Goal: Connect with others: Connect with others

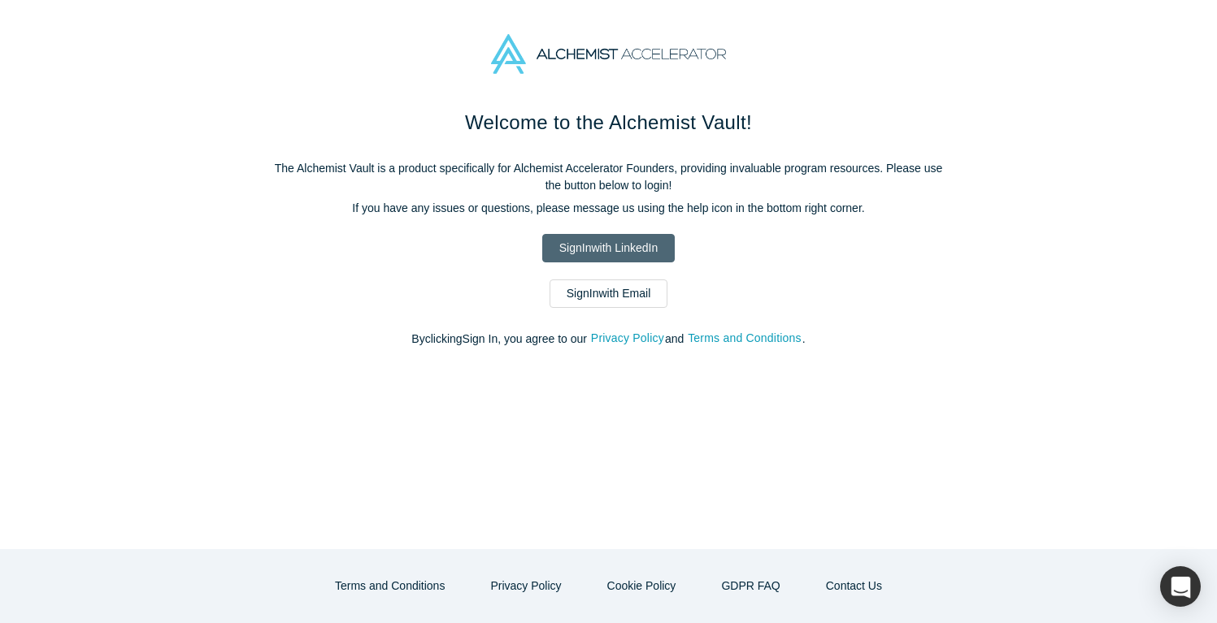
click at [636, 249] on link "Sign In with LinkedIn" at bounding box center [608, 248] width 132 height 28
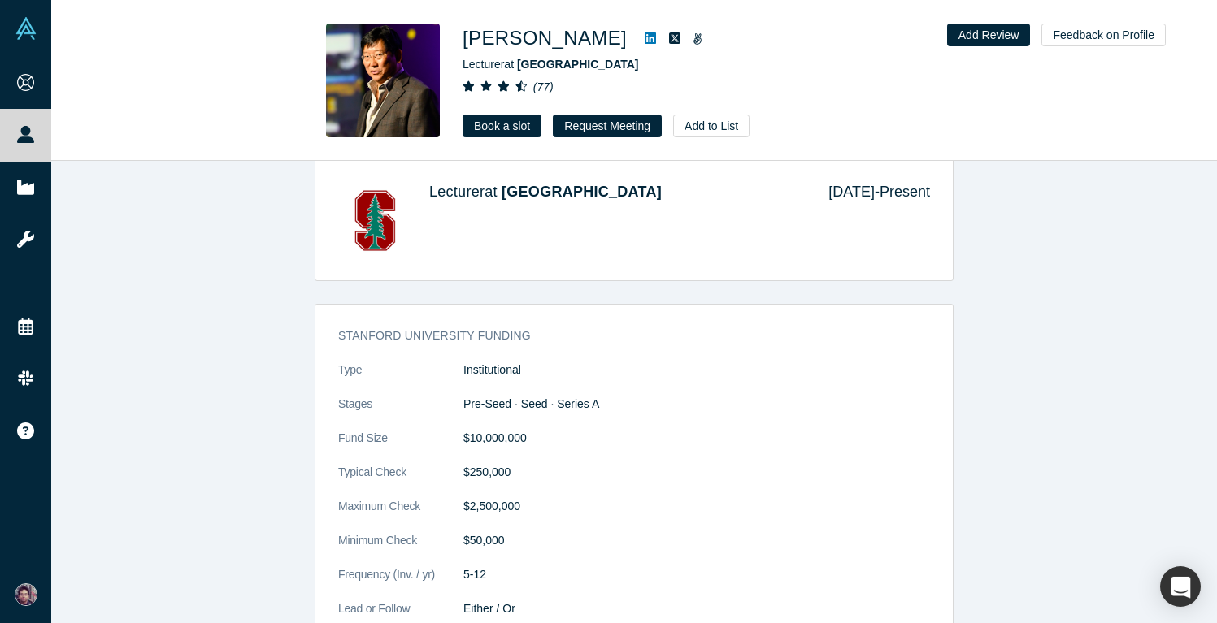
scroll to position [1409, 0]
click at [505, 125] on link "Book a slot" at bounding box center [501, 126] width 79 height 23
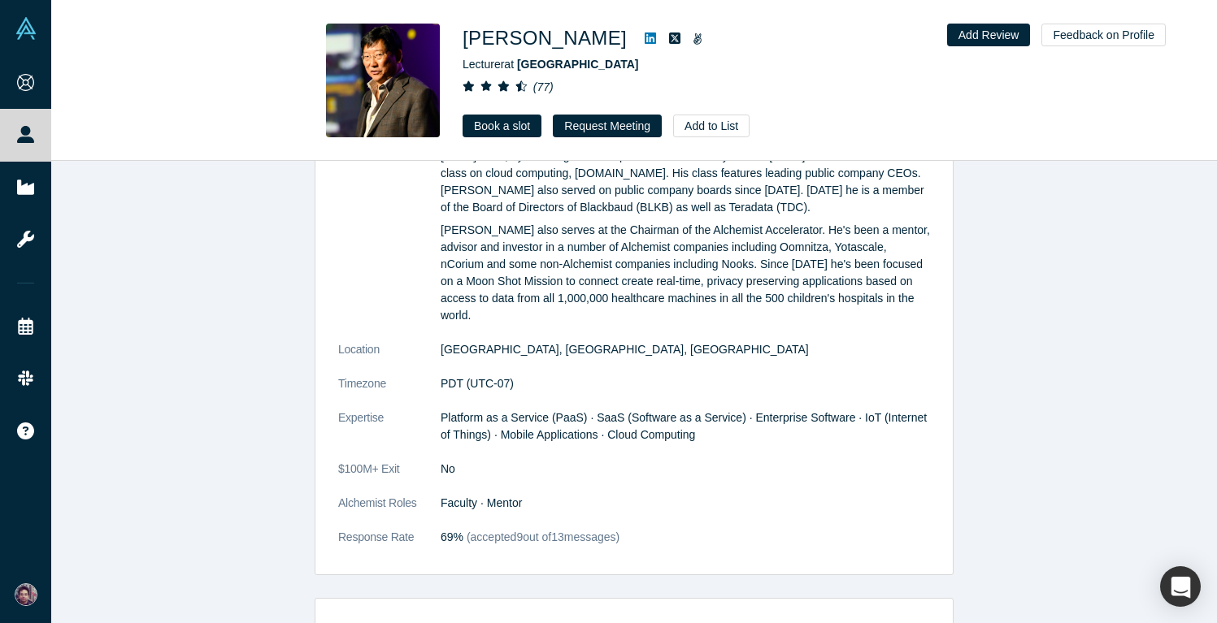
scroll to position [541, 0]
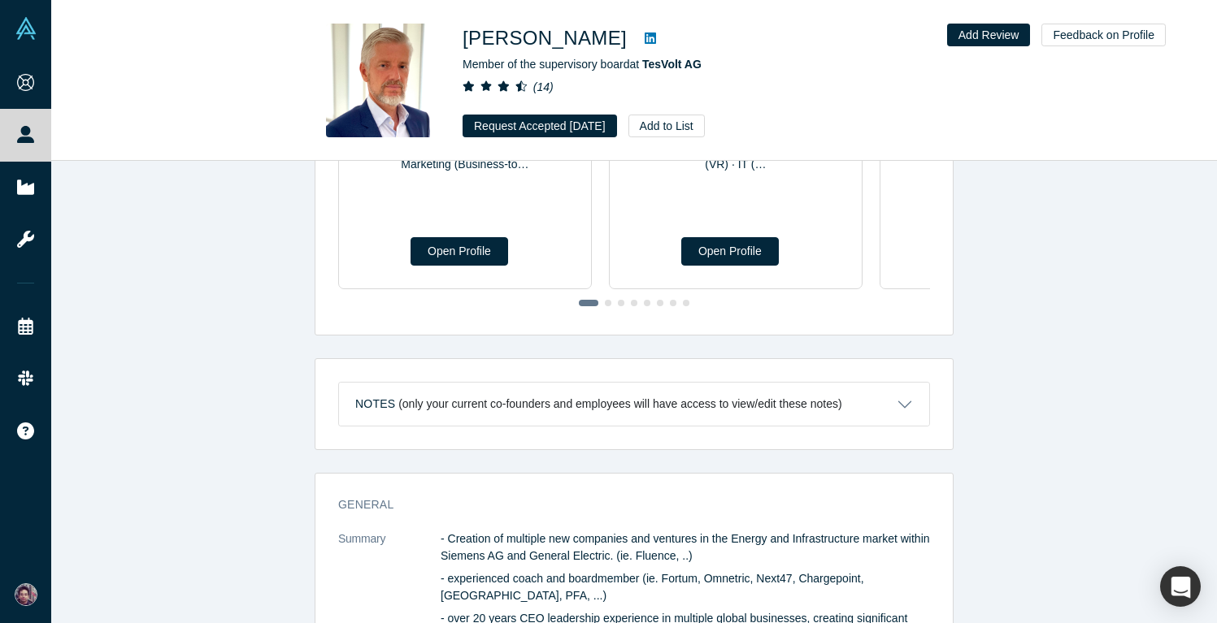
scroll to position [114, 0]
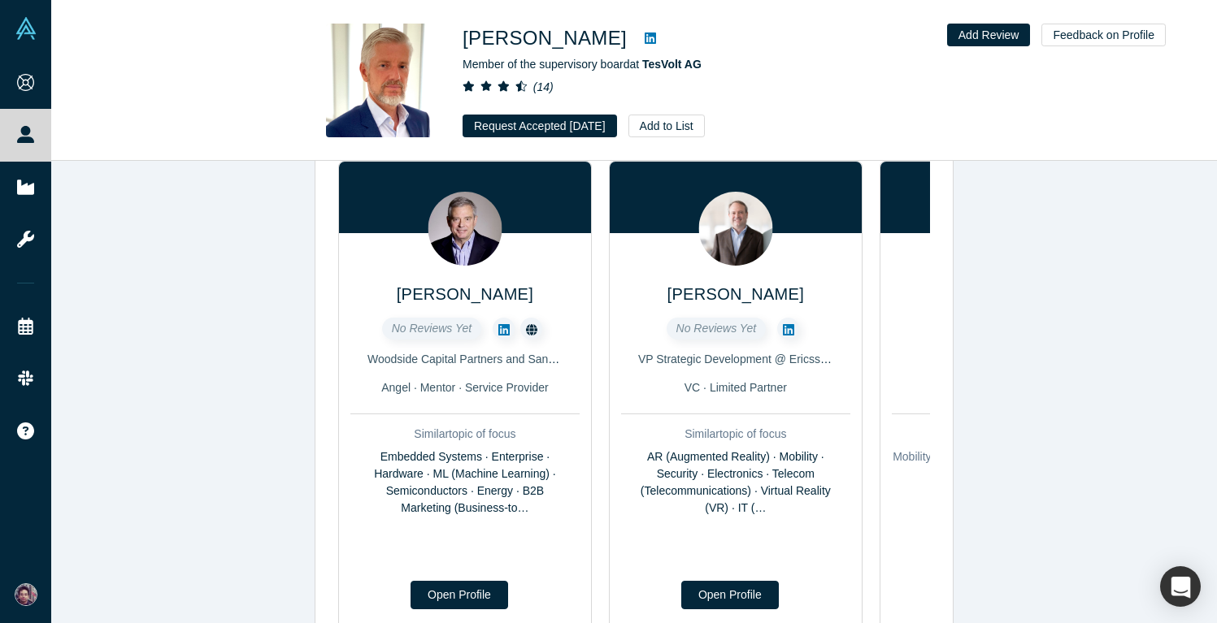
click at [645, 37] on icon at bounding box center [650, 38] width 11 height 13
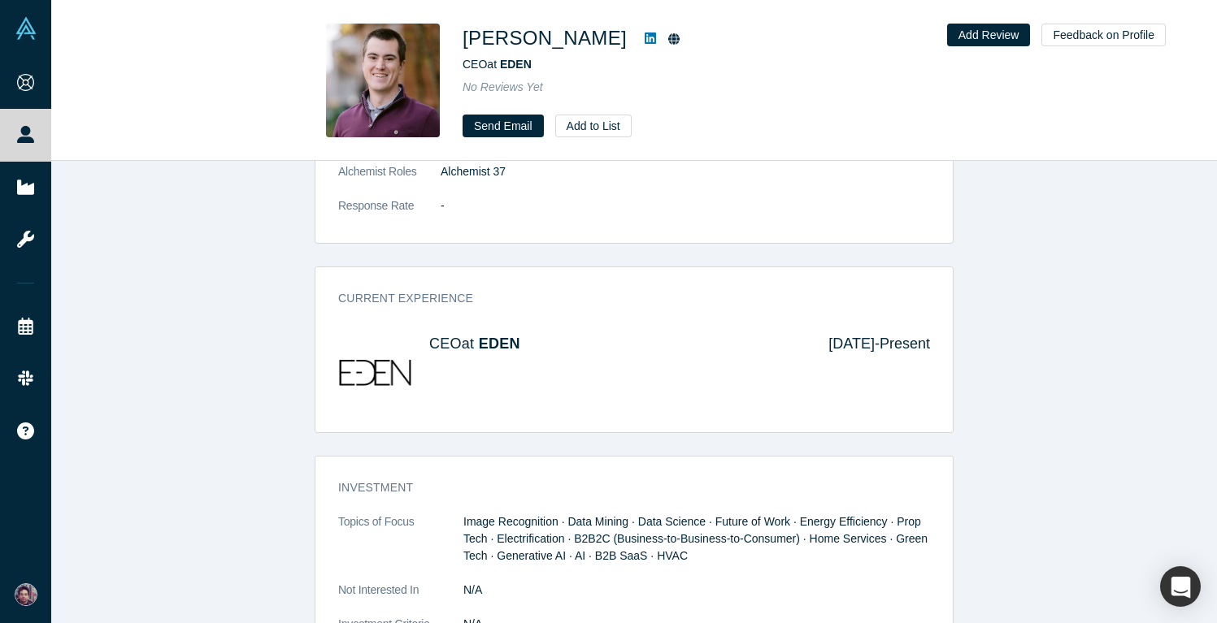
scroll to position [613, 0]
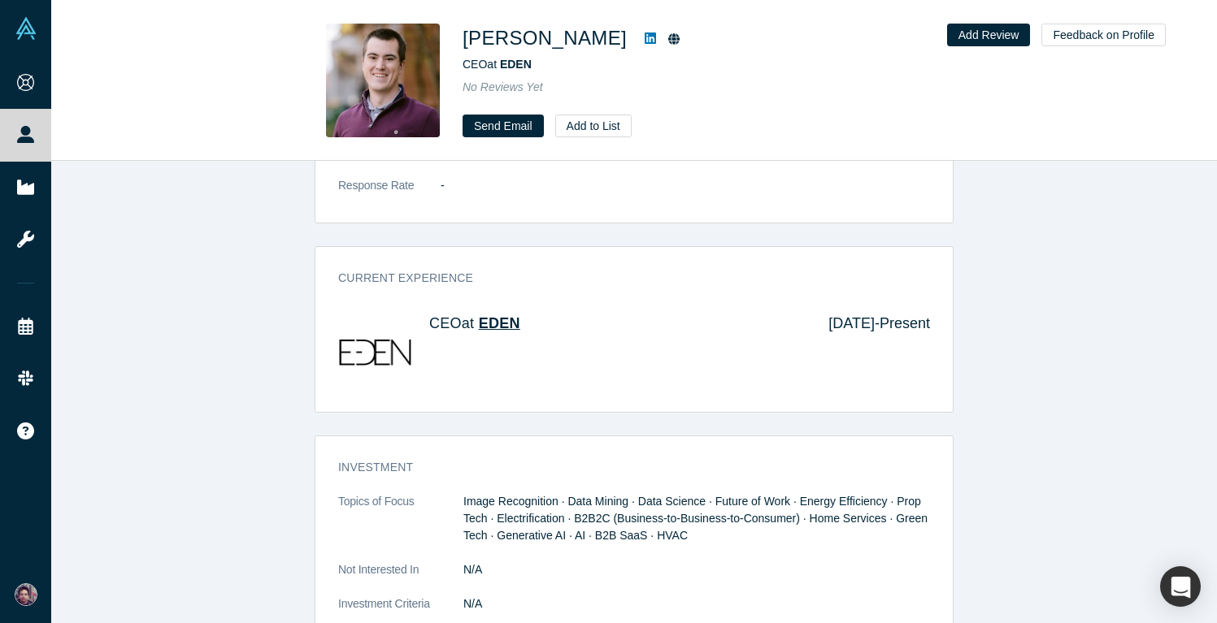
click at [504, 319] on span "EDEN" at bounding box center [499, 323] width 41 height 16
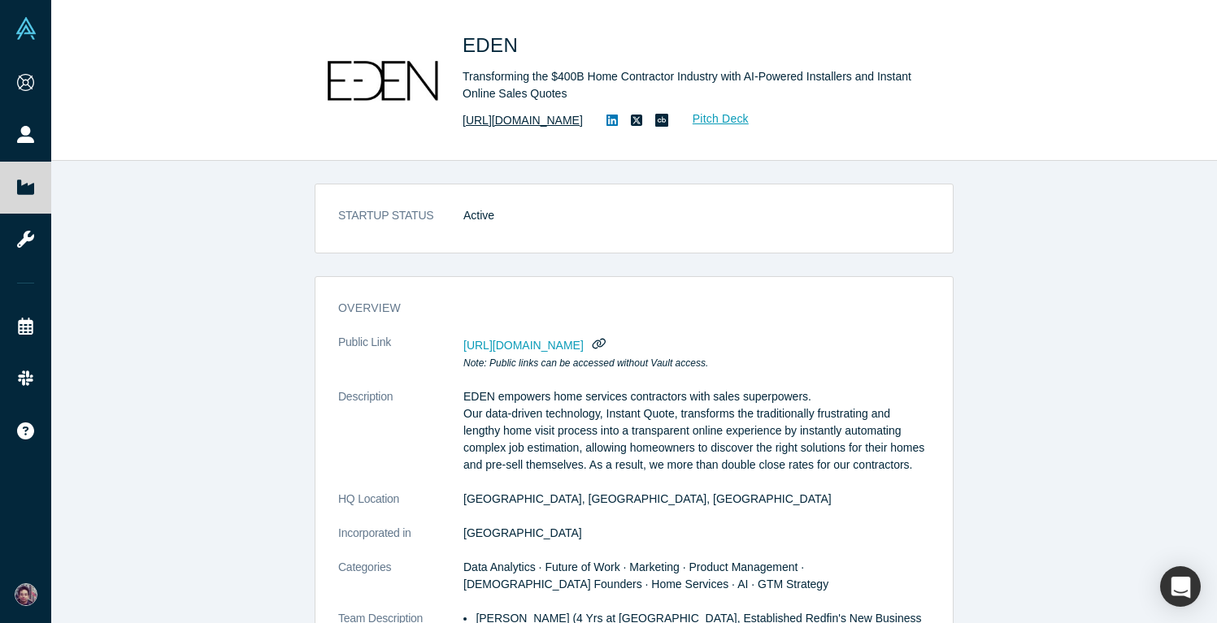
click at [529, 119] on link "[URL][DOMAIN_NAME]" at bounding box center [522, 120] width 120 height 17
click at [749, 121] on link "Pitch Deck" at bounding box center [712, 119] width 75 height 19
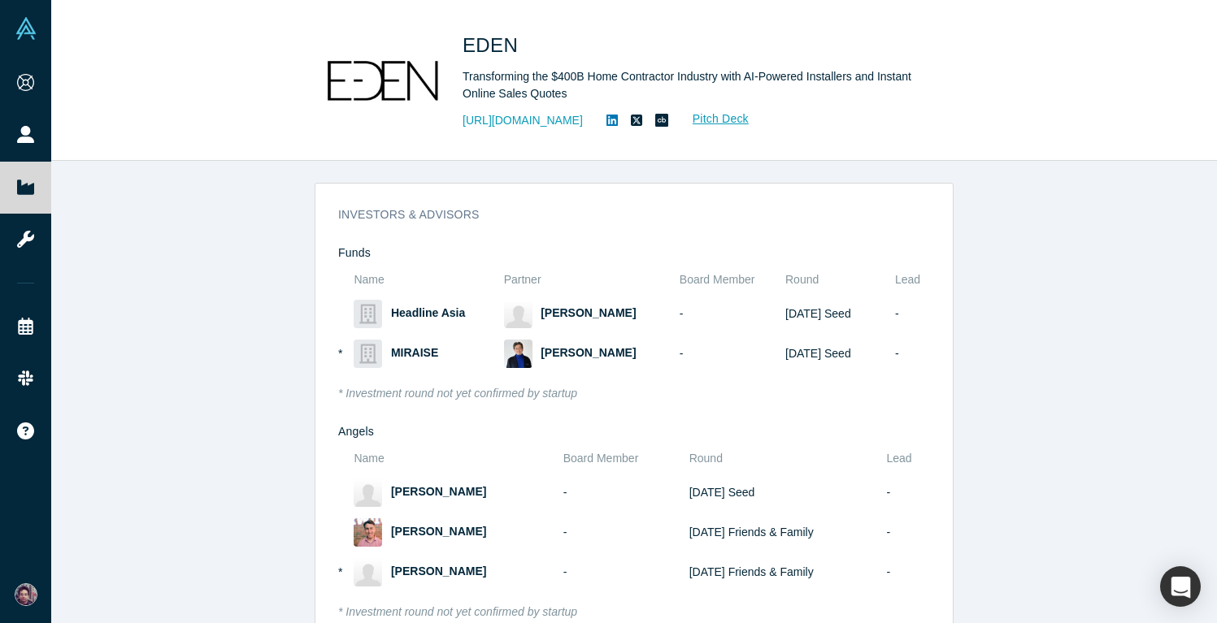
scroll to position [777, 0]
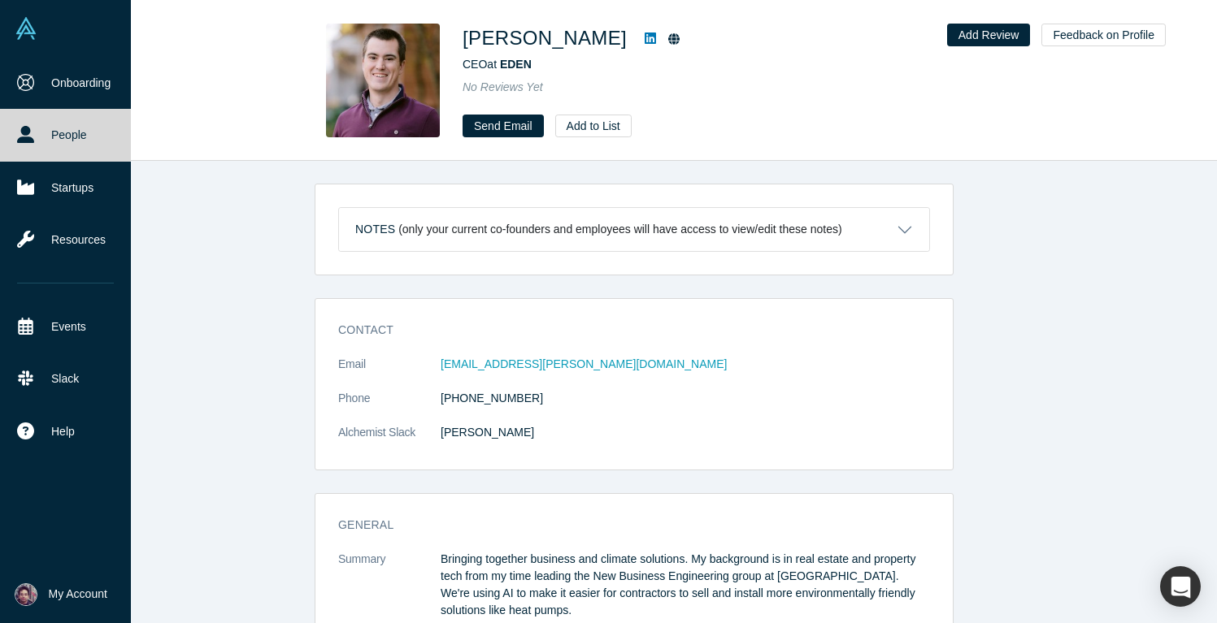
click at [84, 124] on link "People" at bounding box center [65, 135] width 131 height 52
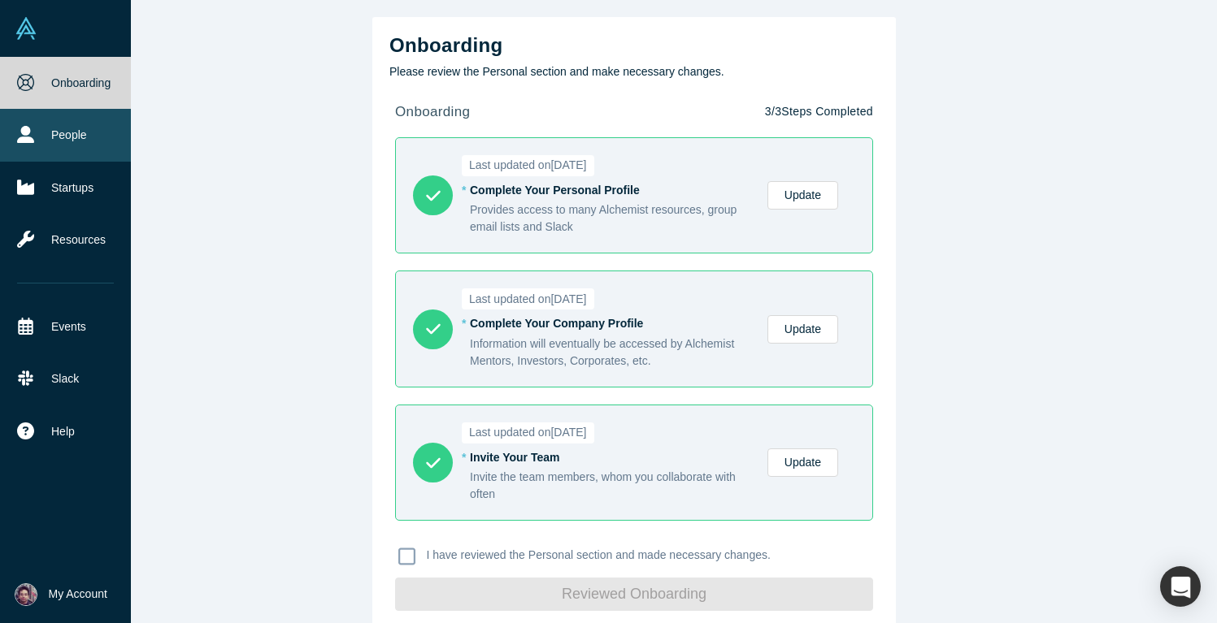
click at [83, 135] on link "People" at bounding box center [65, 135] width 131 height 52
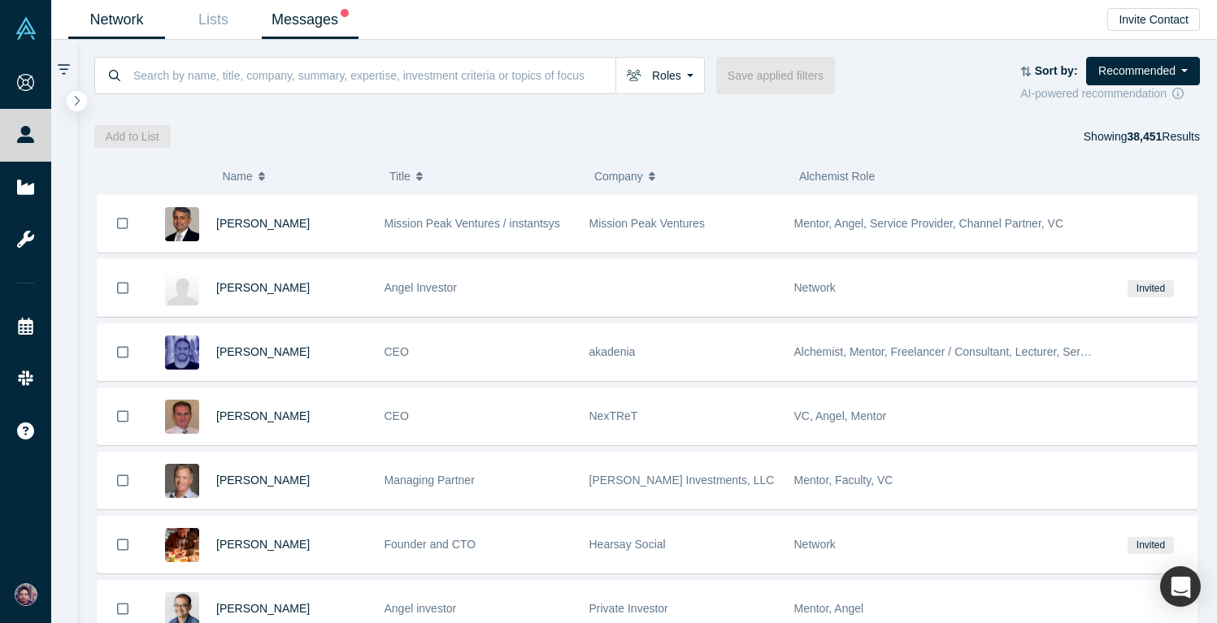
click at [336, 17] on link "Messages" at bounding box center [310, 20] width 97 height 38
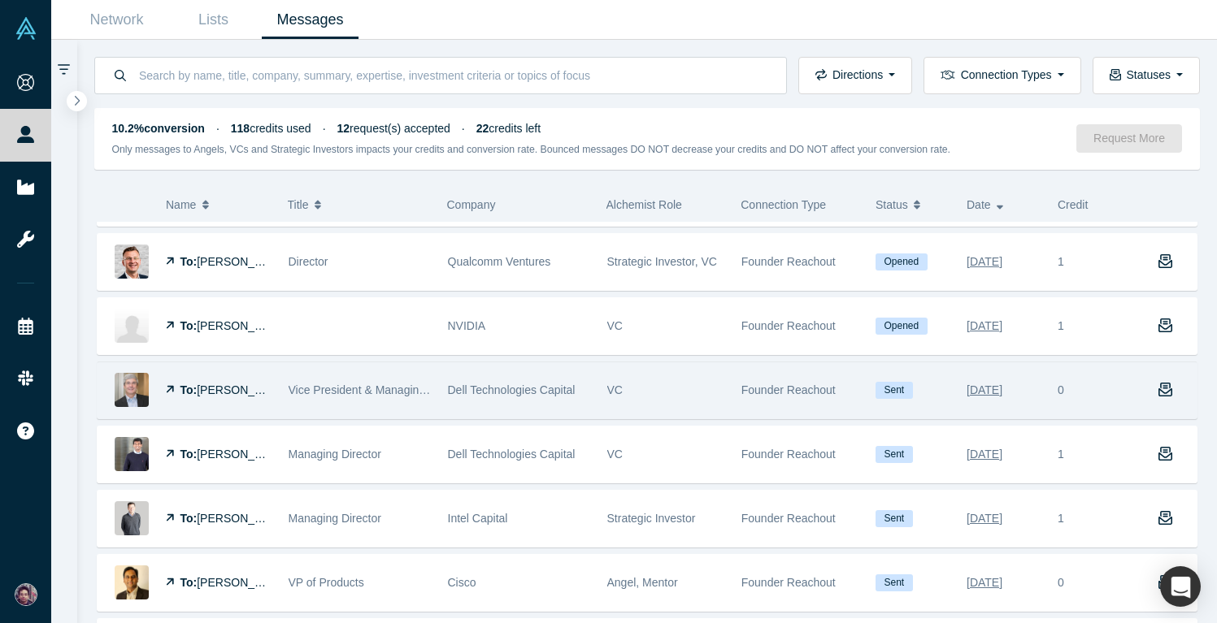
scroll to position [192, 0]
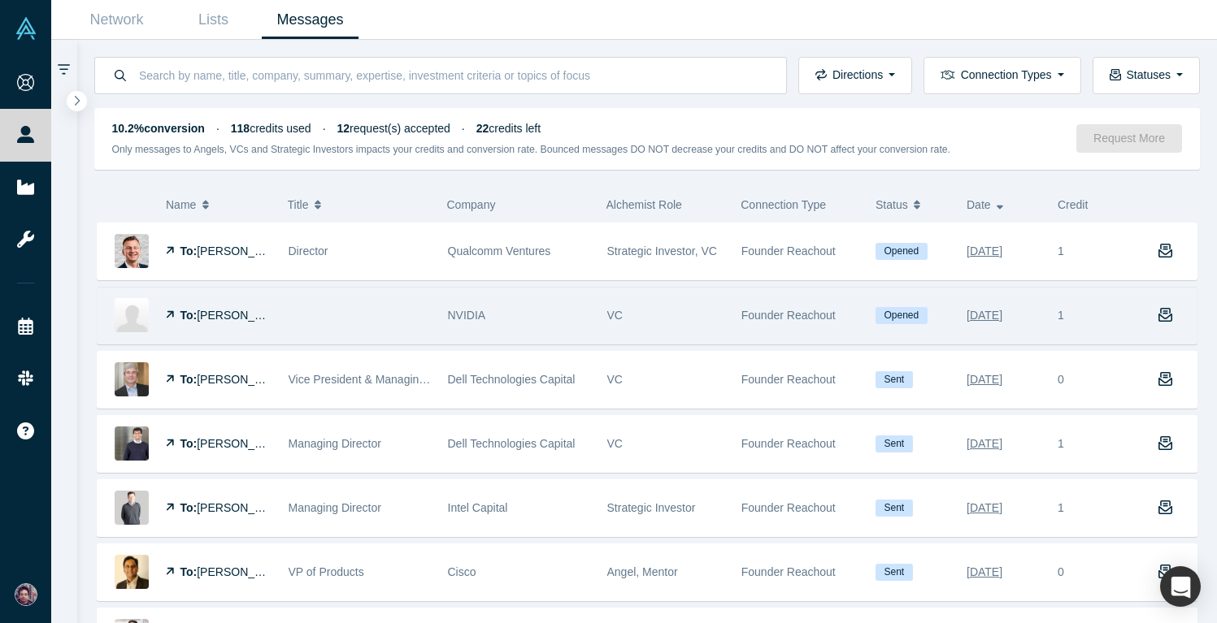
click at [645, 307] on div "VC" at bounding box center [665, 316] width 117 height 56
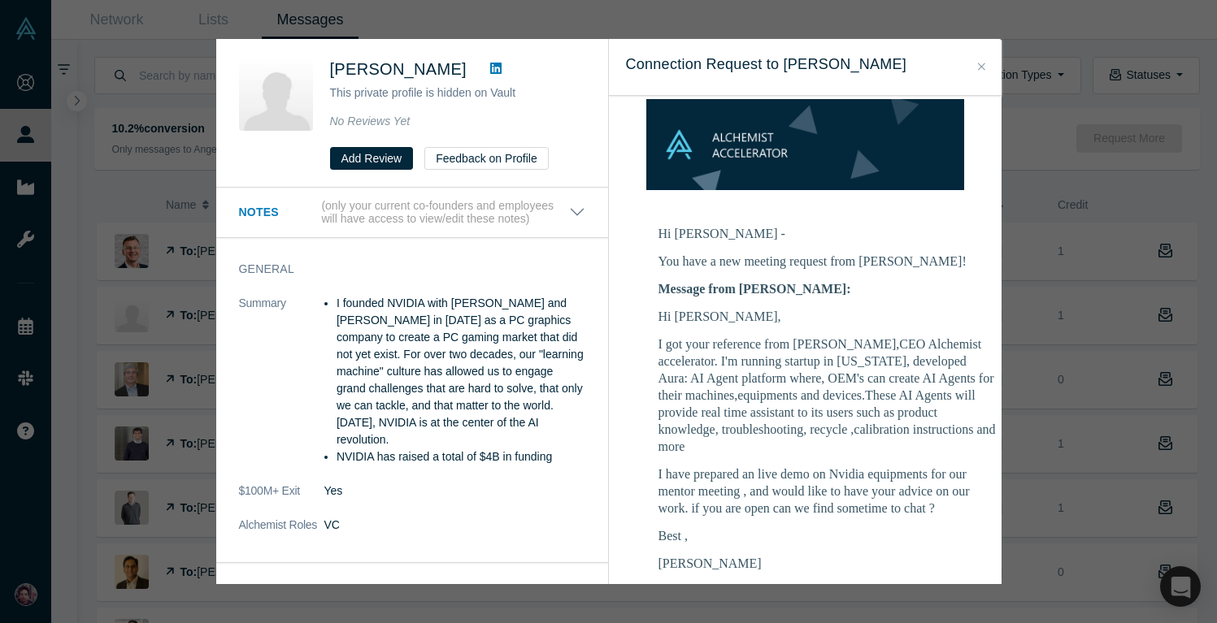
scroll to position [202, 0]
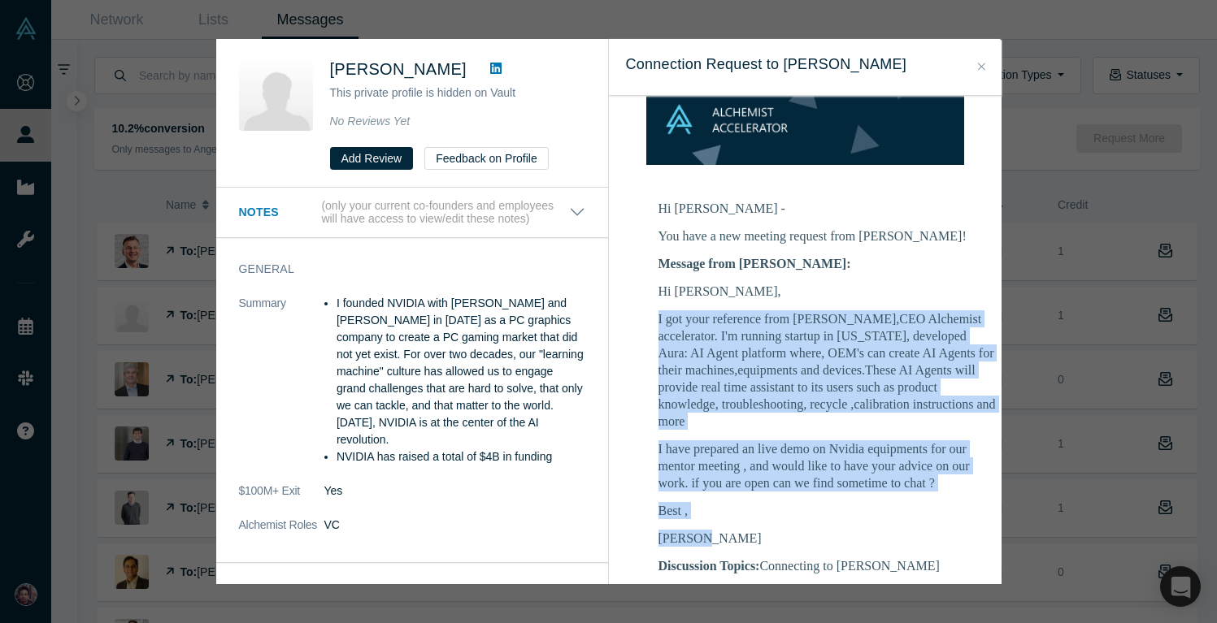
drag, startPoint x: 710, startPoint y: 482, endPoint x: 651, endPoint y: 283, distance: 207.5
copy div "I got your reference from Ravi Belani,CEO Alchemist accelerator. I'm running st…"
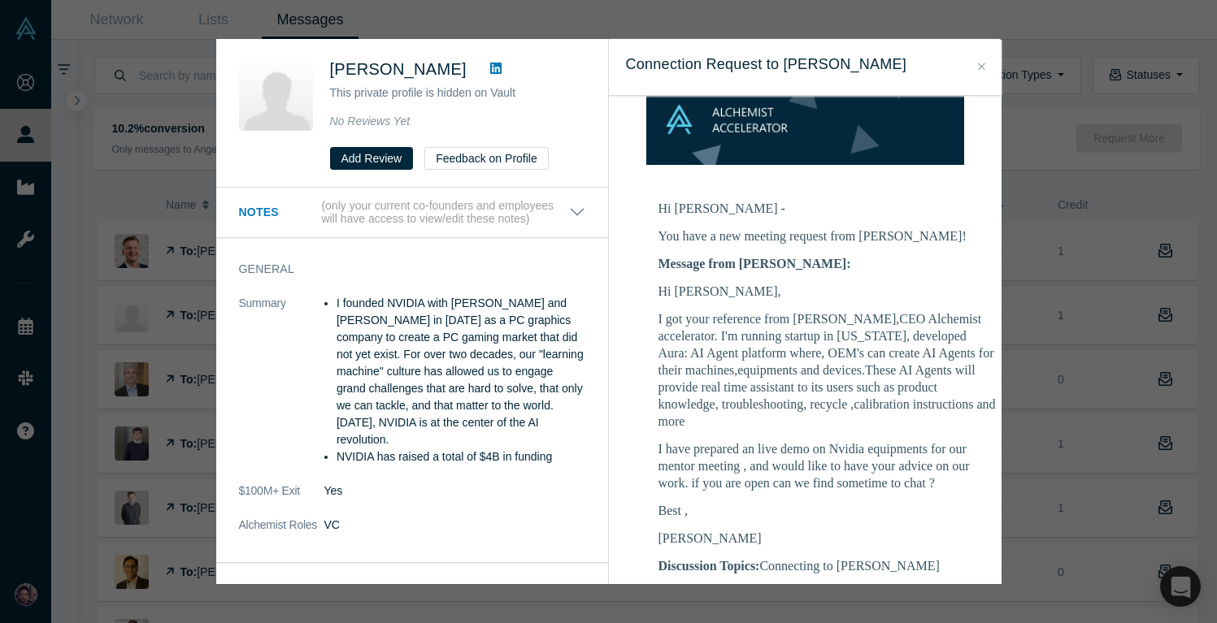
click at [1030, 172] on div "Was the recommendation useful? Jensen Huang This private profile is hidden on V…" at bounding box center [608, 311] width 1217 height 623
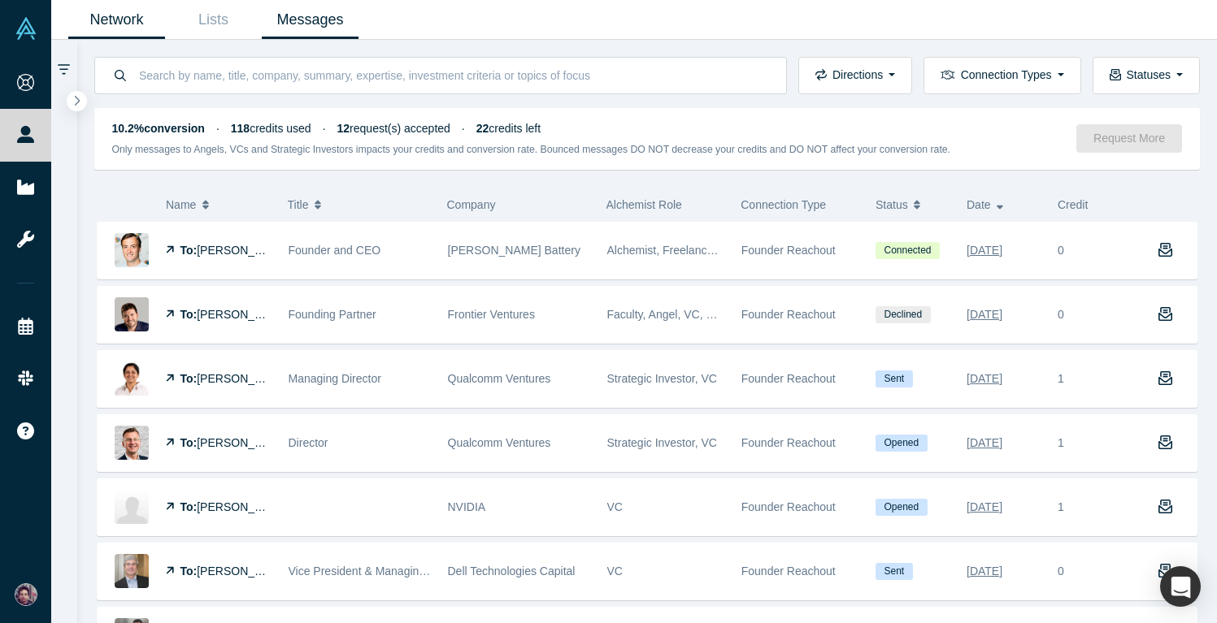
click at [141, 25] on link "Network" at bounding box center [116, 20] width 97 height 38
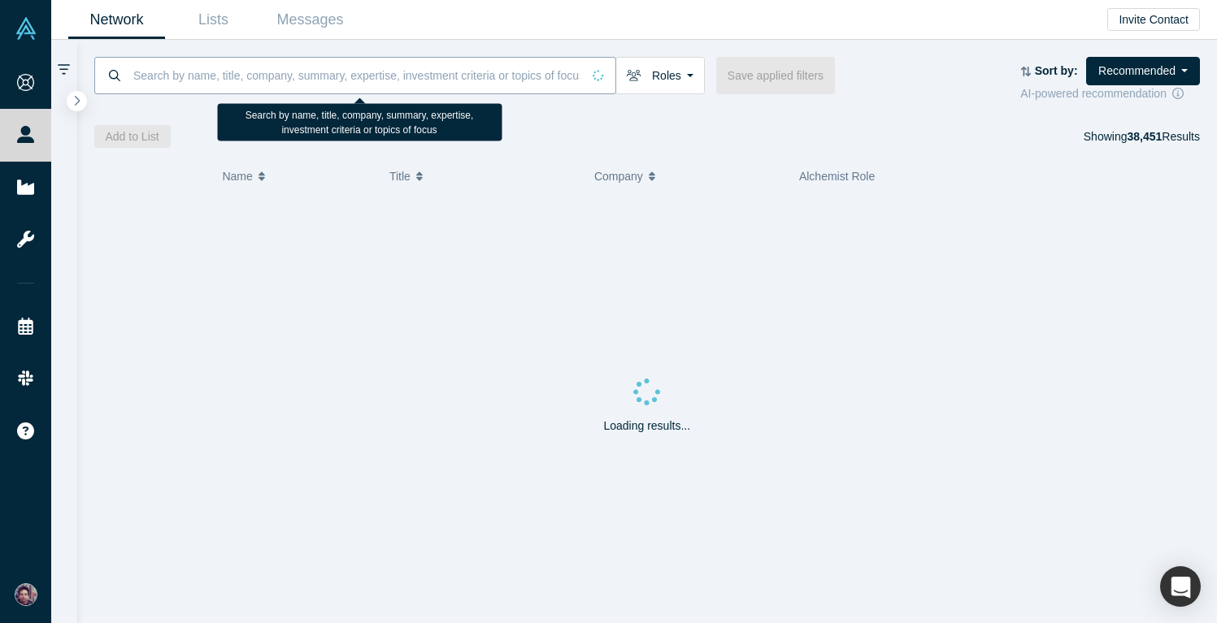
click at [259, 76] on input at bounding box center [356, 75] width 449 height 38
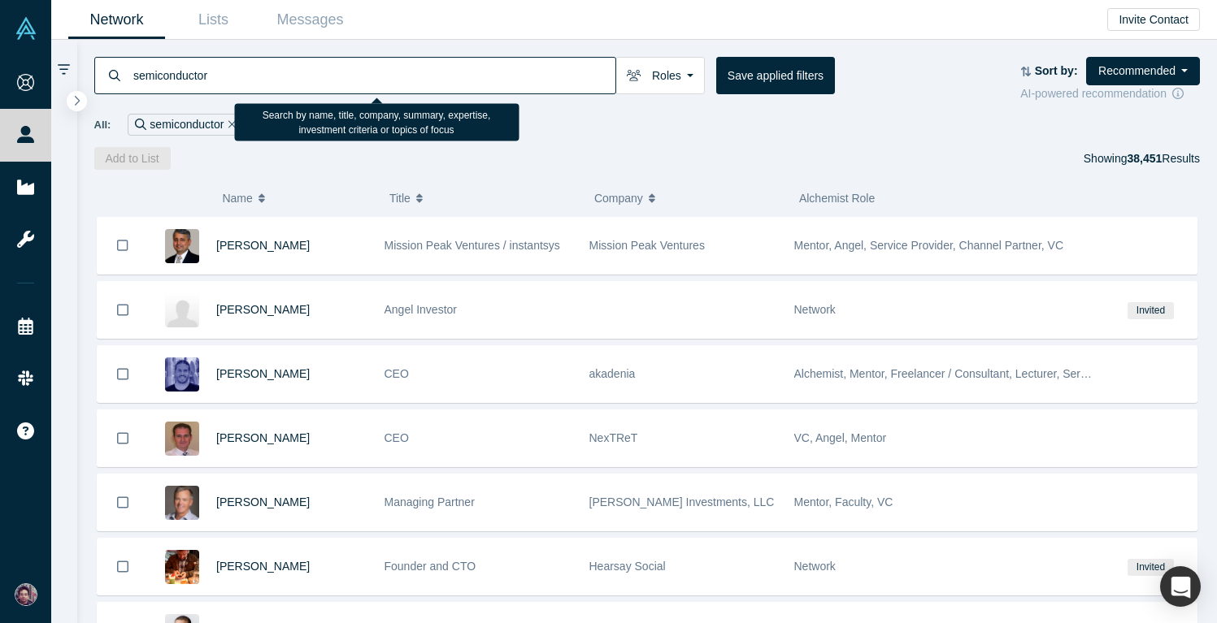
type input "semiconductor"
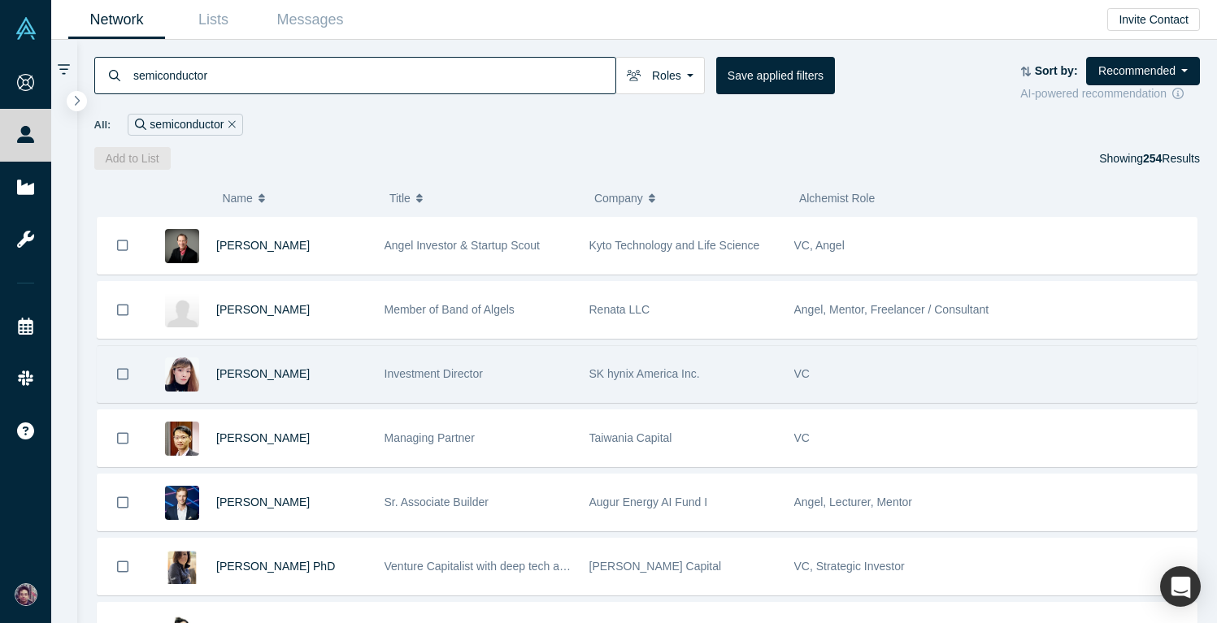
click at [507, 371] on div "Investment Director" at bounding box center [478, 374] width 188 height 56
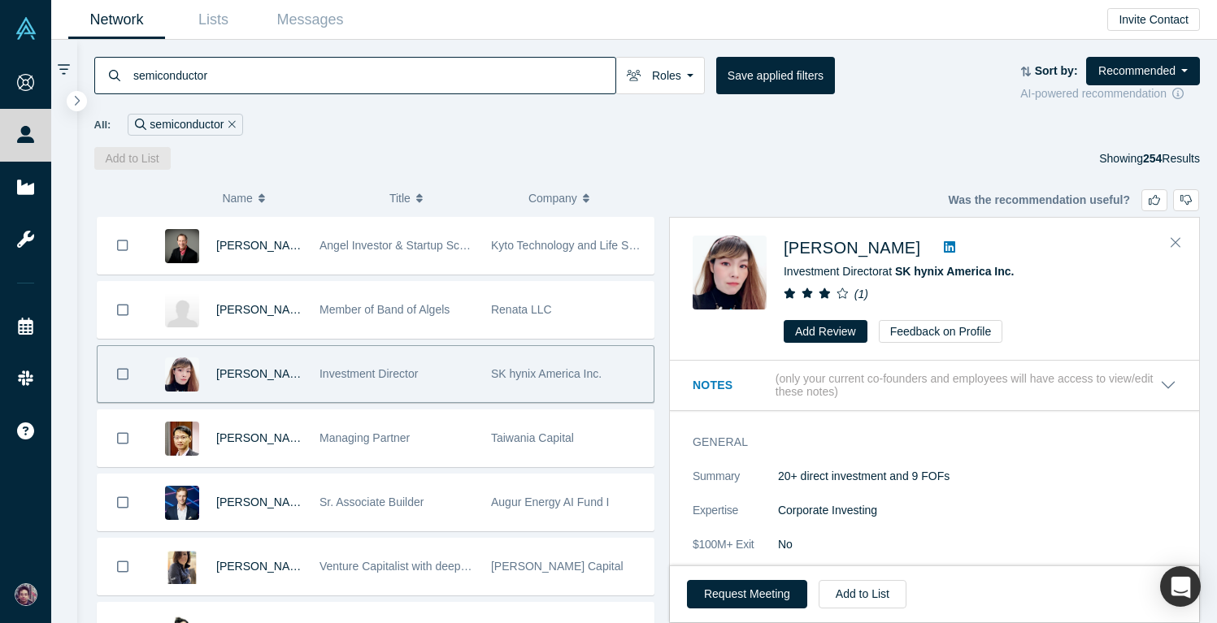
click at [944, 252] on icon at bounding box center [949, 246] width 11 height 11
click at [952, 274] on span "SK hynix America Inc." at bounding box center [954, 271] width 119 height 13
click at [1175, 236] on icon "Close" at bounding box center [1175, 242] width 10 height 15
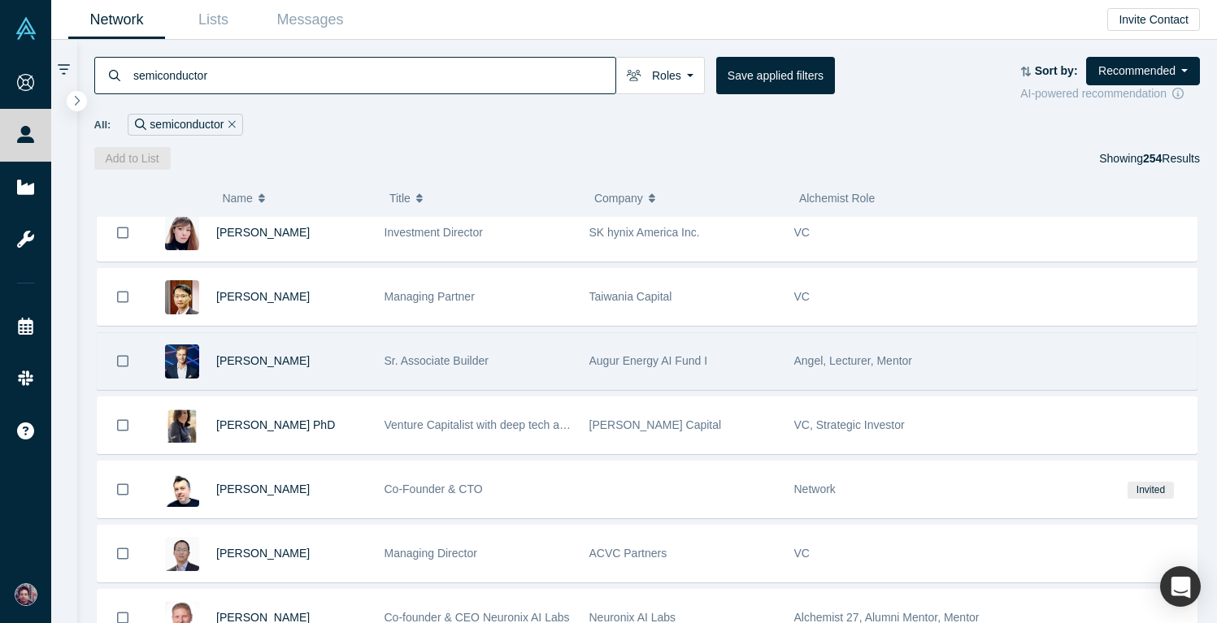
scroll to position [158, 0]
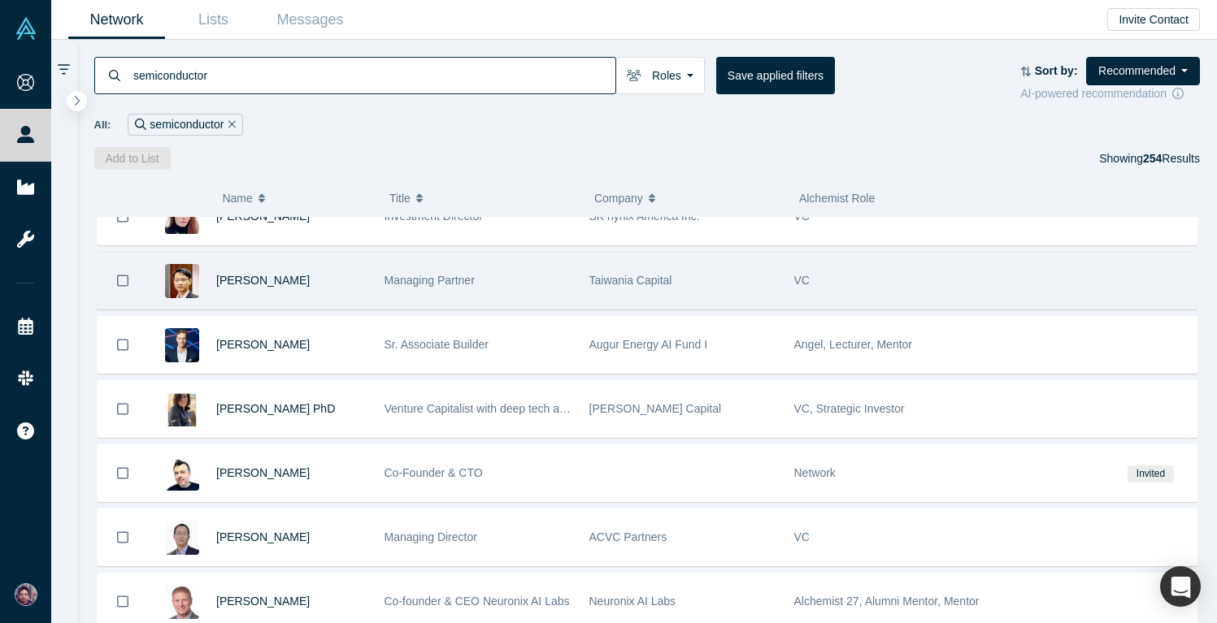
click at [519, 280] on div "Managing Partner" at bounding box center [478, 281] width 188 height 56
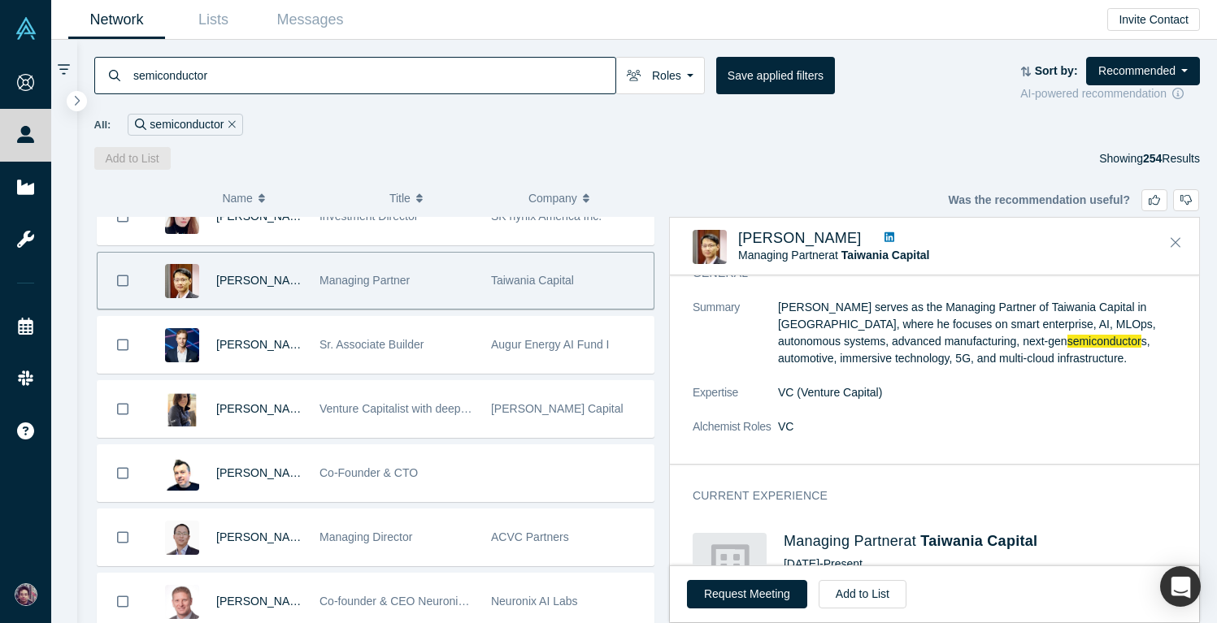
scroll to position [0, 0]
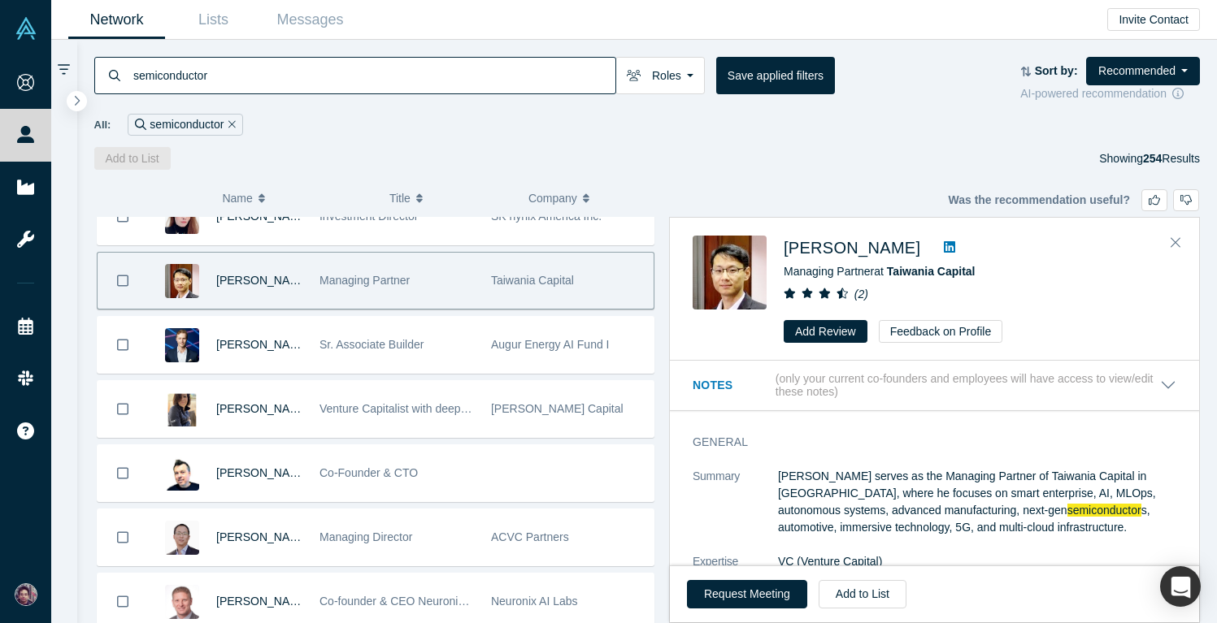
click at [944, 245] on icon at bounding box center [949, 246] width 11 height 11
click at [753, 590] on button "Request Meeting" at bounding box center [747, 594] width 120 height 28
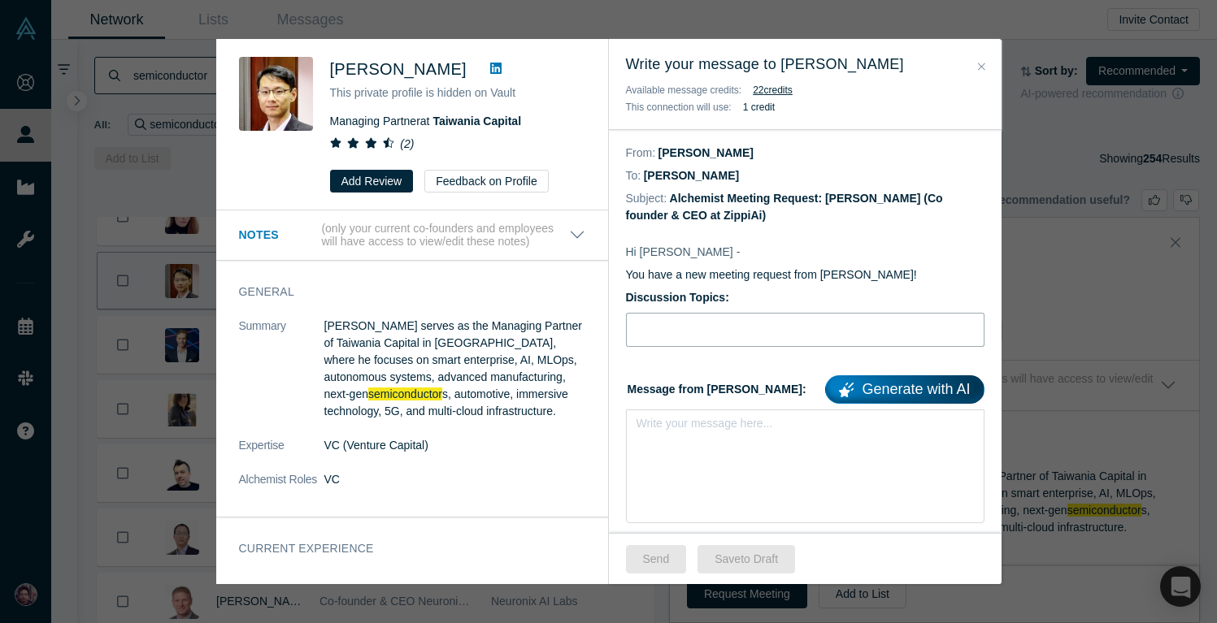
click at [684, 328] on input "text" at bounding box center [805, 330] width 358 height 34
type input "Connecting to Huang Lee"
click at [692, 433] on div "rdw-editor" at bounding box center [805, 428] width 317 height 17
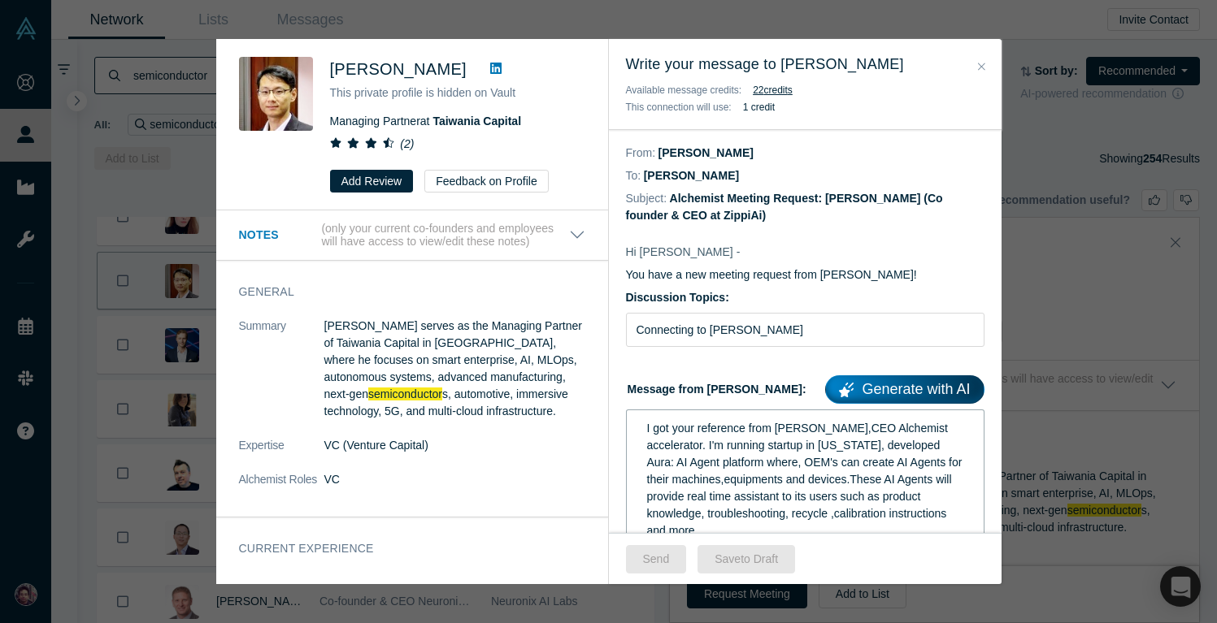
click at [642, 430] on div "I got your reference from Ravi Belani,CEO Alchemist accelerator. I'm running st…" at bounding box center [805, 539] width 336 height 249
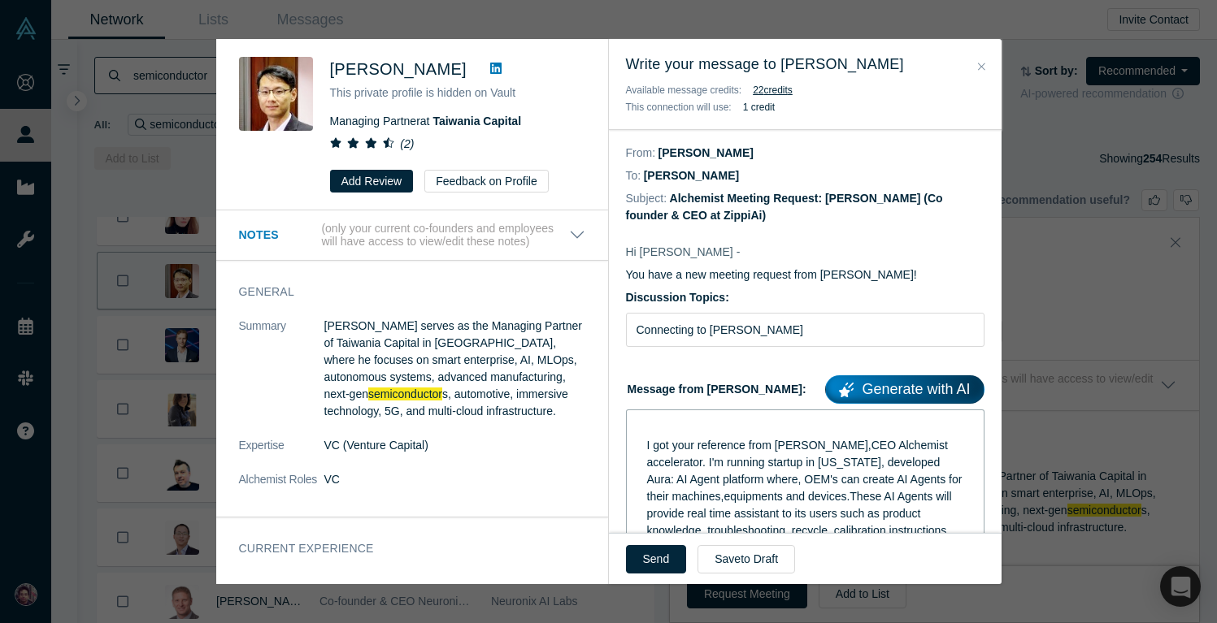
click at [649, 426] on div "rdw-editor" at bounding box center [805, 428] width 317 height 17
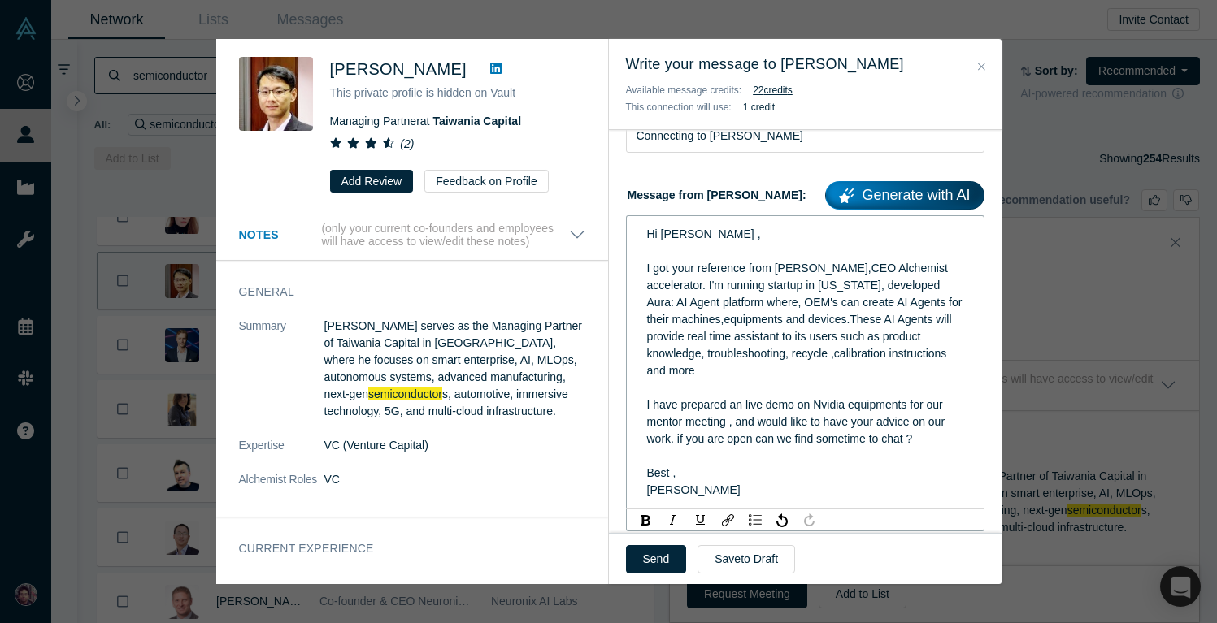
scroll to position [208, 0]
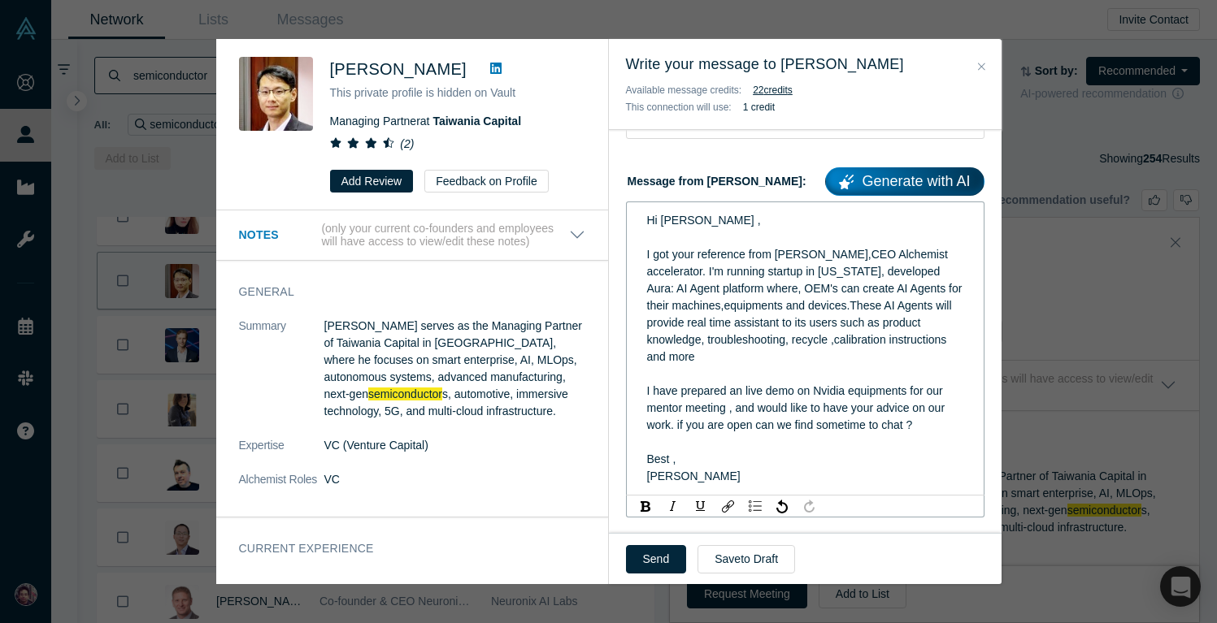
click at [836, 392] on span "I have prepared an live demo on Nvidia equipments for our mentor meeting , and …" at bounding box center [797, 407] width 301 height 47
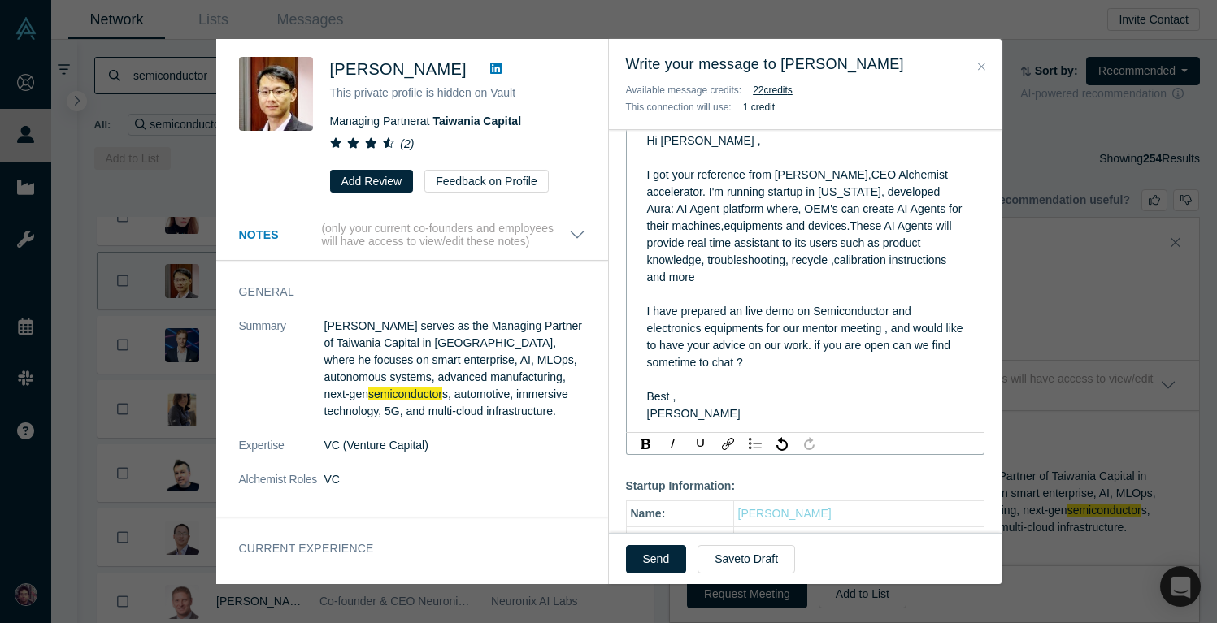
scroll to position [290, 0]
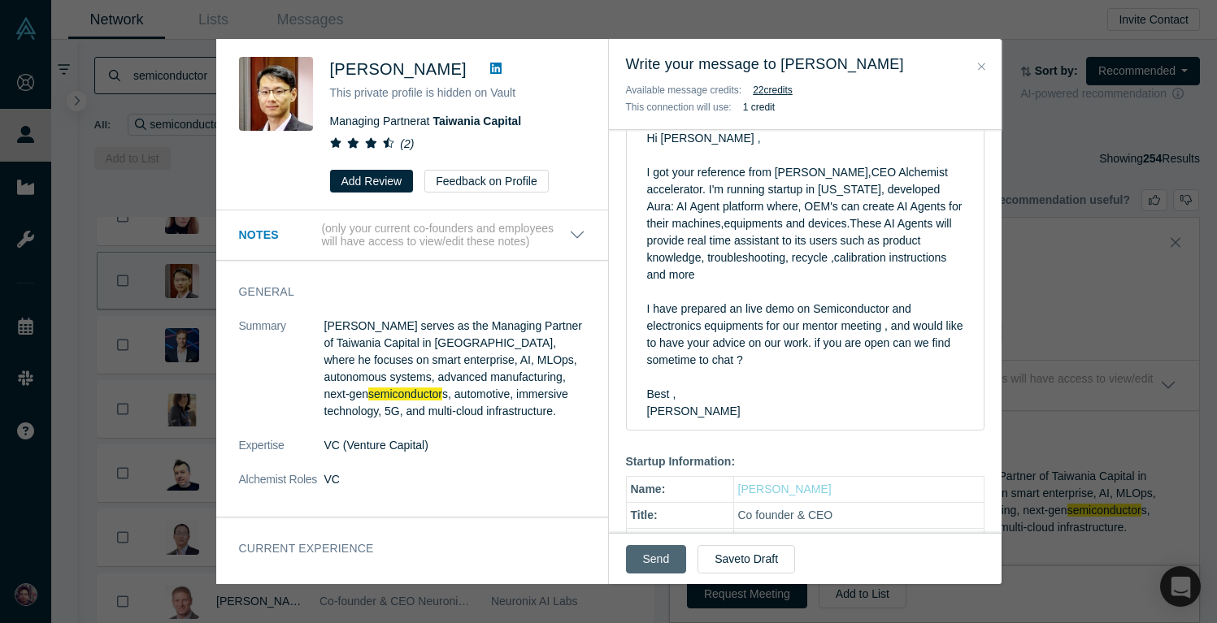
click at [654, 554] on button "Send" at bounding box center [656, 559] width 61 height 28
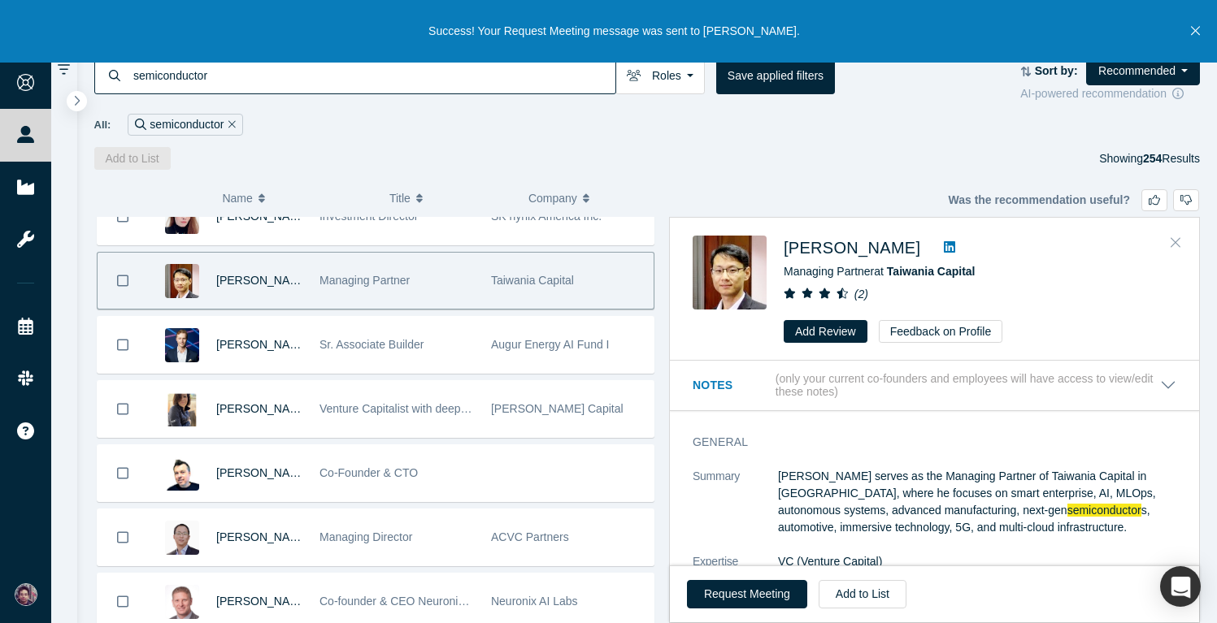
click at [1181, 239] on button "Close" at bounding box center [1175, 243] width 24 height 26
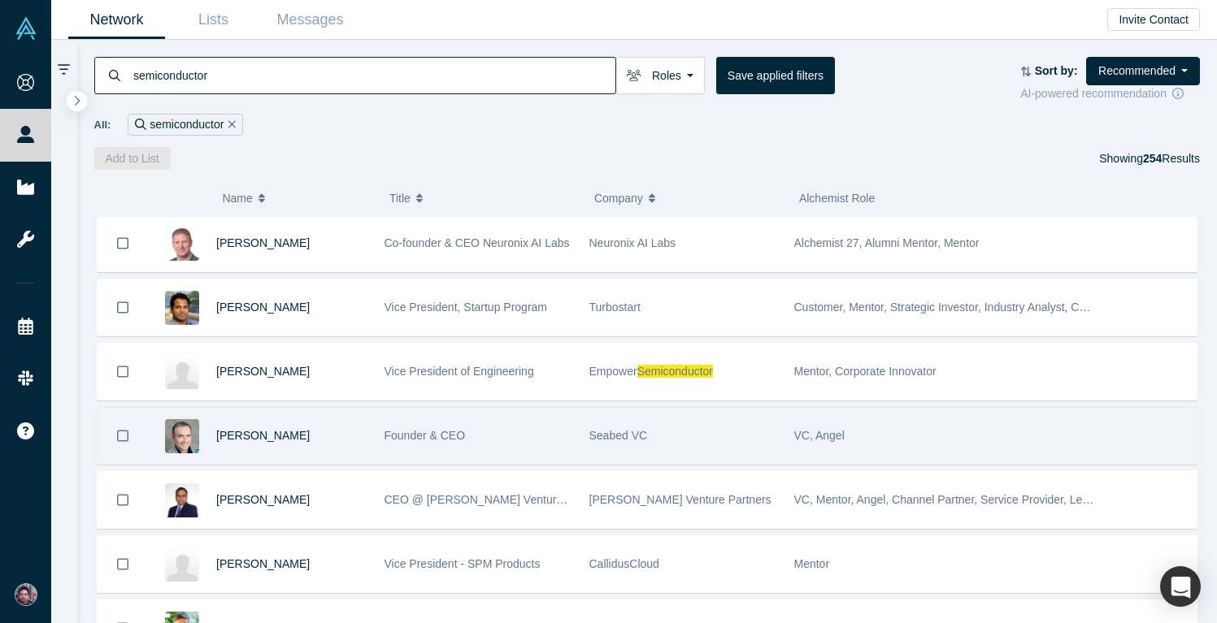
scroll to position [527, 0]
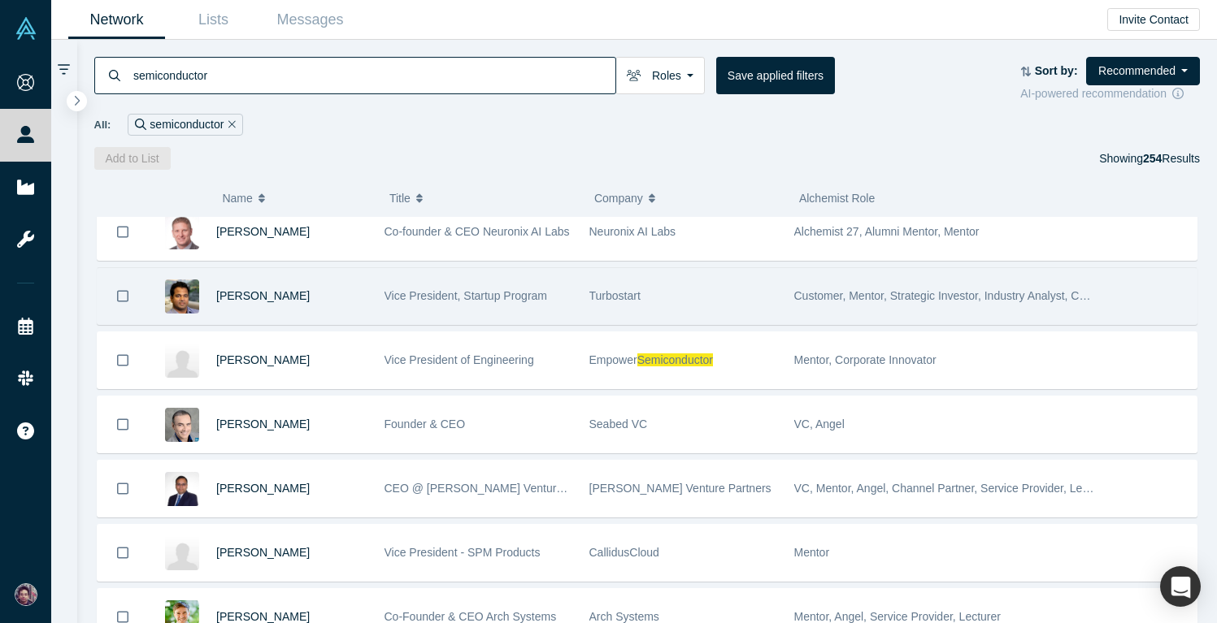
click at [490, 284] on div "Vice President, Startup Program" at bounding box center [478, 296] width 188 height 56
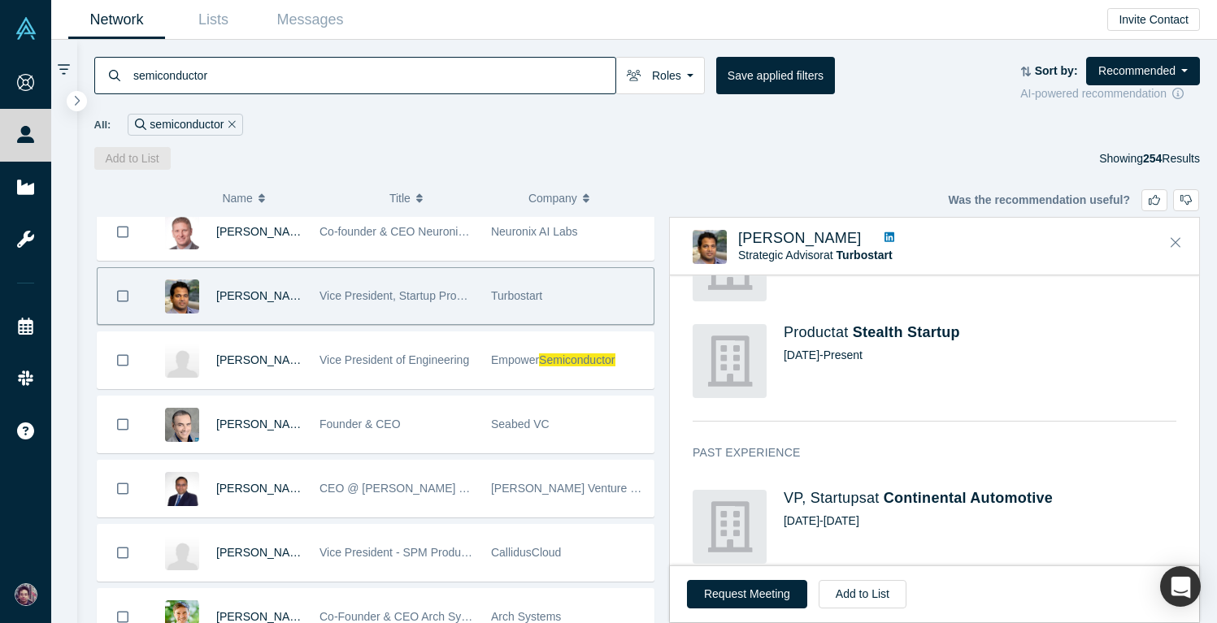
scroll to position [0, 0]
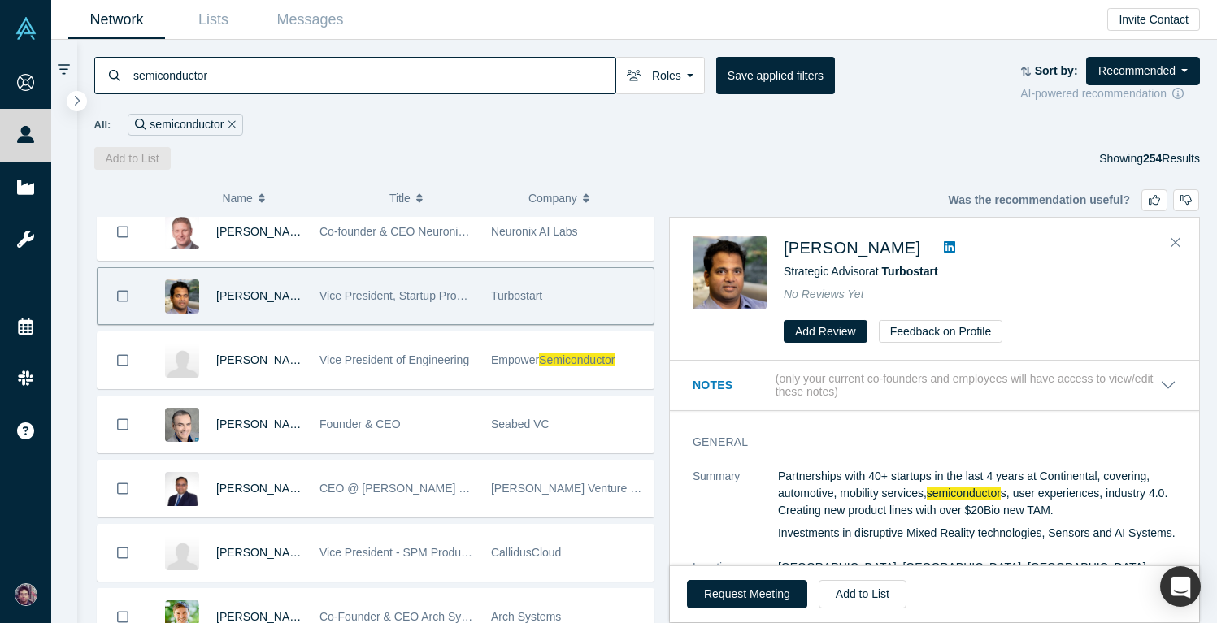
click at [944, 241] on icon at bounding box center [949, 247] width 11 height 13
click at [1178, 240] on icon "Close" at bounding box center [1175, 242] width 10 height 15
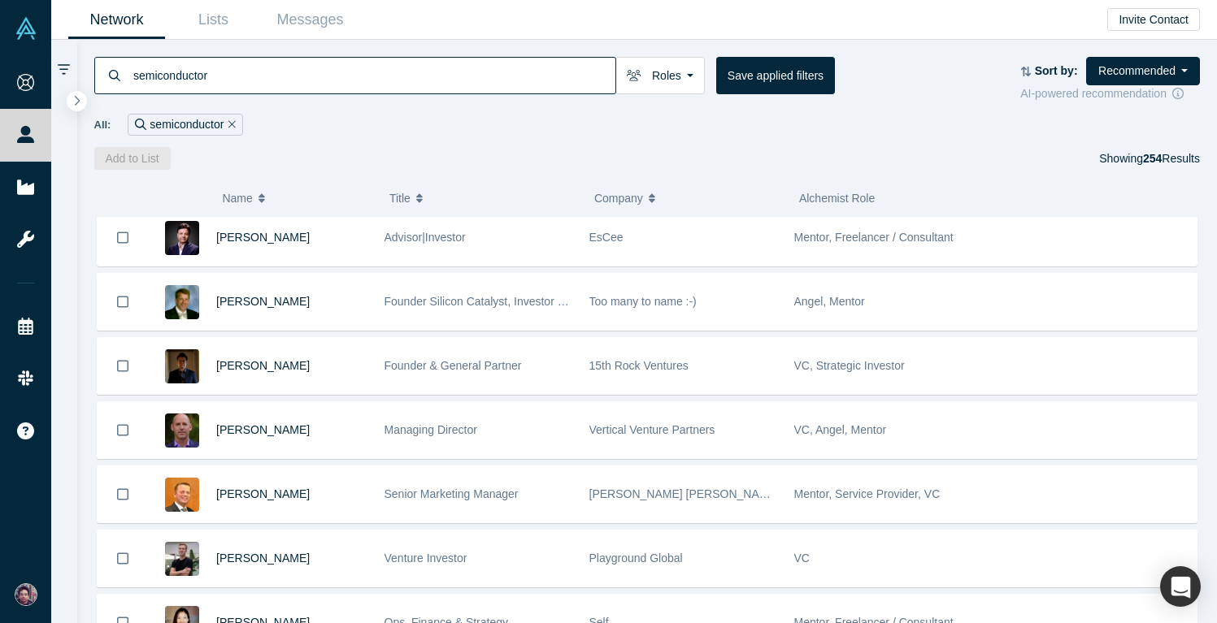
scroll to position [1495, 0]
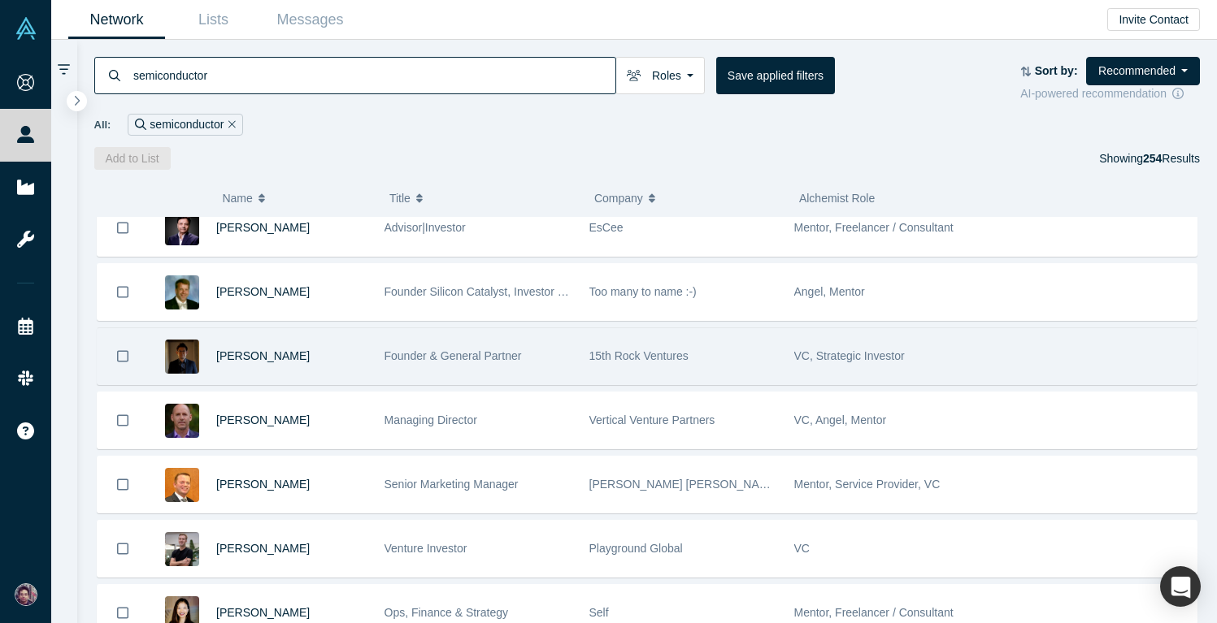
click at [366, 365] on div "Tetsu Nakajima" at bounding box center [291, 356] width 151 height 56
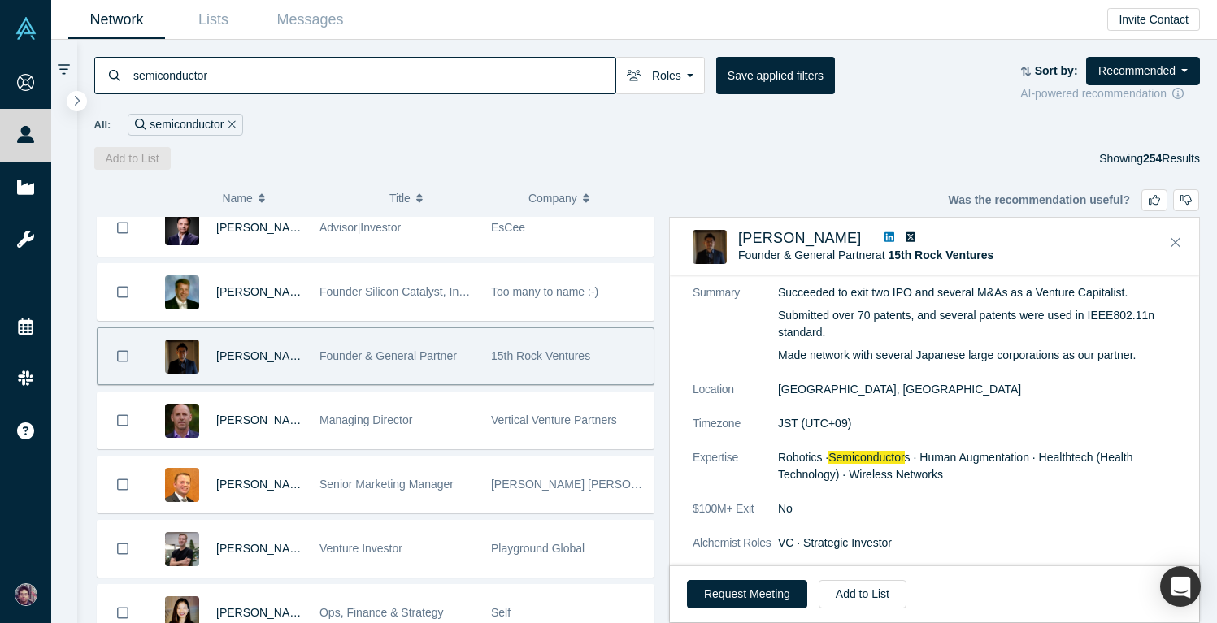
scroll to position [0, 0]
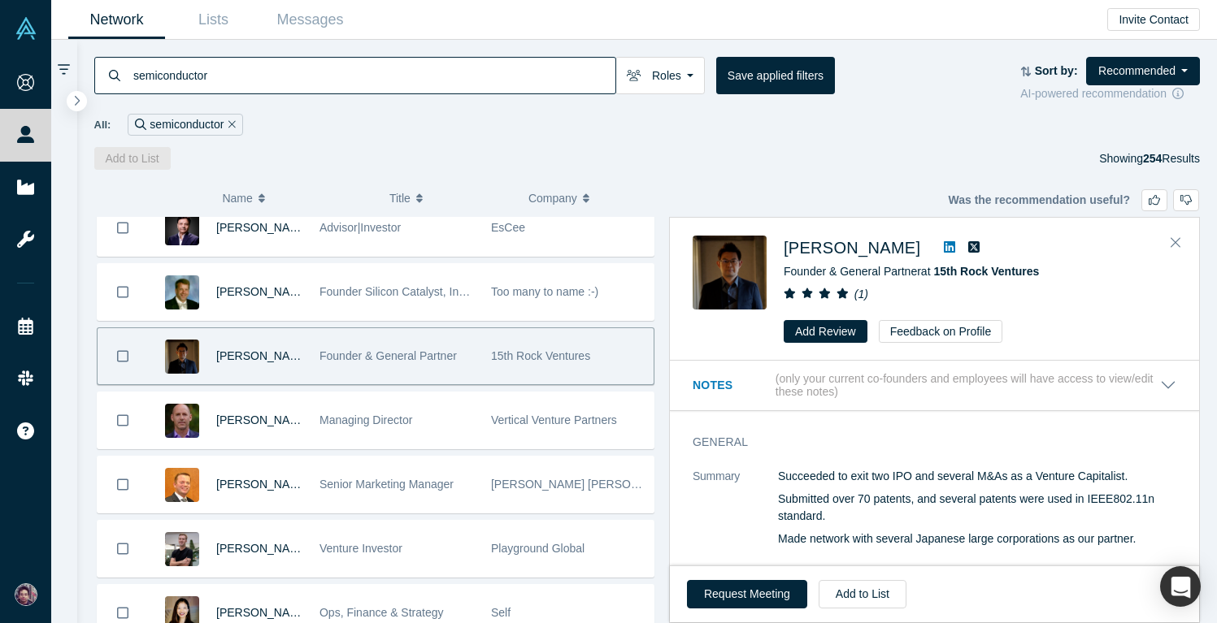
click at [944, 244] on icon at bounding box center [949, 246] width 11 height 11
click at [1181, 243] on button "Close" at bounding box center [1175, 243] width 24 height 26
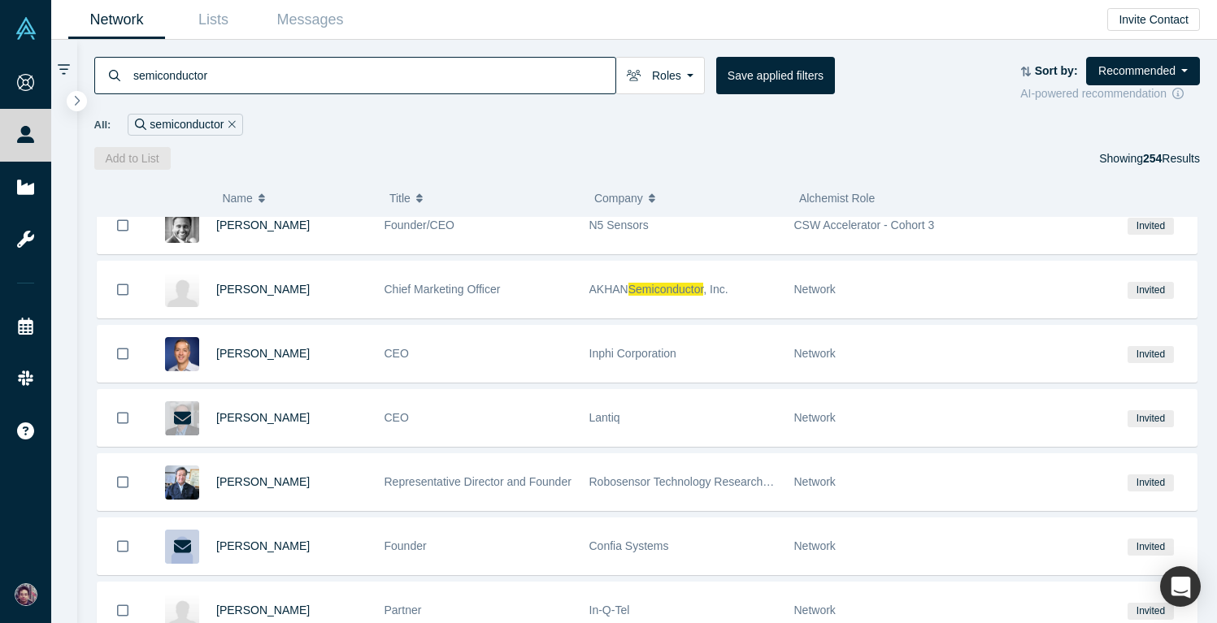
scroll to position [4584, 0]
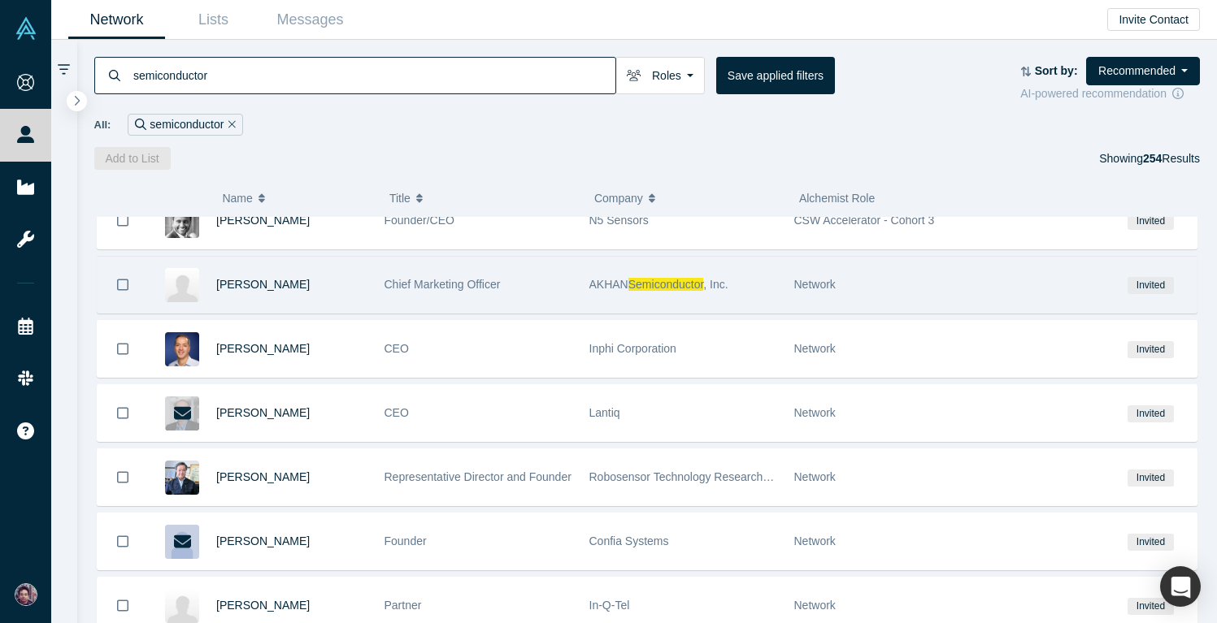
click at [513, 276] on div "Chief Marketing Officer" at bounding box center [478, 285] width 188 height 56
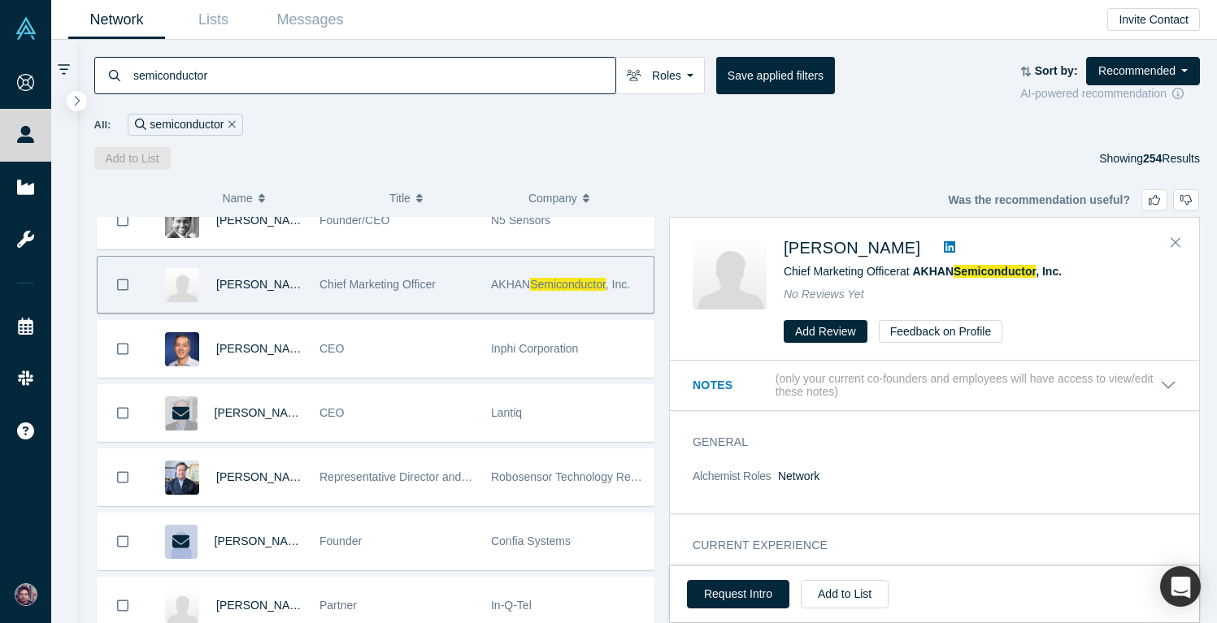
click at [944, 246] on icon at bounding box center [949, 246] width 11 height 11
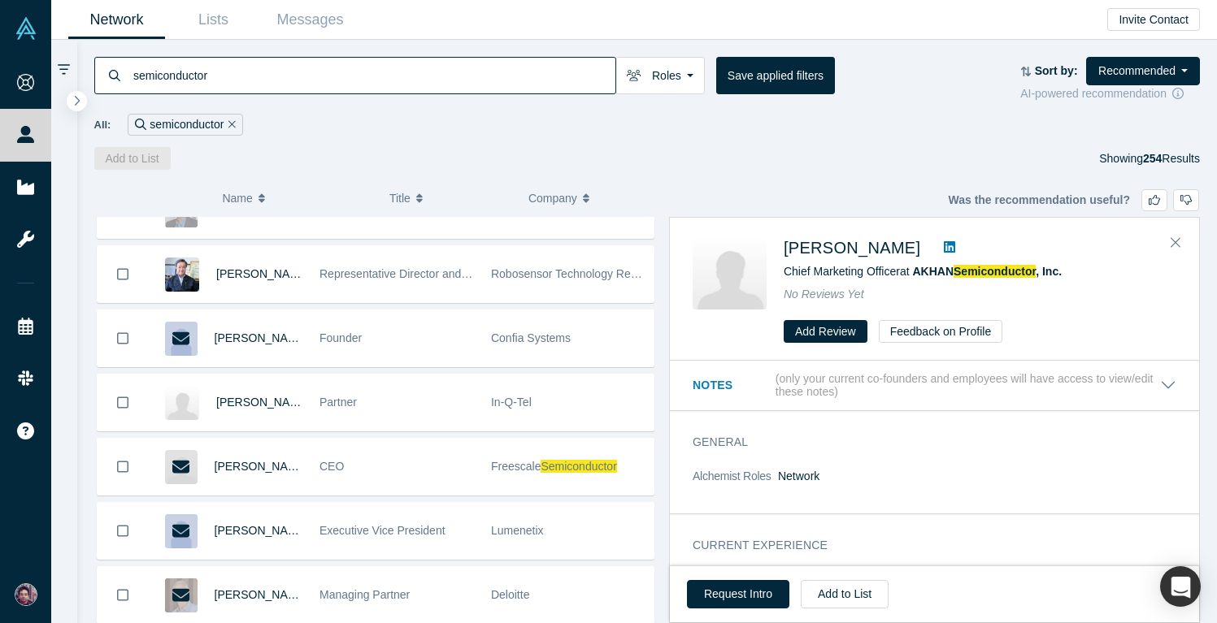
scroll to position [4792, 0]
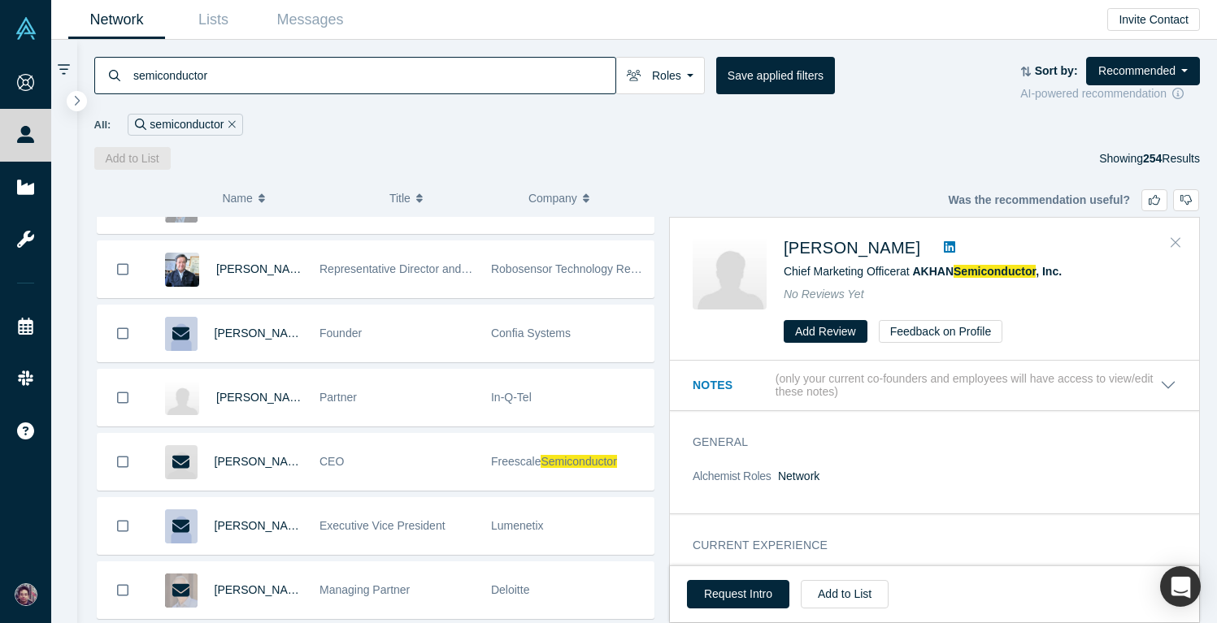
click at [1173, 239] on icon "Close" at bounding box center [1175, 242] width 10 height 15
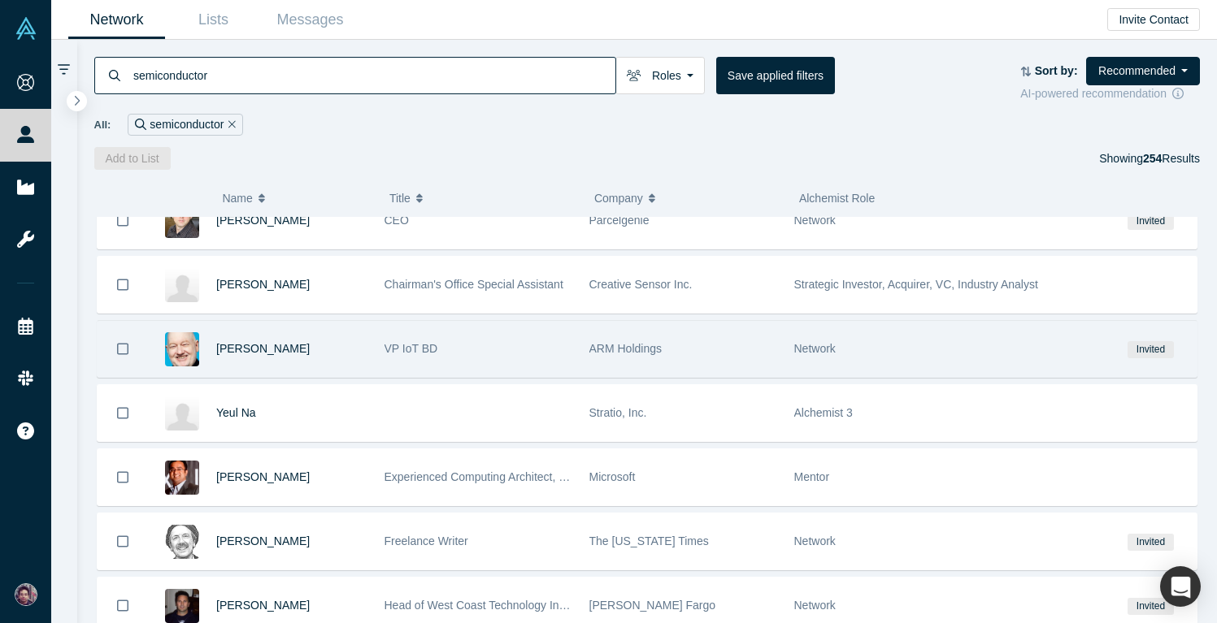
scroll to position [5871, 0]
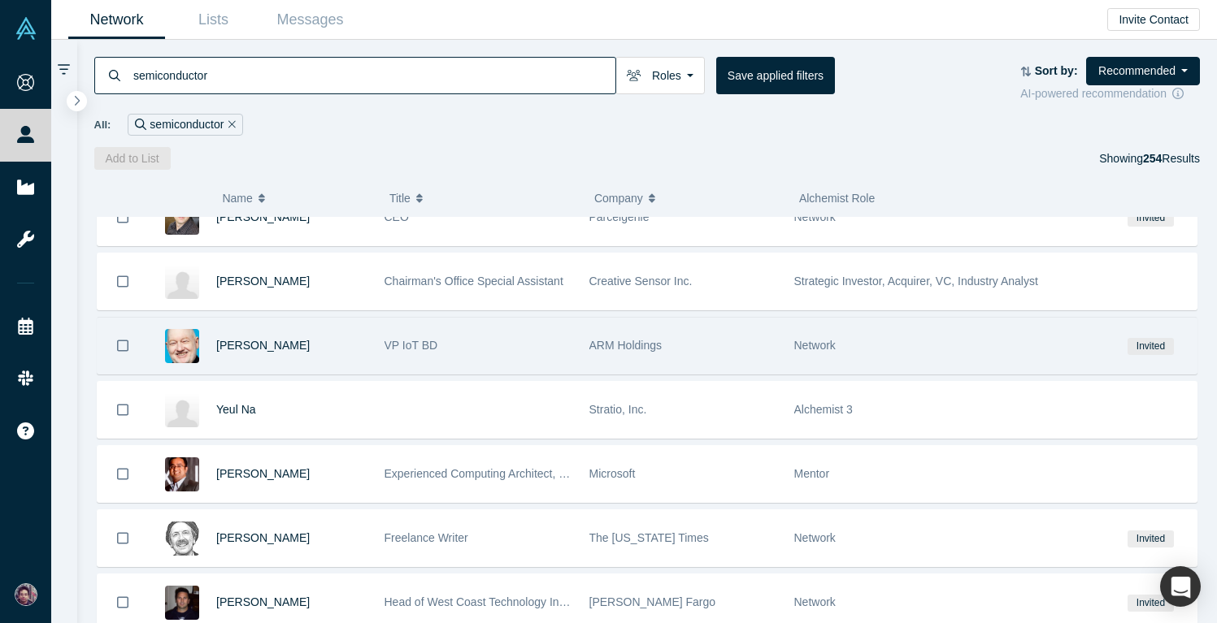
click at [536, 345] on div "VP IoT BD" at bounding box center [478, 346] width 188 height 56
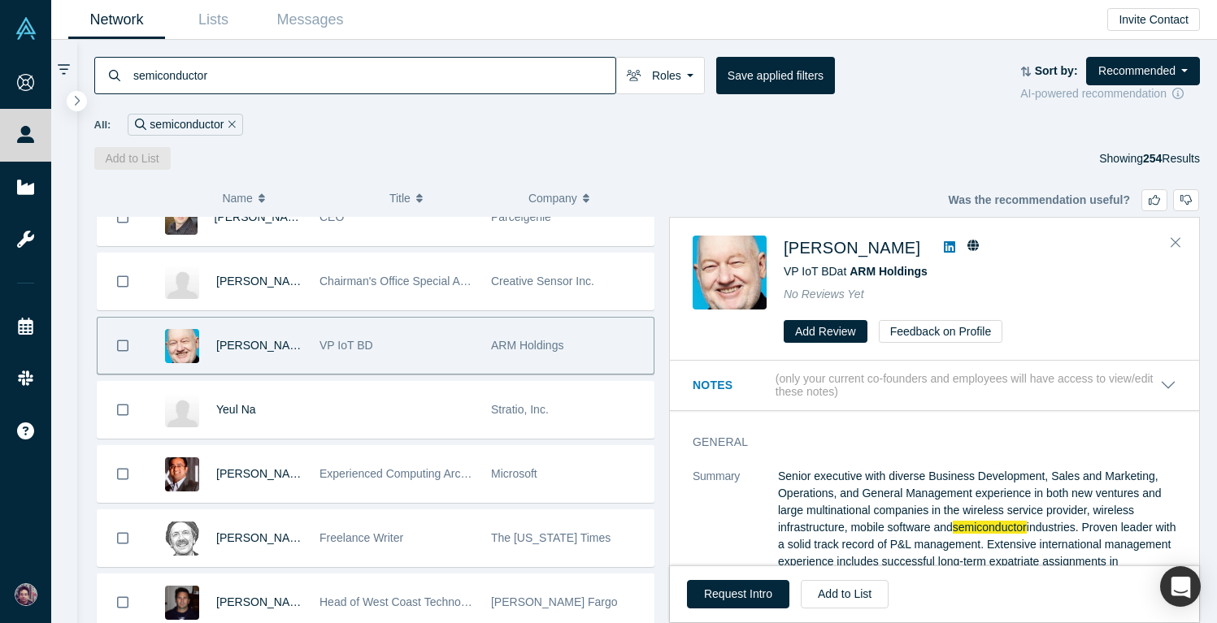
click at [944, 242] on icon at bounding box center [949, 246] width 11 height 11
click at [1184, 241] on button "Close" at bounding box center [1175, 243] width 24 height 26
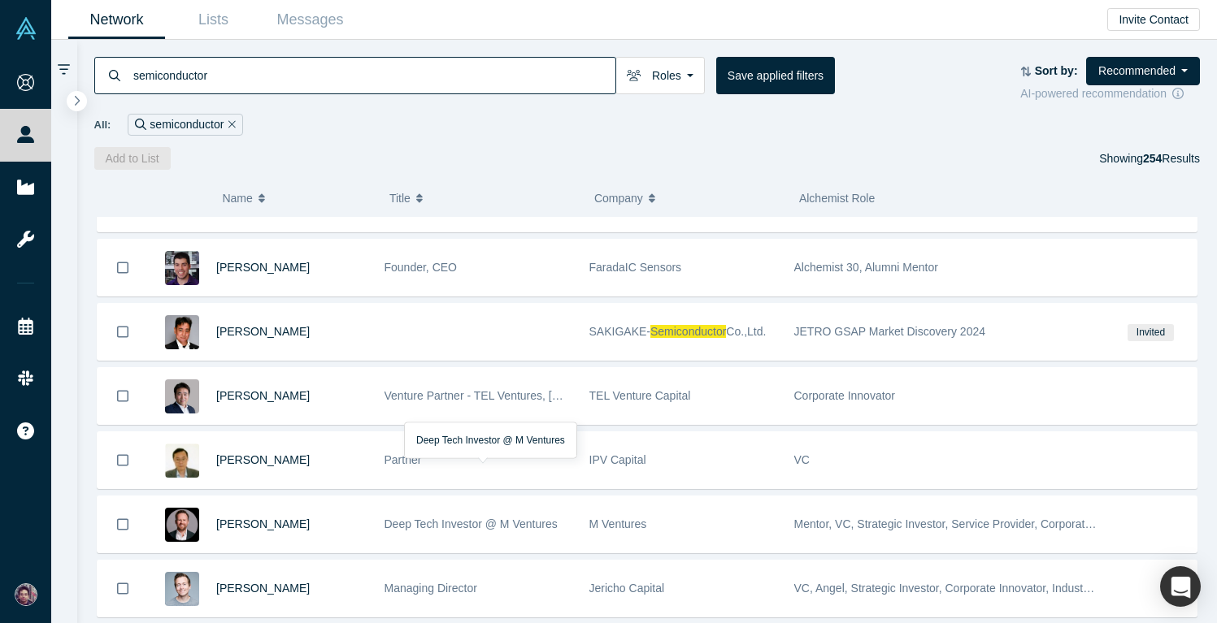
scroll to position [7298, 0]
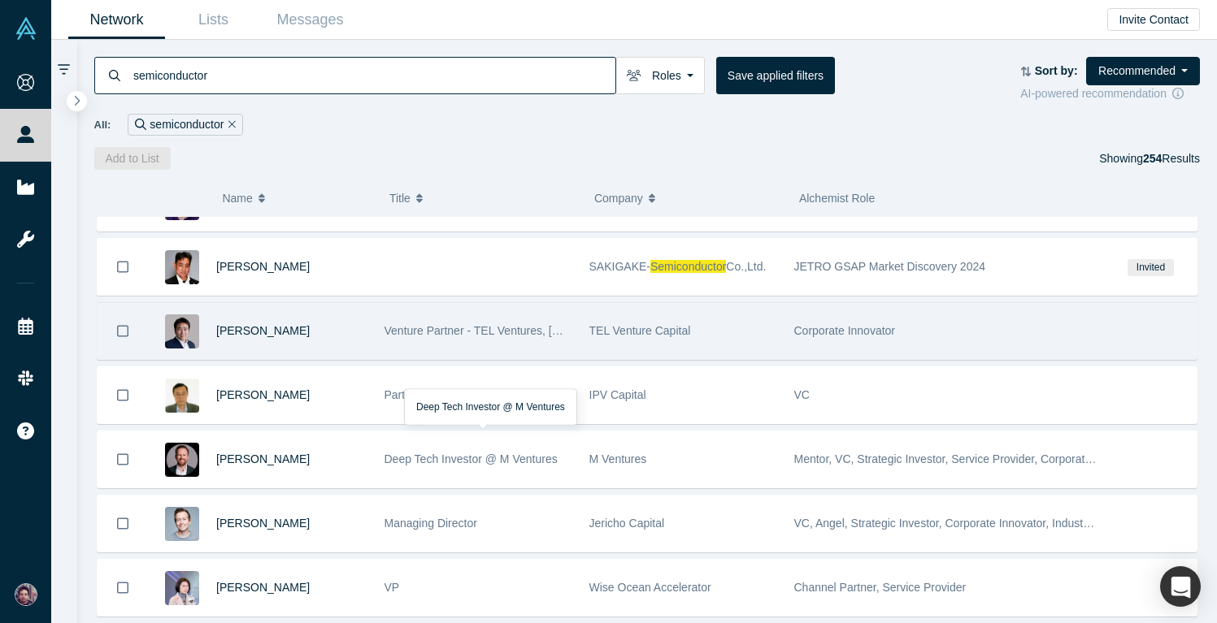
click at [479, 337] on div "Venture Partner - TEL Ventures, Tokyo Electron" at bounding box center [478, 331] width 188 height 56
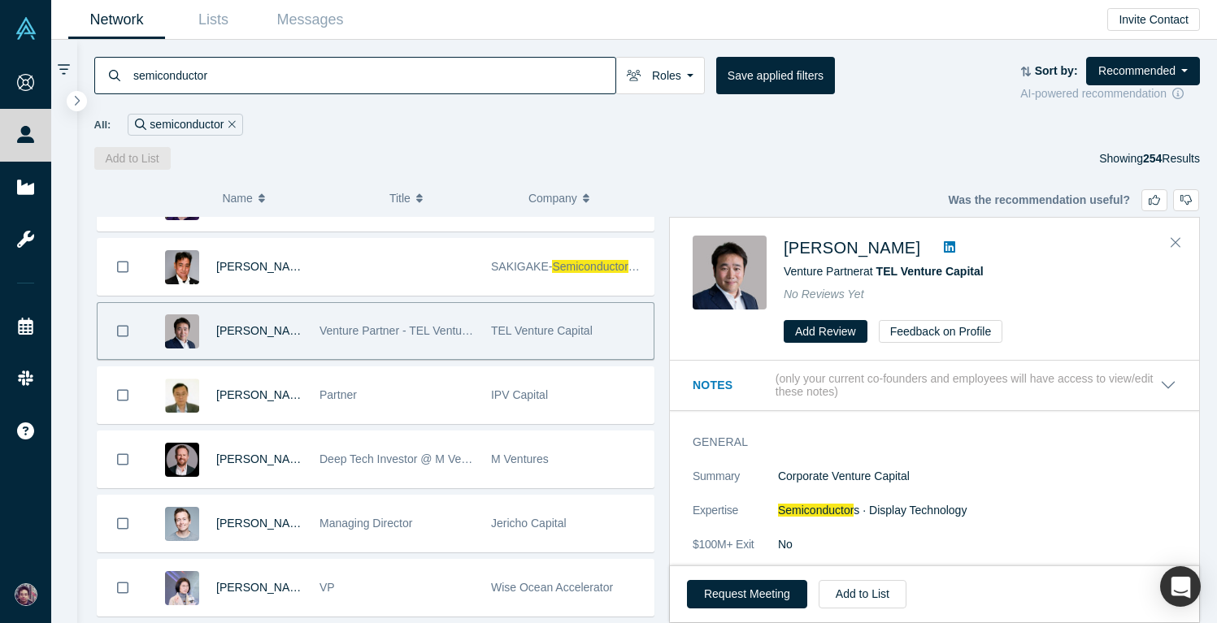
click at [944, 245] on icon at bounding box center [949, 246] width 11 height 11
click at [764, 605] on button "Request Meeting" at bounding box center [747, 594] width 120 height 28
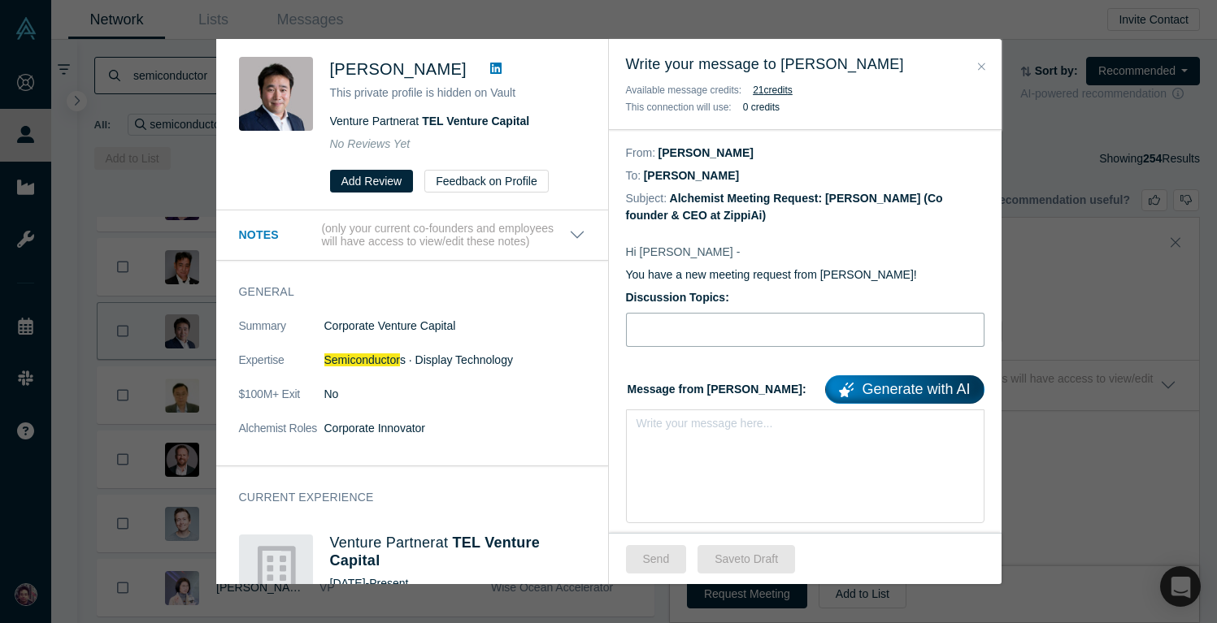
click at [656, 323] on input "text" at bounding box center [805, 330] width 358 height 34
type input "Connecting to Todd Mihara"
click at [683, 431] on div "rdw-editor" at bounding box center [805, 428] width 317 height 17
paste div "rdw-editor"
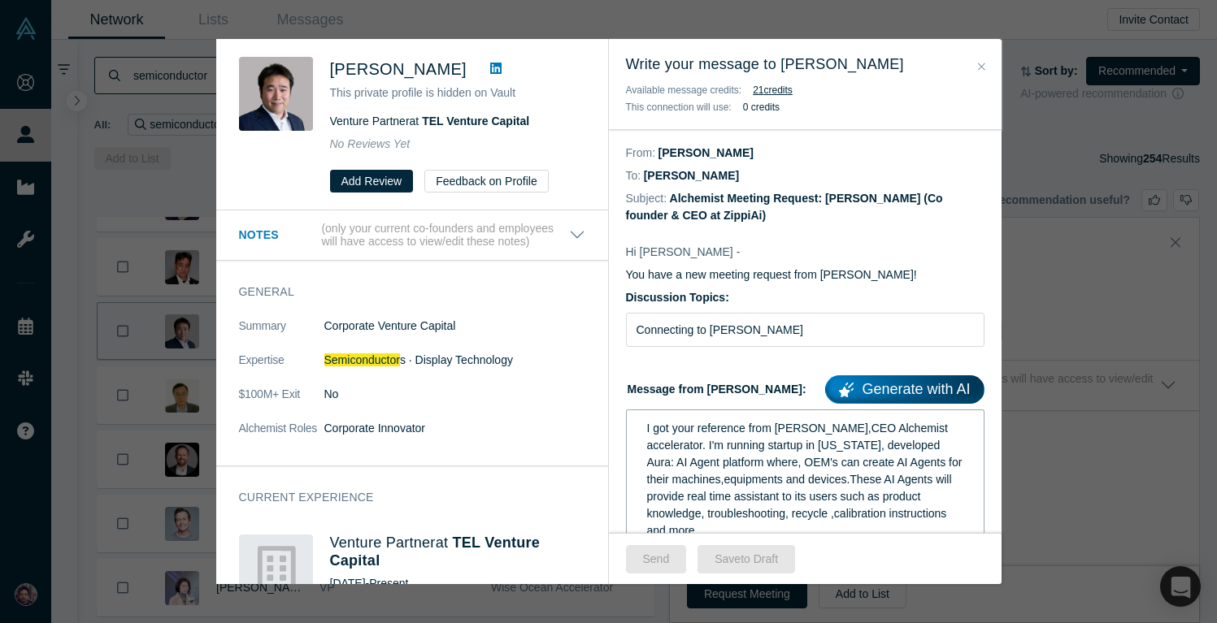
click at [642, 436] on div "I got your reference from Ravi Belani,CEO Alchemist accelerator. I'm running st…" at bounding box center [805, 539] width 336 height 249
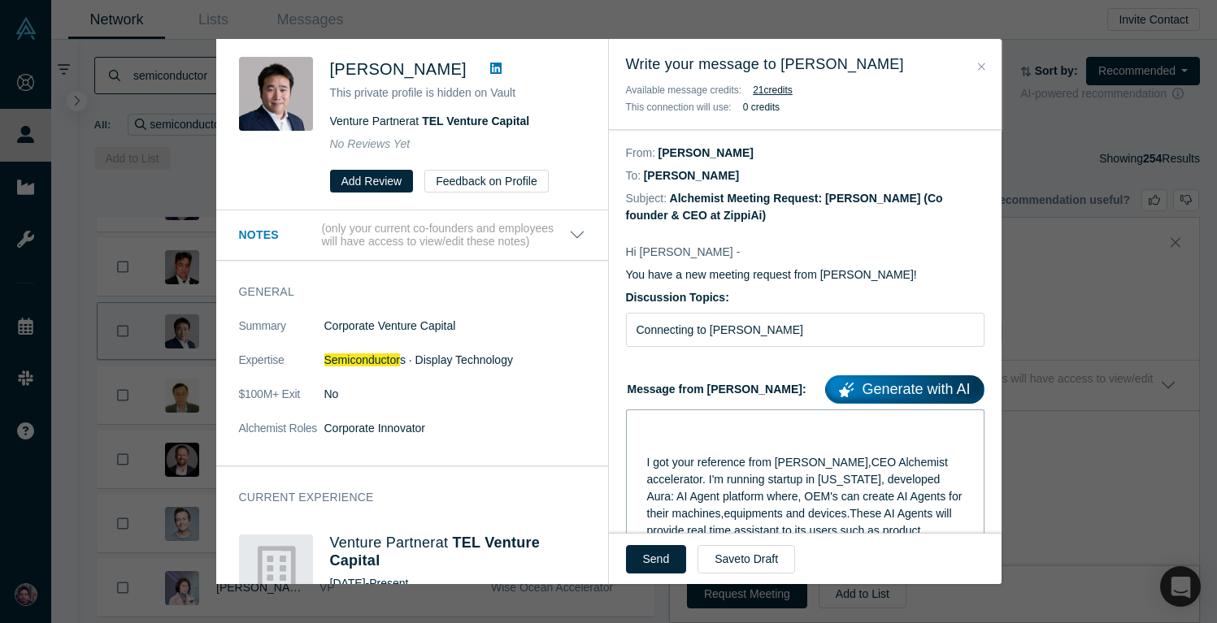
click at [649, 432] on div "rdw-editor" at bounding box center [805, 428] width 317 height 17
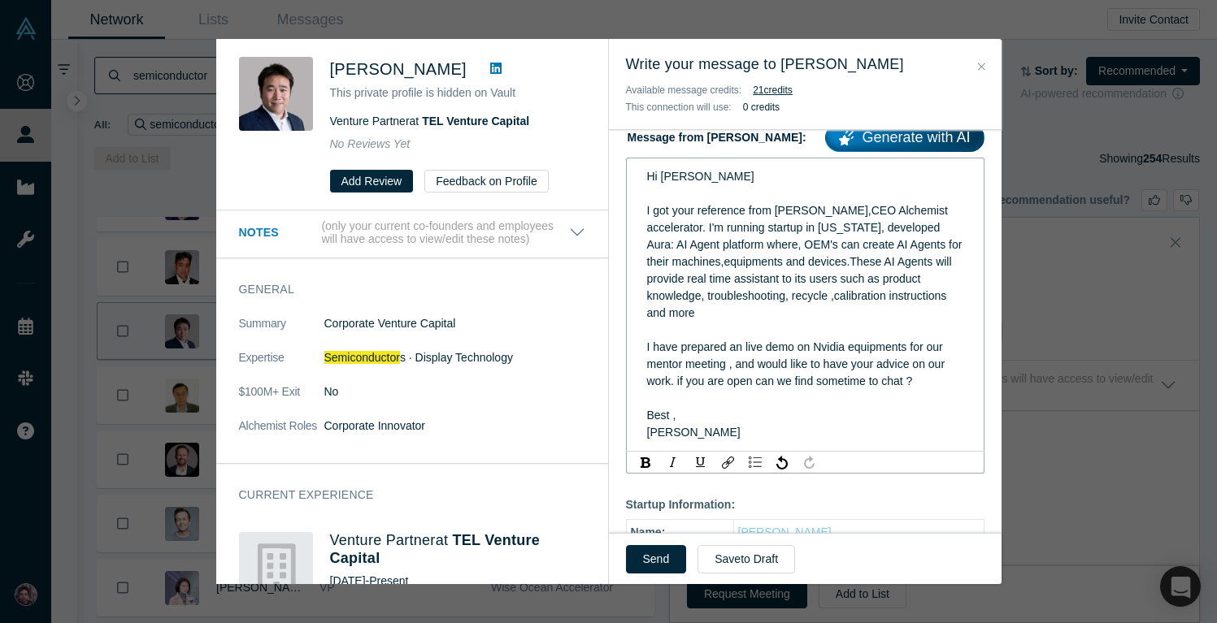
scroll to position [0, 0]
click at [818, 348] on span "I have prepared an live demo on Nvidia equipments for our mentor meeting , and …" at bounding box center [797, 364] width 301 height 47
click at [649, 365] on span "I have prepared an live demo on Tokyo Electron equipments for our mentor meetin…" at bounding box center [806, 364] width 318 height 47
click at [893, 345] on span "I have prepared an live demo on Tokyo Electron equipments for our mentor meetin…" at bounding box center [806, 364] width 318 height 47
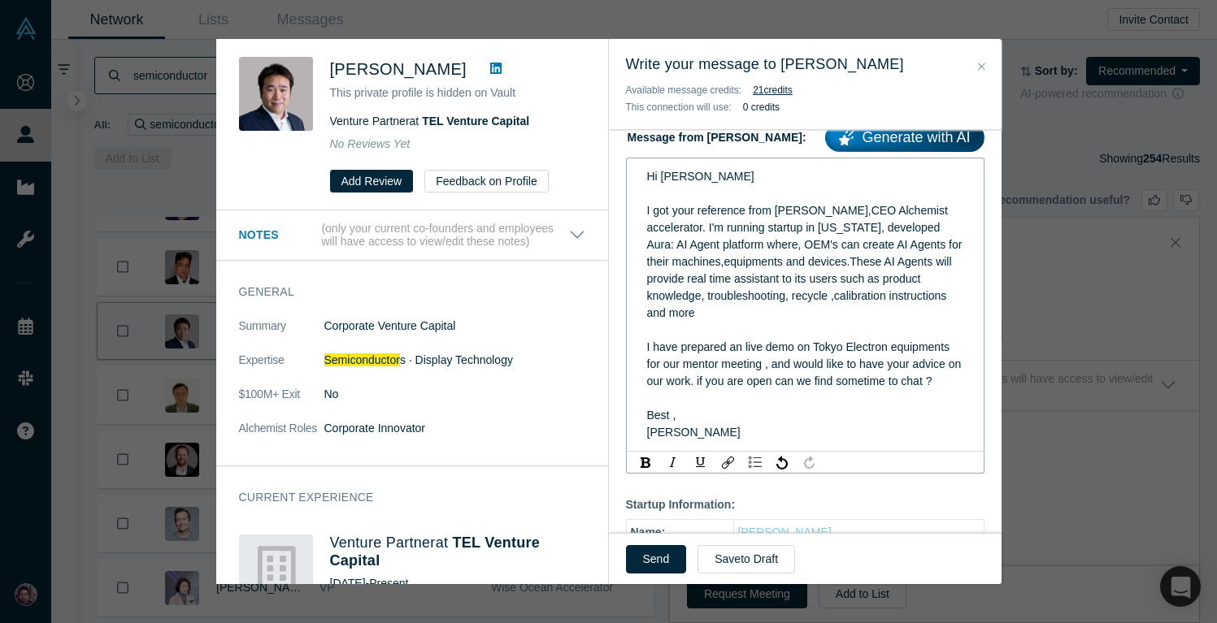
click at [891, 349] on span "I have prepared an live demo on Tokyo Electron equipments for our mentor meetin…" at bounding box center [806, 364] width 318 height 47
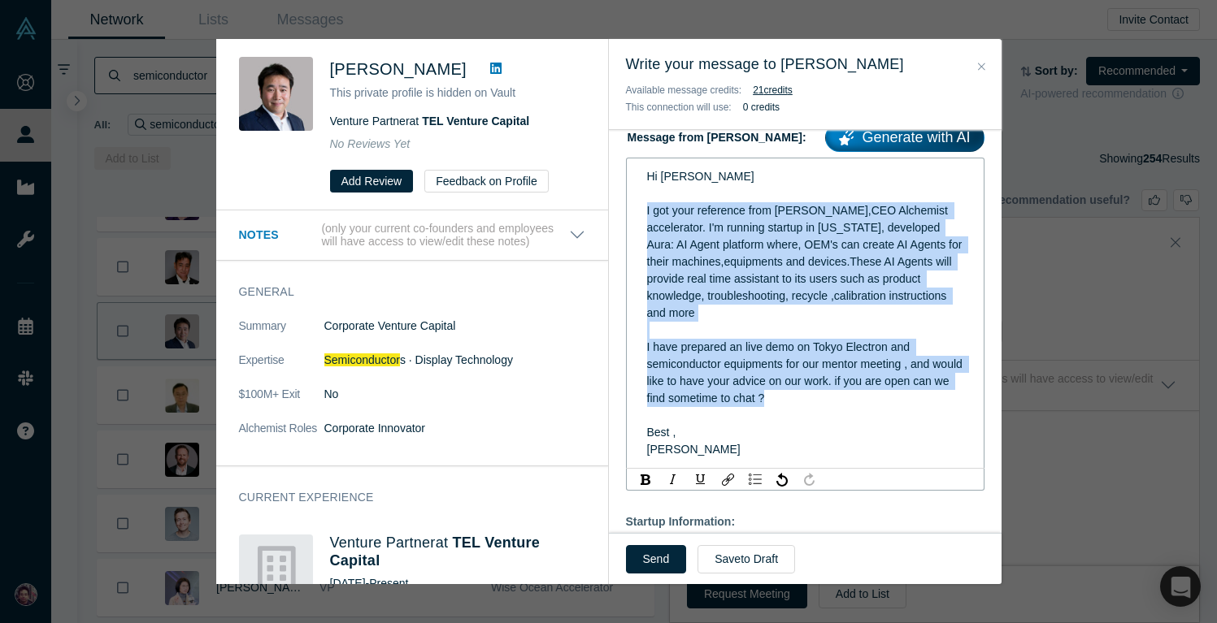
drag, startPoint x: 829, startPoint y: 406, endPoint x: 631, endPoint y: 215, distance: 275.3
click at [631, 215] on div "Hi Todd Mihara I got your reference from Ravi Belani,CEO Alchemist accelerator.…" at bounding box center [805, 313] width 358 height 311
copy div "I got your reference from Ravi Belani,CEO Alchemist accelerator. I'm running st…"
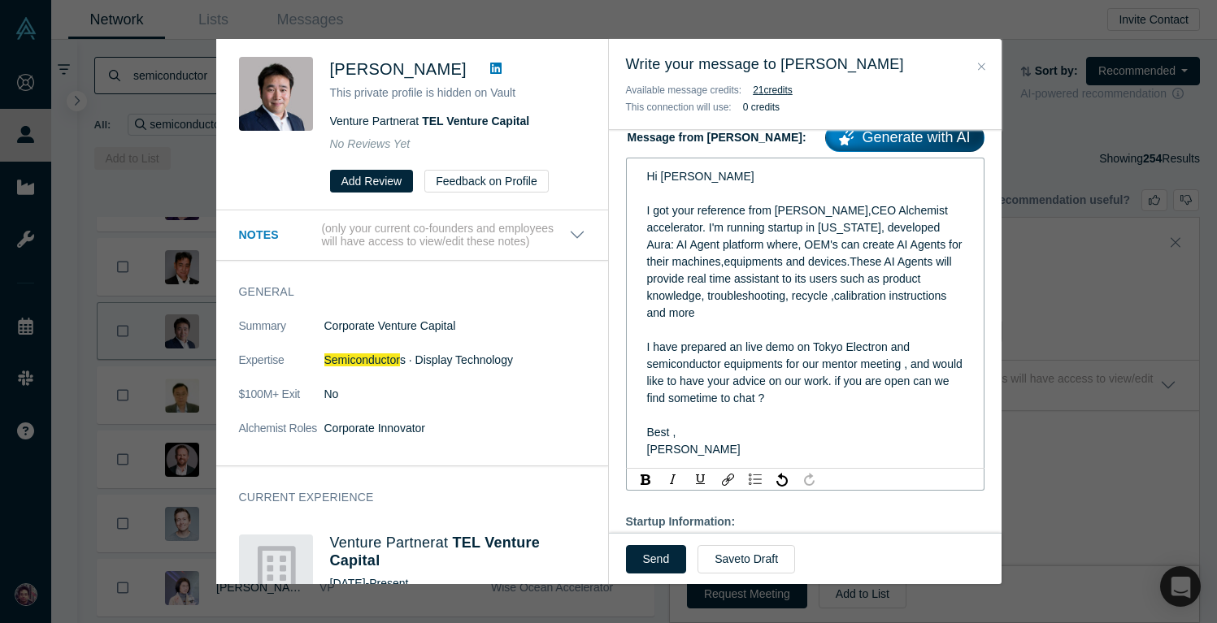
click at [785, 360] on span "I have prepared an live demo on Tokyo Electron and semiconductor equipments for…" at bounding box center [806, 373] width 319 height 64
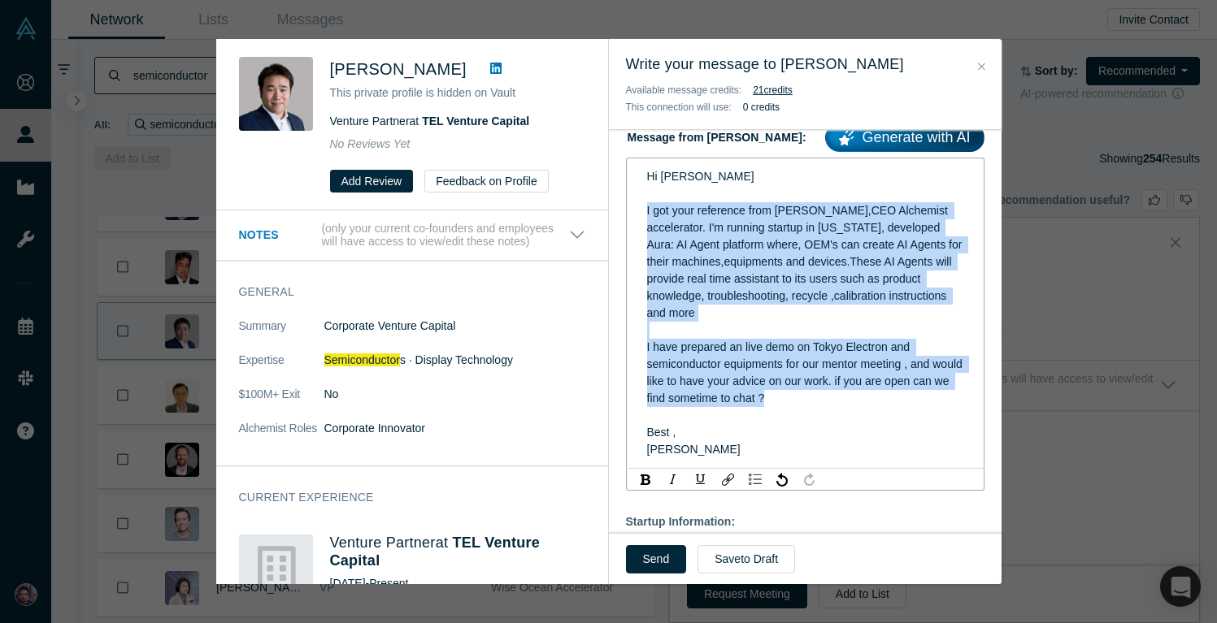
drag, startPoint x: 816, startPoint y: 396, endPoint x: 640, endPoint y: 215, distance: 252.3
click at [640, 215] on div "Hi Todd Mihara I got your reference from Ravi Belani,CEO Alchemist accelerator.…" at bounding box center [805, 313] width 336 height 300
drag, startPoint x: 704, startPoint y: 447, endPoint x: 636, endPoint y: 214, distance: 243.0
click at [636, 213] on div "Hi Todd Mihara I got your reference from Ravi Belani,CEO Alchemist accelerator.…" at bounding box center [804, 313] width 337 height 300
copy div "I got your reference from Ravi Belani,CEO Alchemist accelerator. I'm running st…"
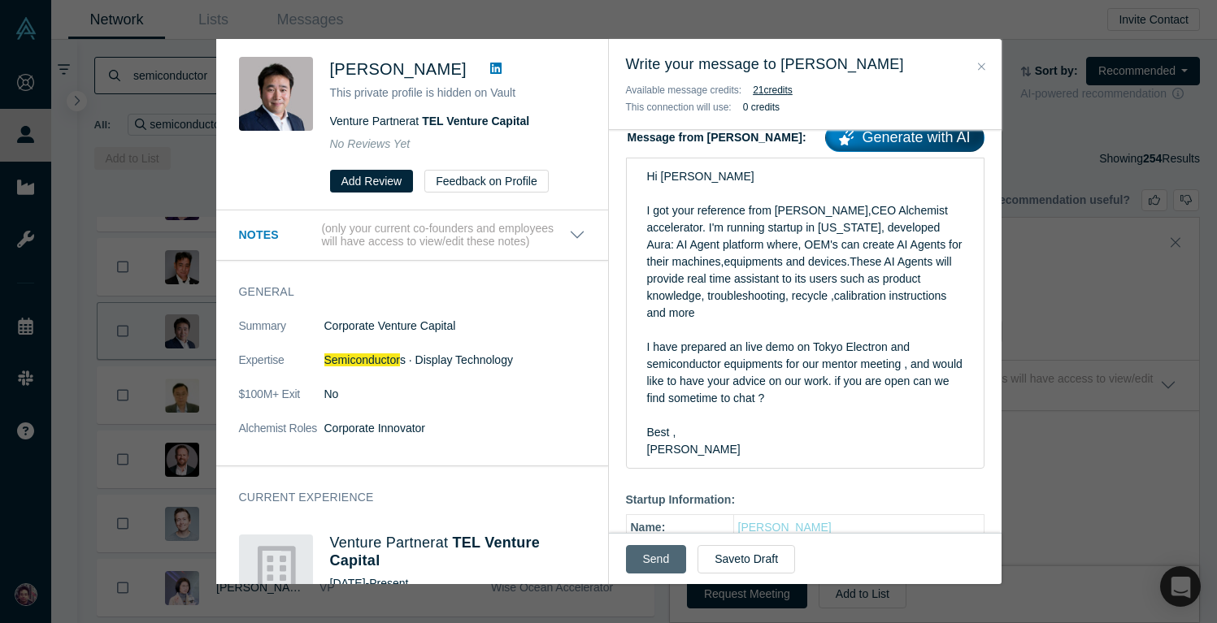
click at [649, 553] on button "Send" at bounding box center [656, 559] width 61 height 28
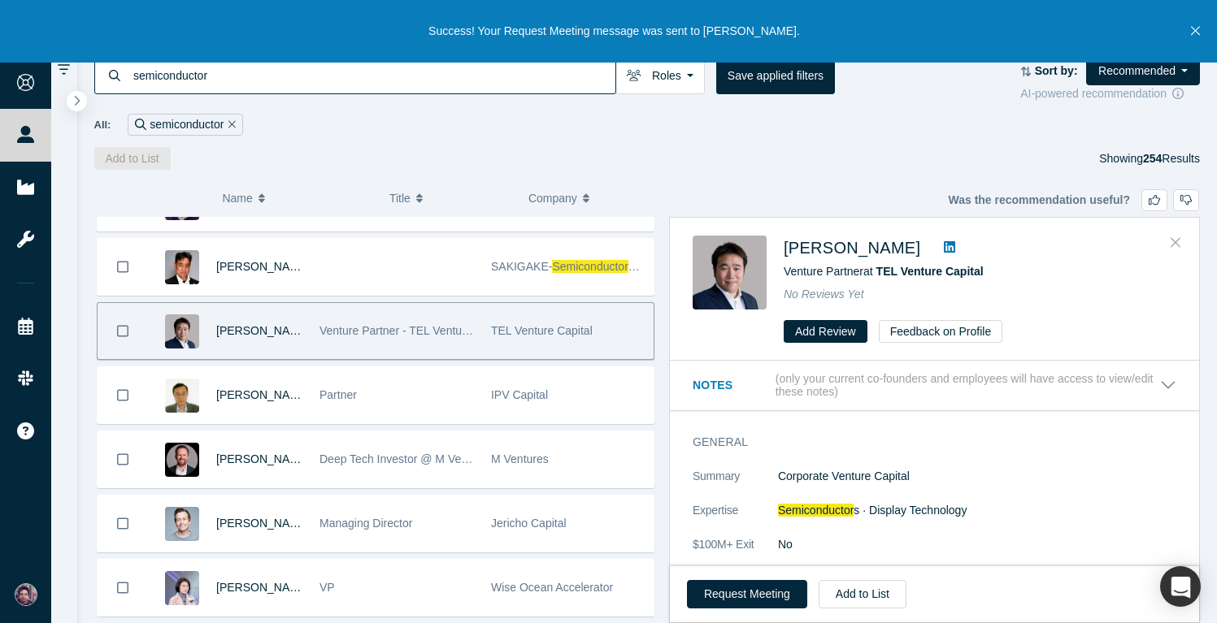
click at [1171, 241] on icon "Close" at bounding box center [1175, 242] width 10 height 15
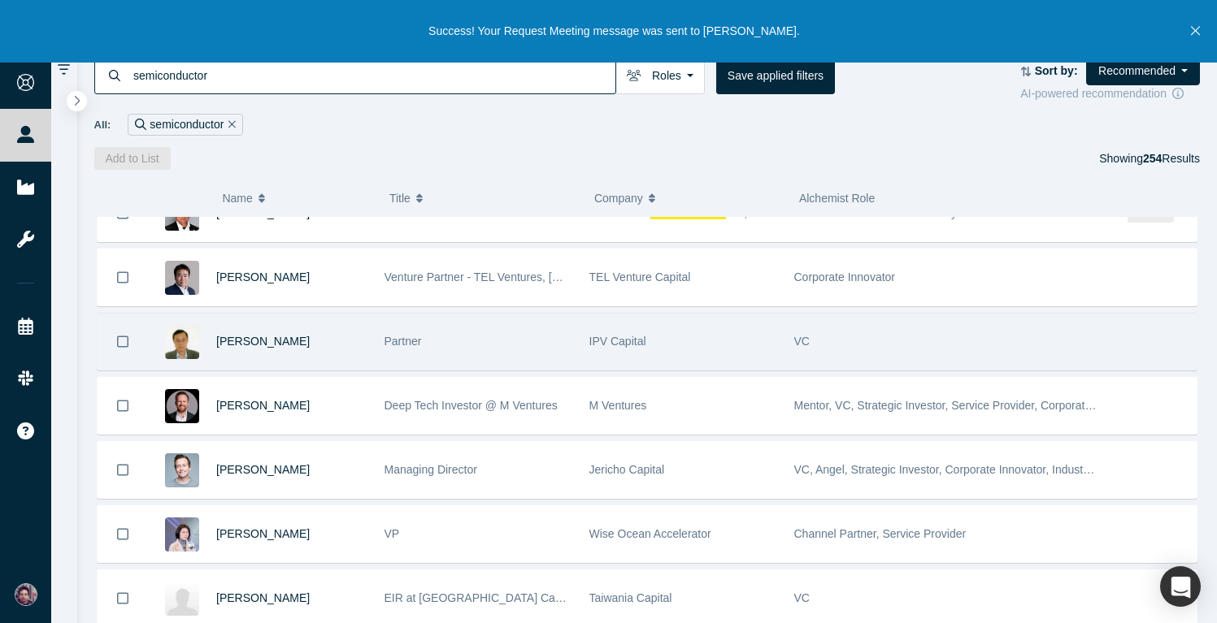
scroll to position [7359, 0]
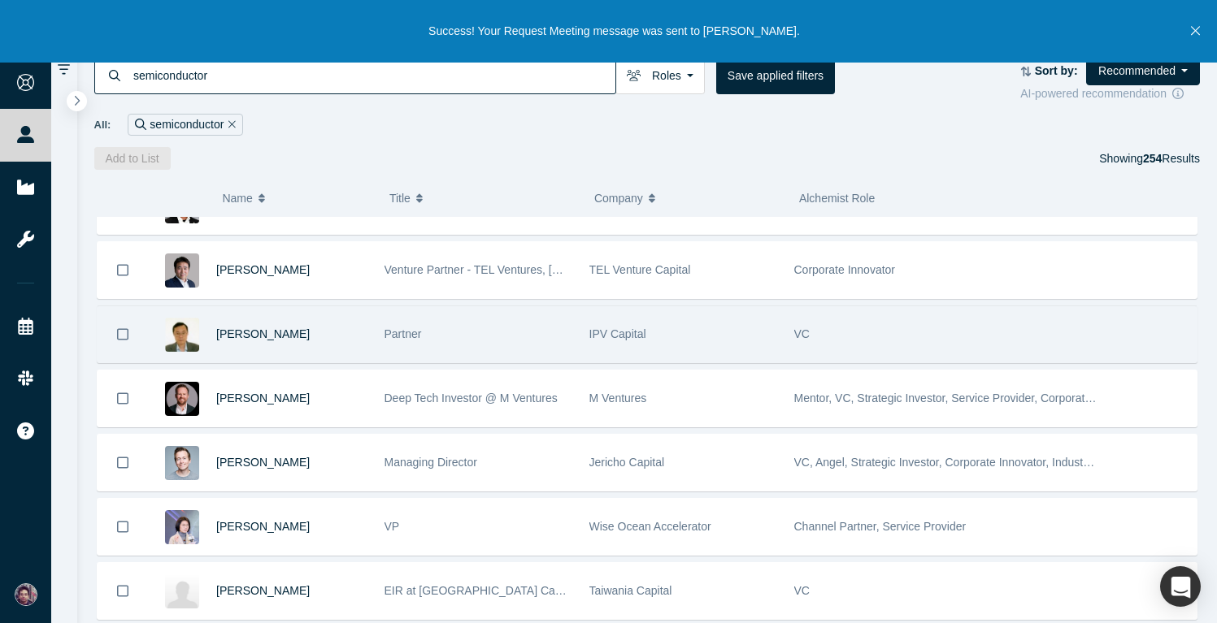
click at [569, 339] on div "Partner" at bounding box center [478, 334] width 188 height 56
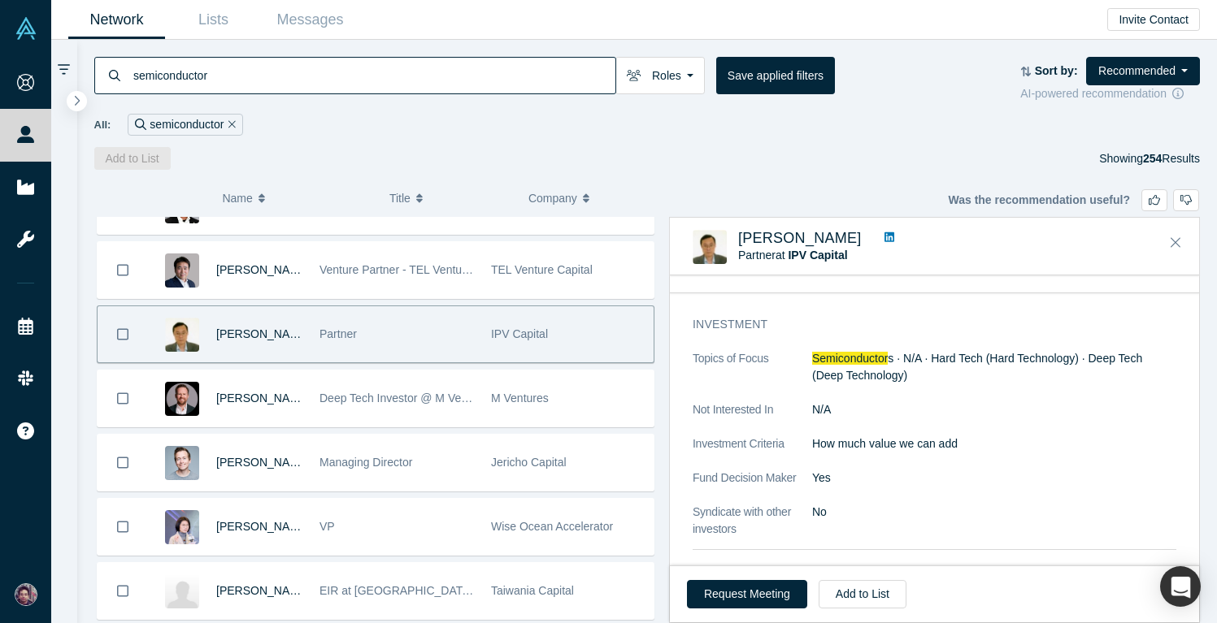
scroll to position [400, 0]
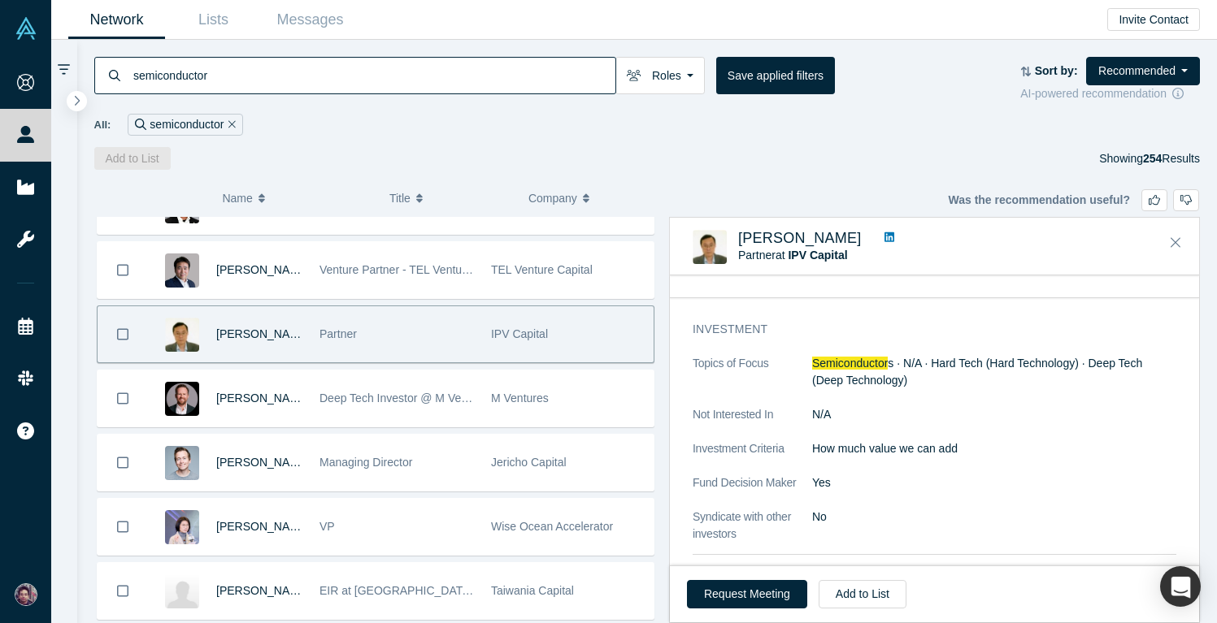
click at [879, 234] on link at bounding box center [889, 238] width 21 height 17
click at [716, 596] on button "Request Meeting" at bounding box center [747, 594] width 120 height 28
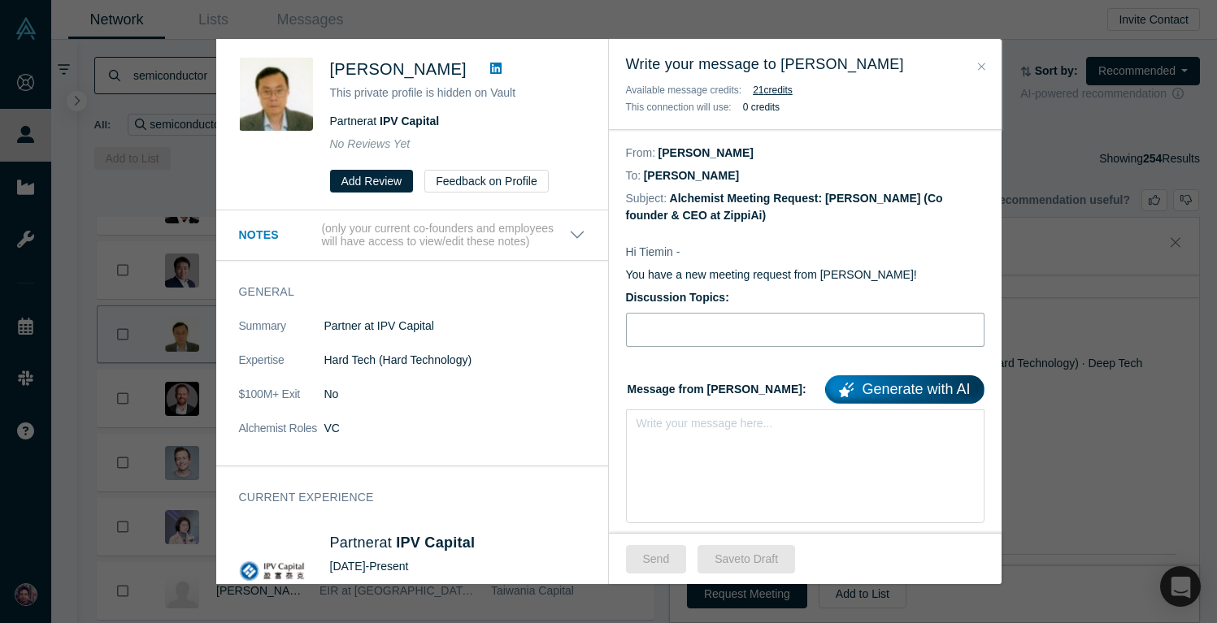
click at [704, 314] on input "text" at bounding box center [805, 330] width 358 height 34
type input "Connecting to Tiemin Zhao"
click at [701, 440] on div "rdw-editor" at bounding box center [805, 428] width 336 height 27
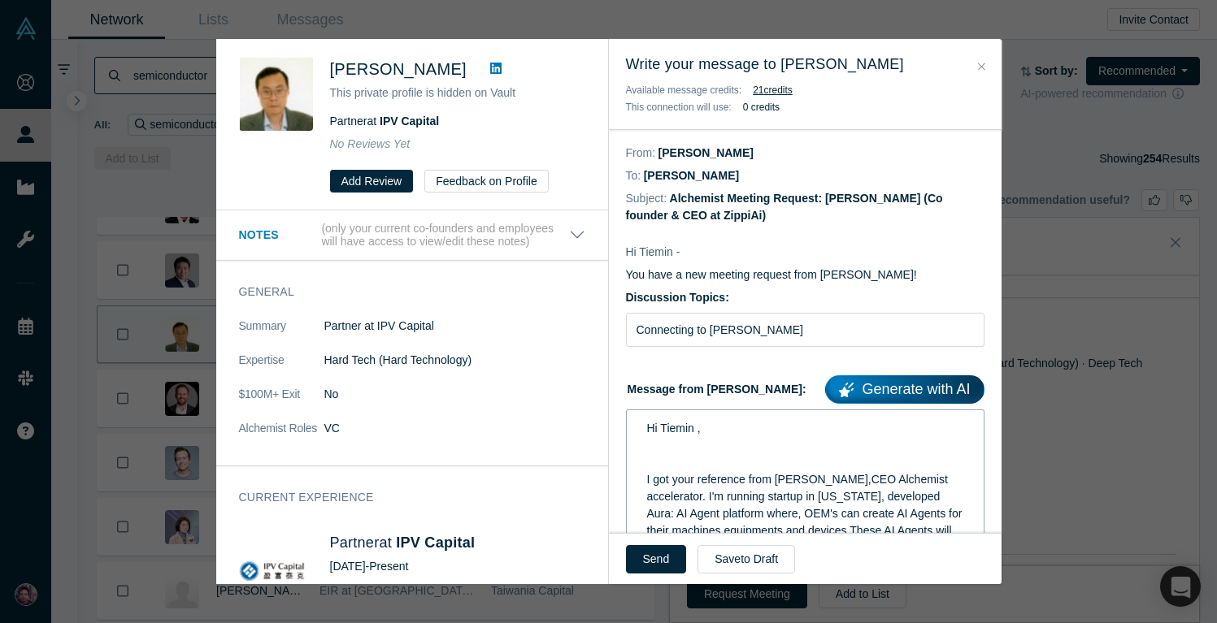
click at [699, 468] on div "rdw-editor" at bounding box center [805, 462] width 317 height 17
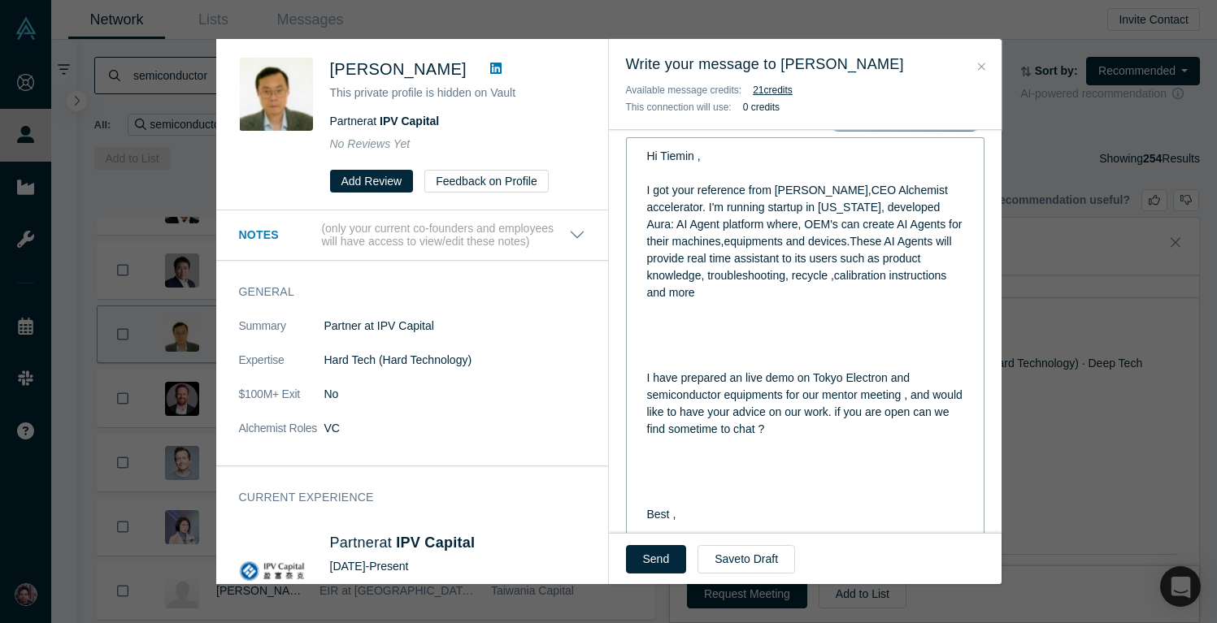
scroll to position [273, 0]
click at [683, 352] on div "rdw-editor" at bounding box center [805, 360] width 317 height 17
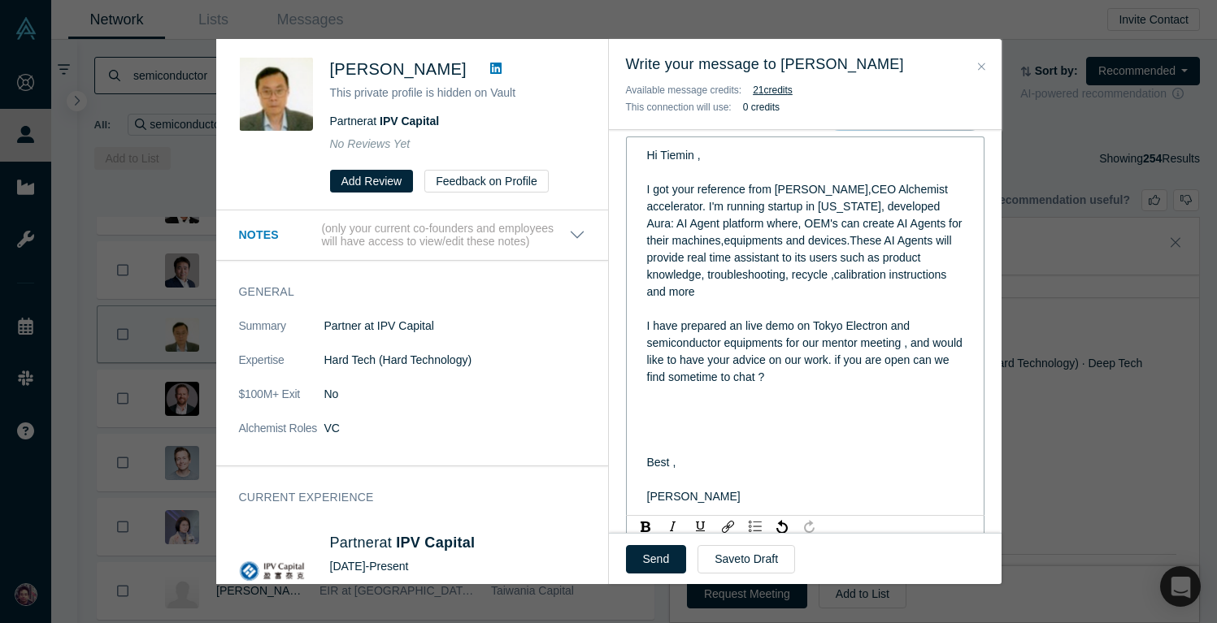
click at [667, 482] on div "rdw-editor" at bounding box center [805, 479] width 317 height 17
click at [651, 432] on div "rdw-editor" at bounding box center [805, 428] width 317 height 17
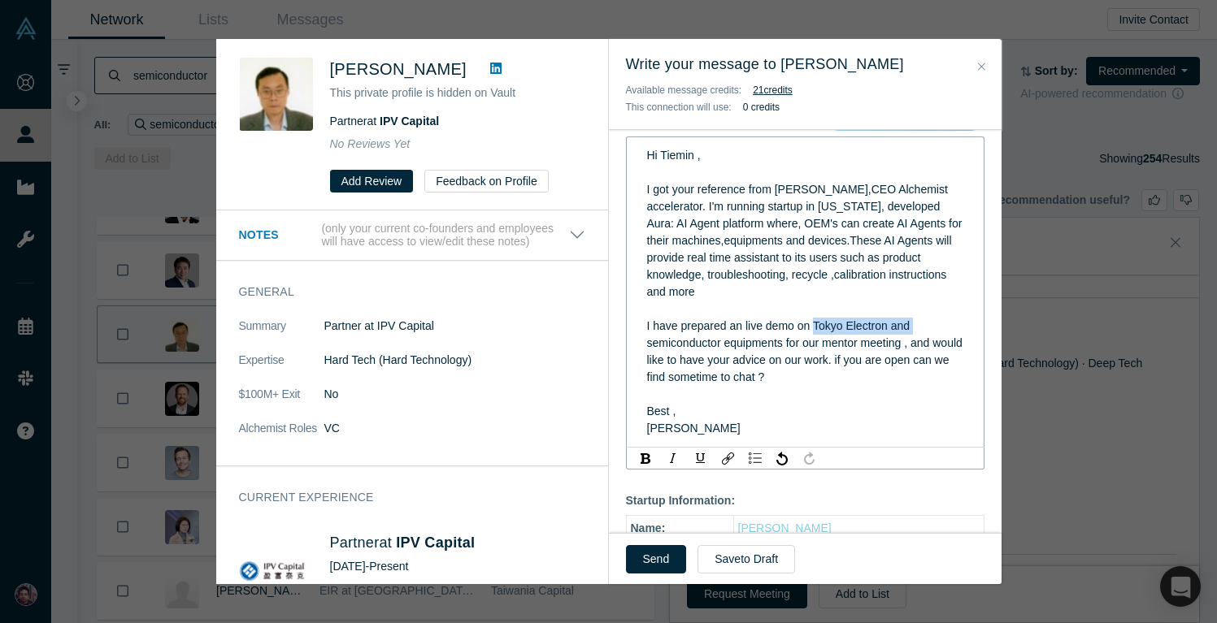
drag, startPoint x: 915, startPoint y: 328, endPoint x: 812, endPoint y: 328, distance: 103.2
click at [812, 328] on div "I have prepared an live demo on Tokyo Electron and semiconductor equipments for…" at bounding box center [805, 352] width 317 height 68
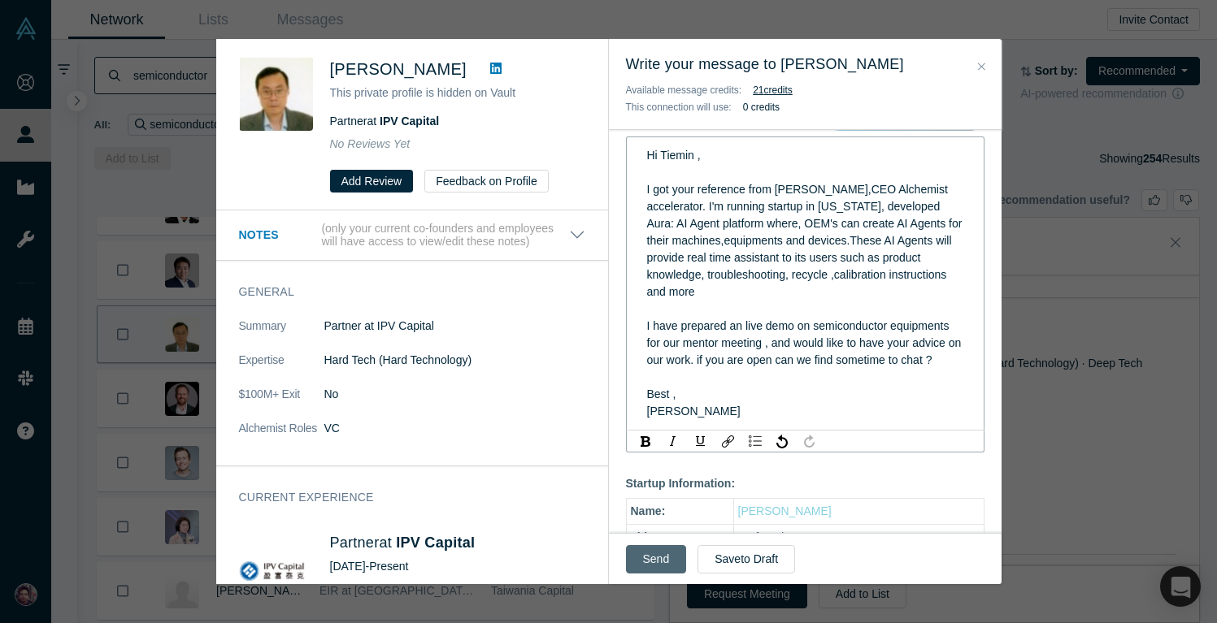
click at [637, 563] on button "Send" at bounding box center [656, 559] width 61 height 28
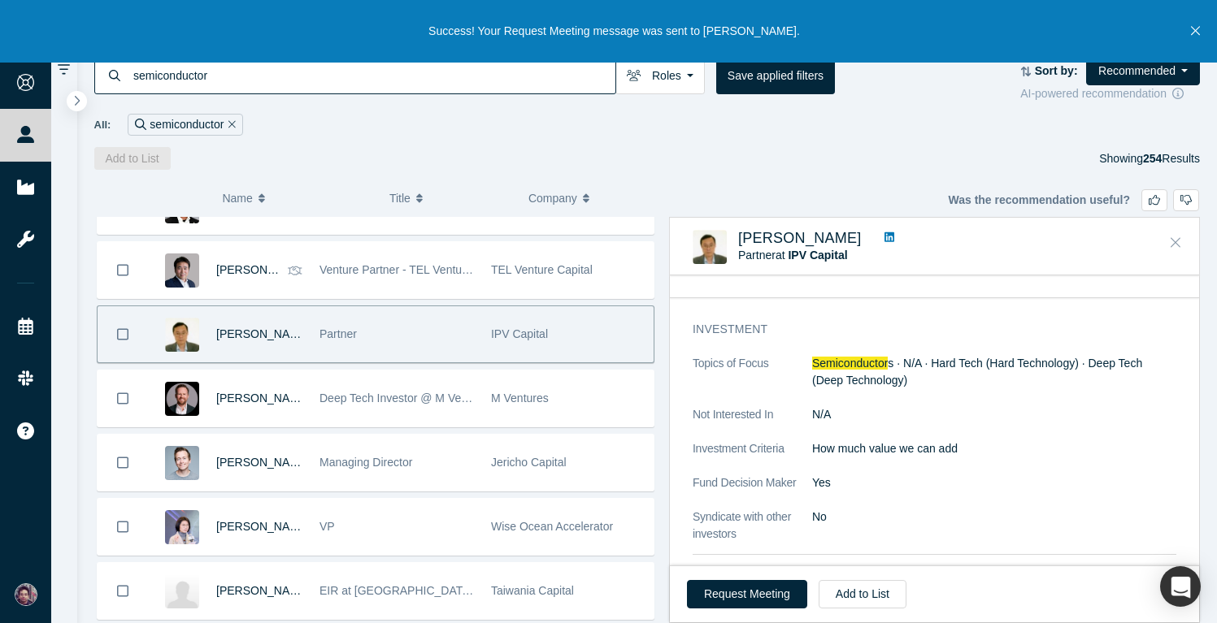
click at [1173, 244] on icon "Close" at bounding box center [1175, 242] width 10 height 15
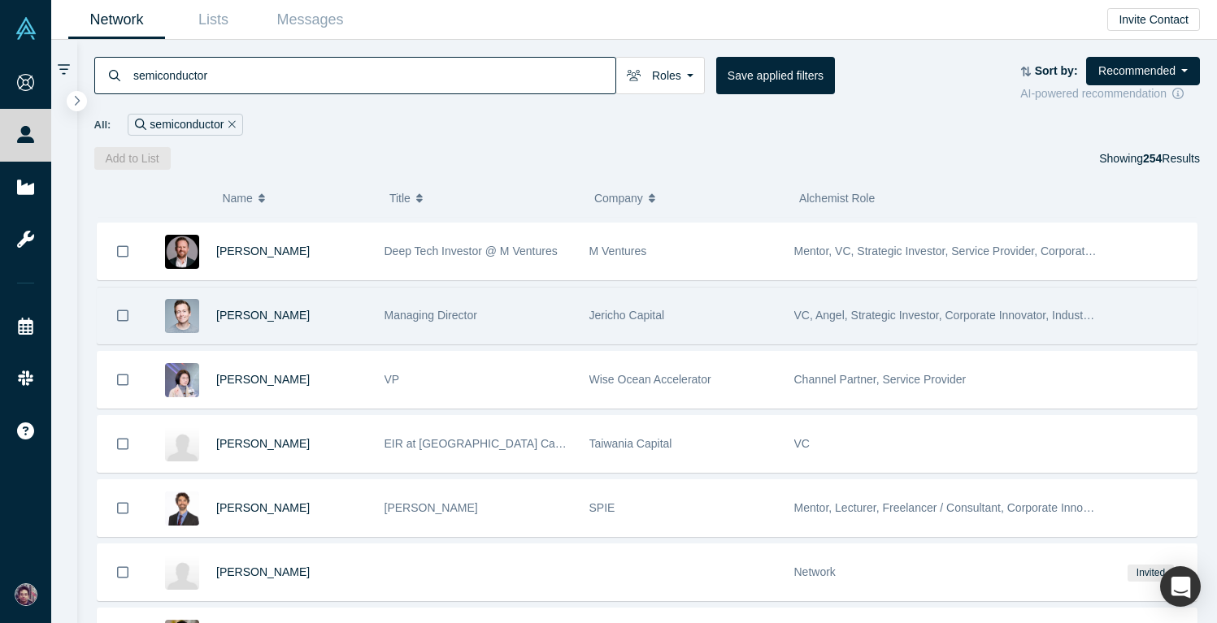
scroll to position [7512, 0]
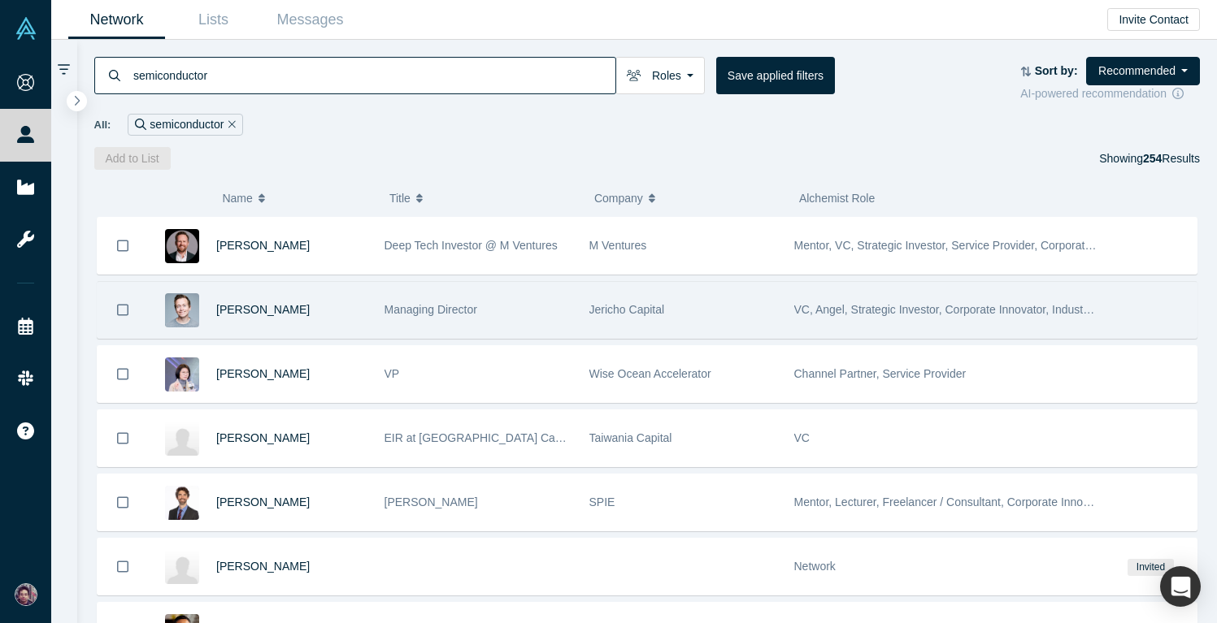
click at [507, 302] on div "Managing Director" at bounding box center [478, 310] width 188 height 56
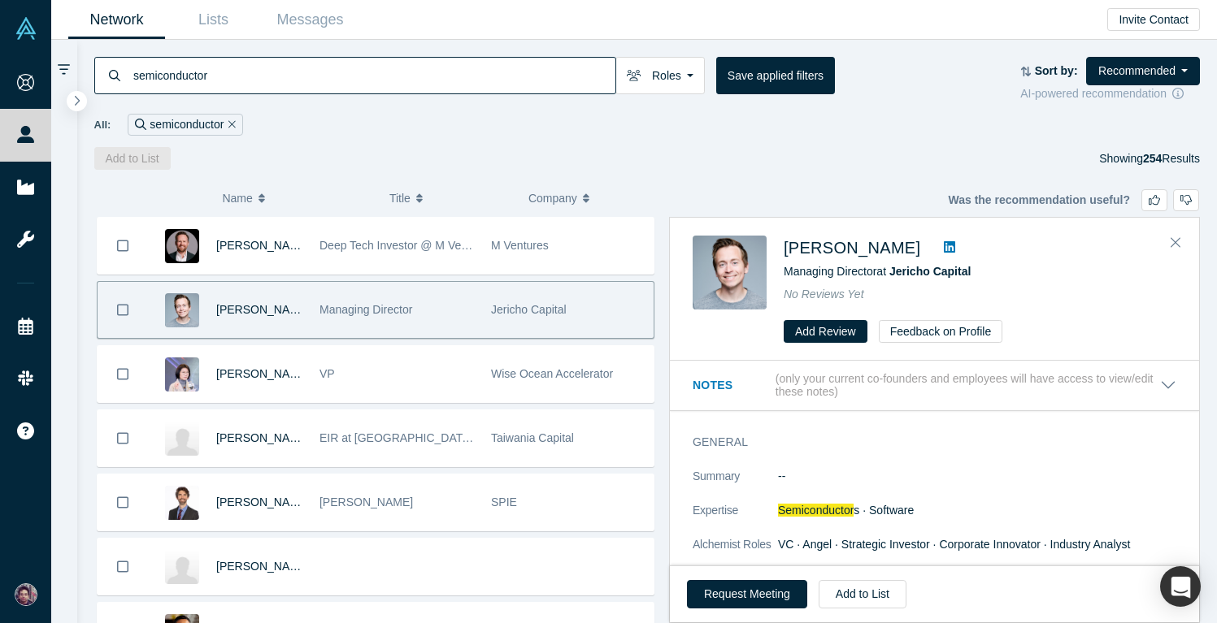
click at [944, 245] on icon at bounding box center [949, 246] width 11 height 11
click at [1181, 248] on button "Close" at bounding box center [1175, 243] width 24 height 26
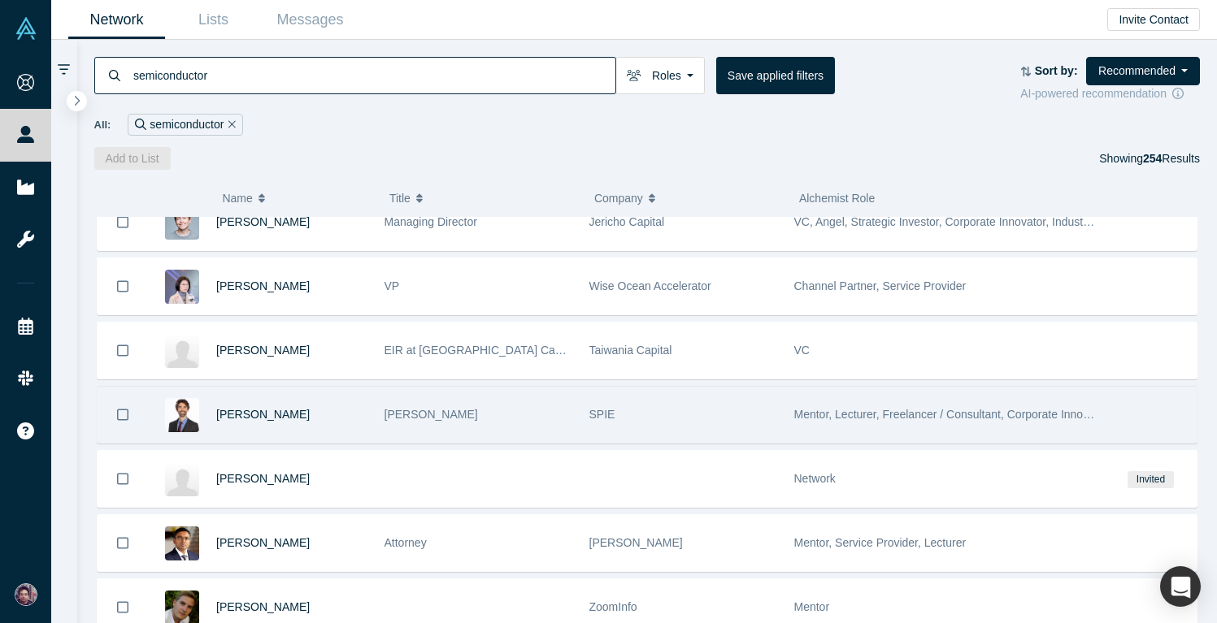
scroll to position [7609, 0]
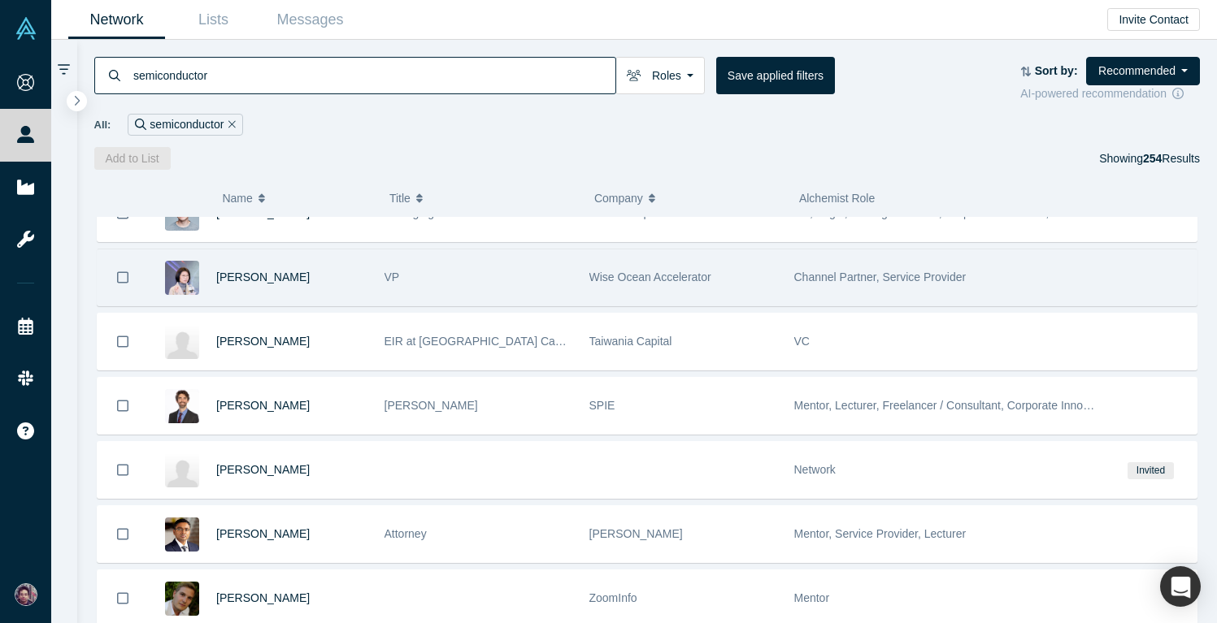
click at [471, 279] on div "VP" at bounding box center [478, 278] width 188 height 56
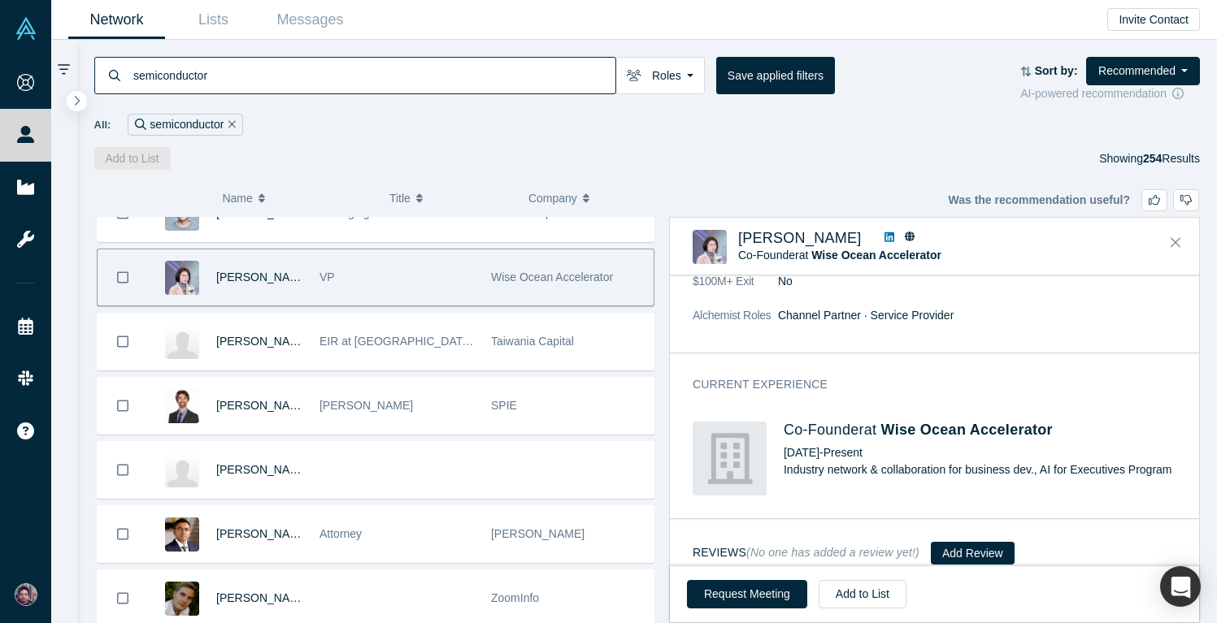
scroll to position [358, 0]
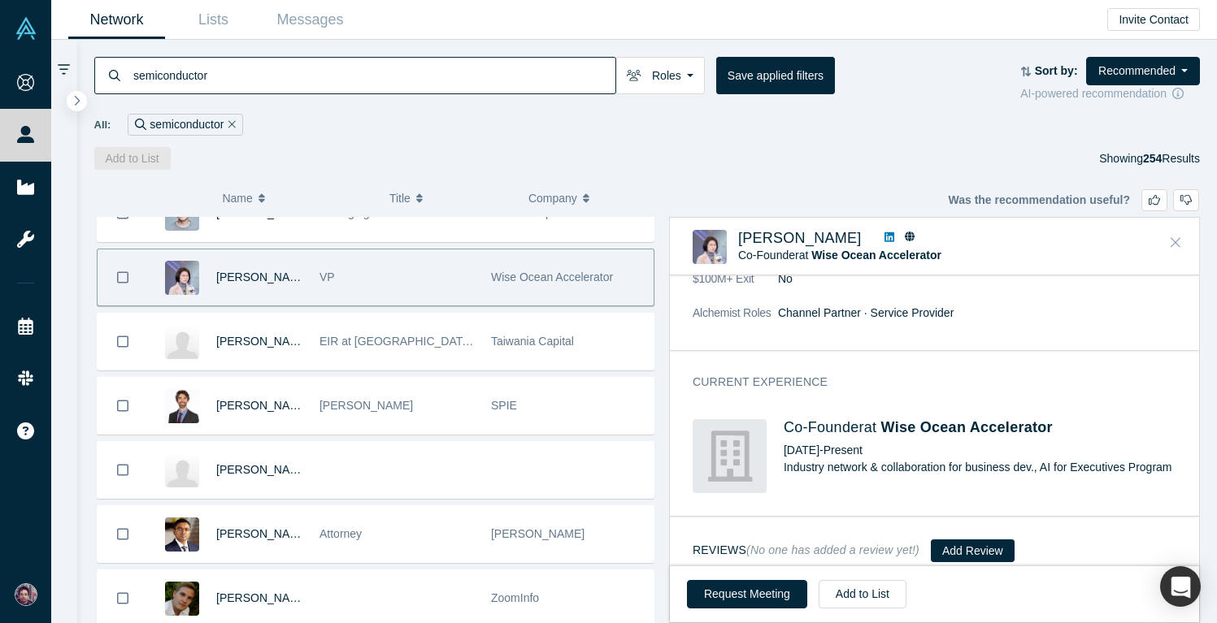
click at [1172, 235] on icon "Close" at bounding box center [1175, 242] width 10 height 15
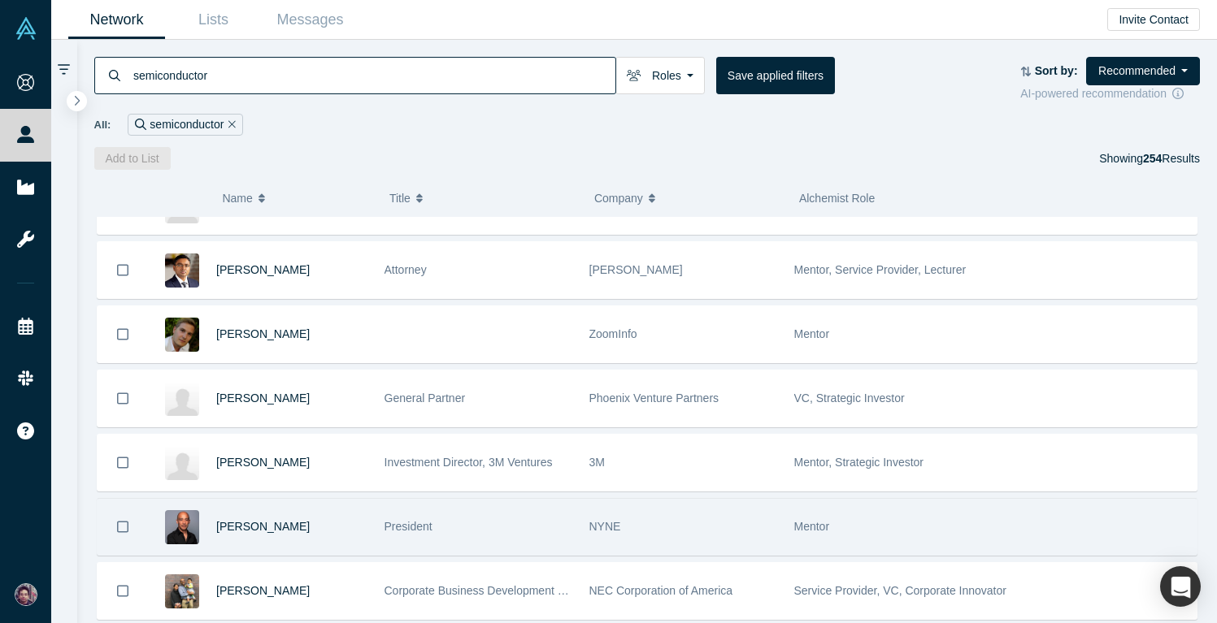
scroll to position [7875, 0]
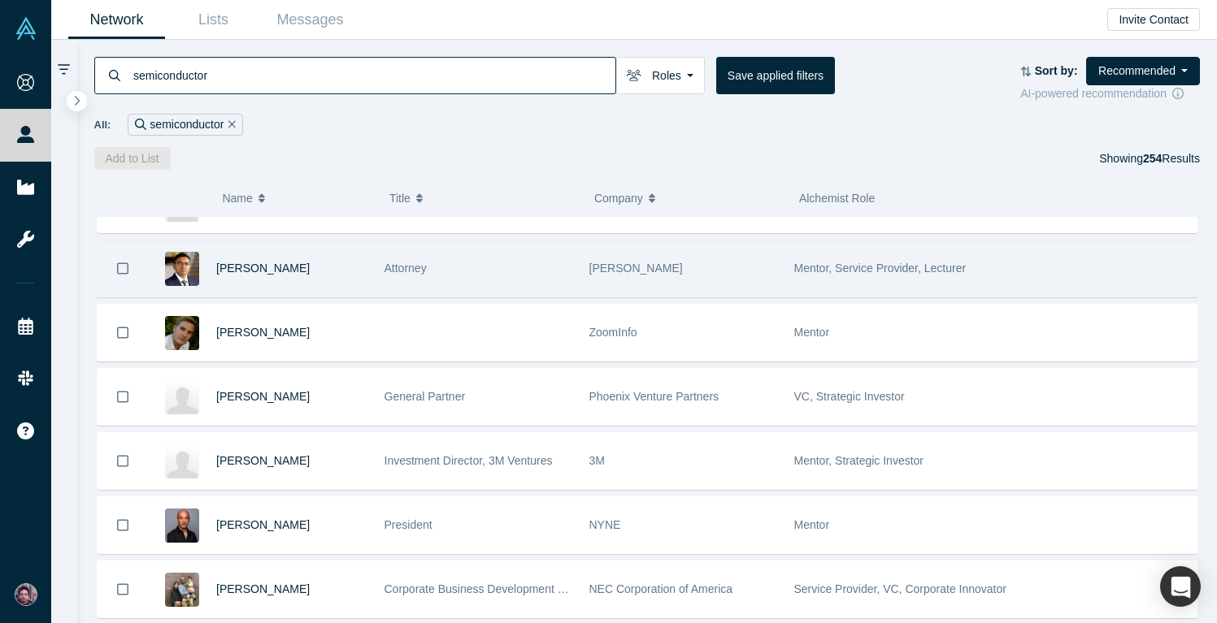
click at [496, 271] on div "Attorney" at bounding box center [478, 269] width 188 height 56
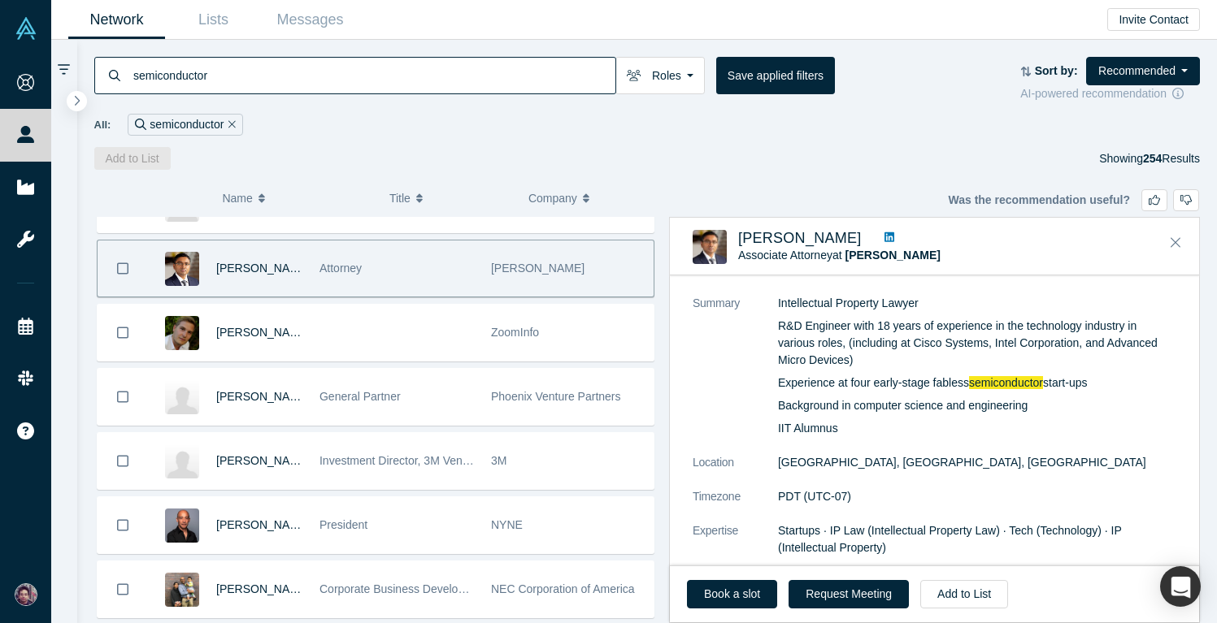
scroll to position [93, 0]
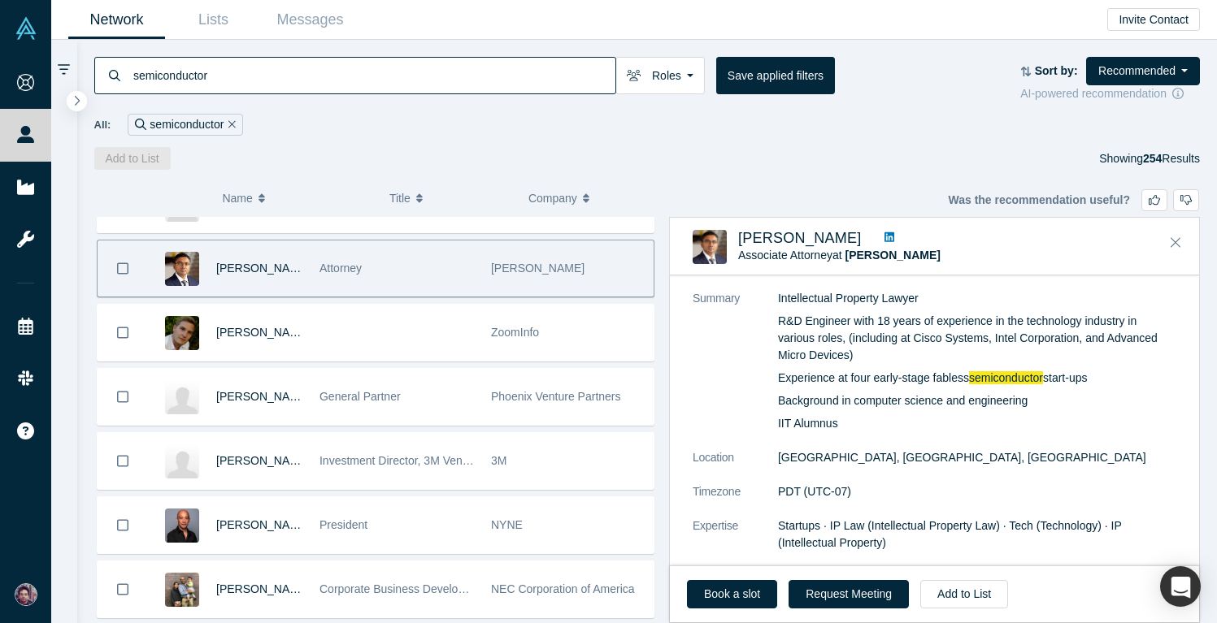
click at [894, 233] on icon at bounding box center [889, 237] width 10 height 10
click at [1178, 235] on icon "Close" at bounding box center [1175, 242] width 10 height 15
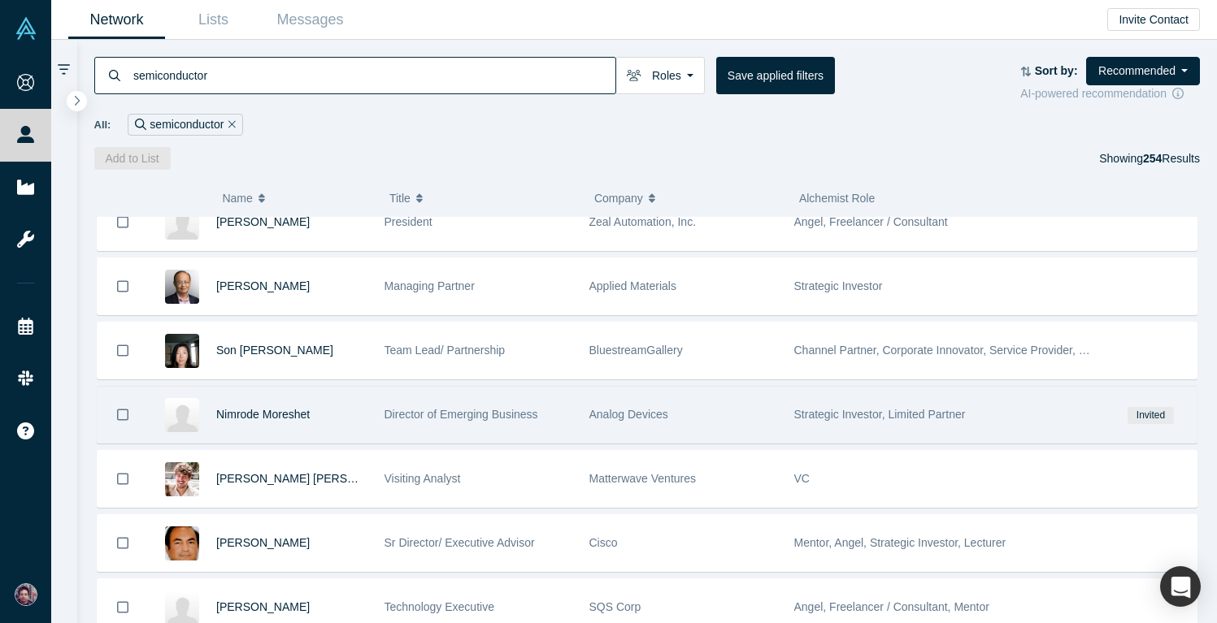
scroll to position [9655, 0]
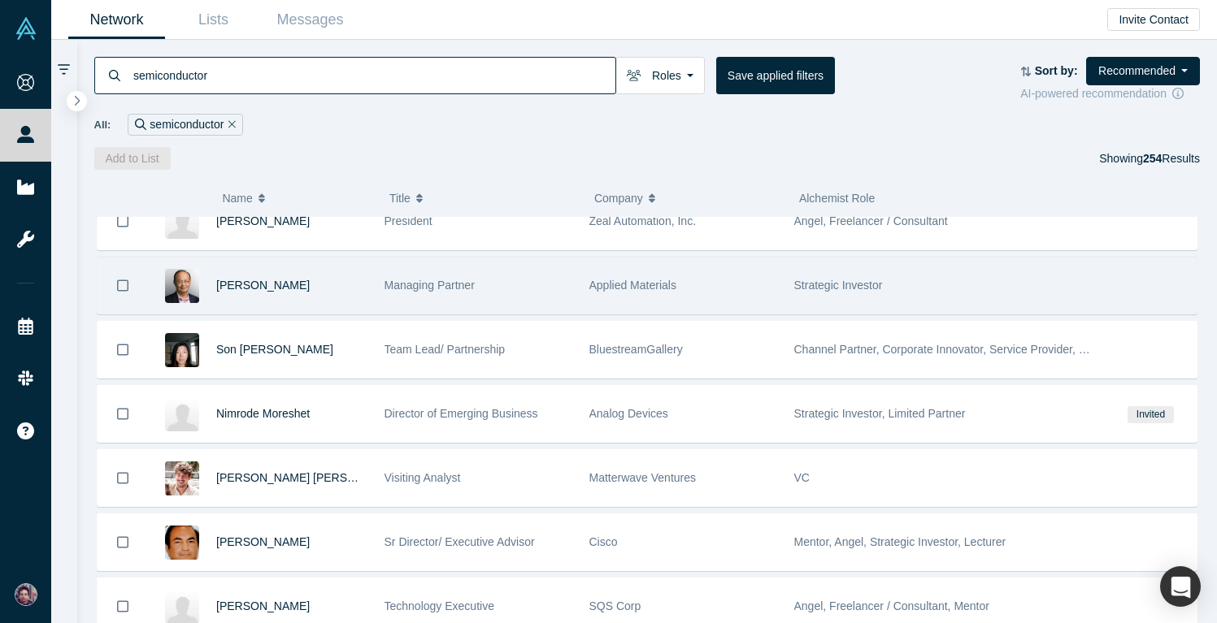
click at [554, 291] on div "Managing Partner" at bounding box center [478, 286] width 188 height 56
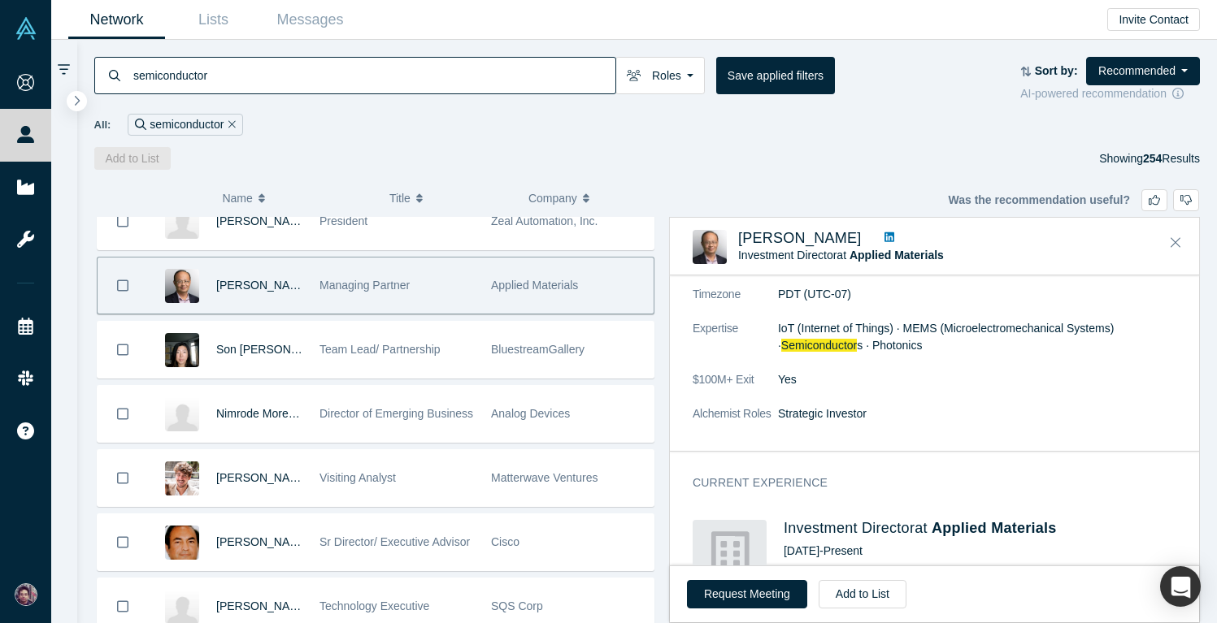
scroll to position [0, 0]
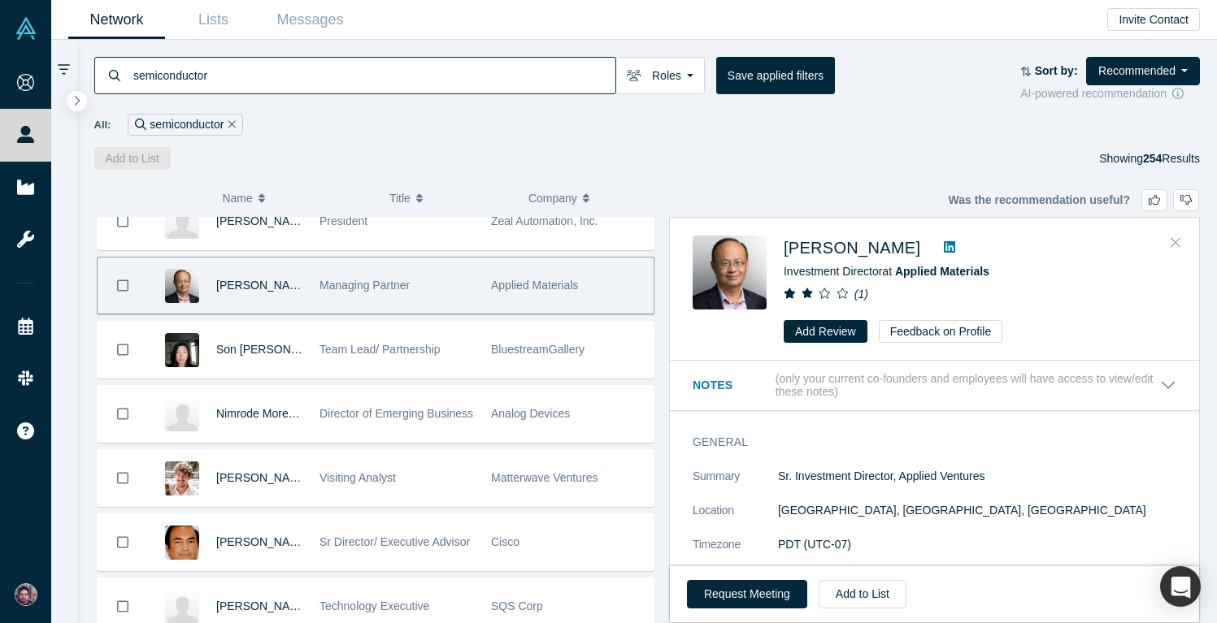
click at [1174, 237] on icon "Close" at bounding box center [1175, 242] width 10 height 15
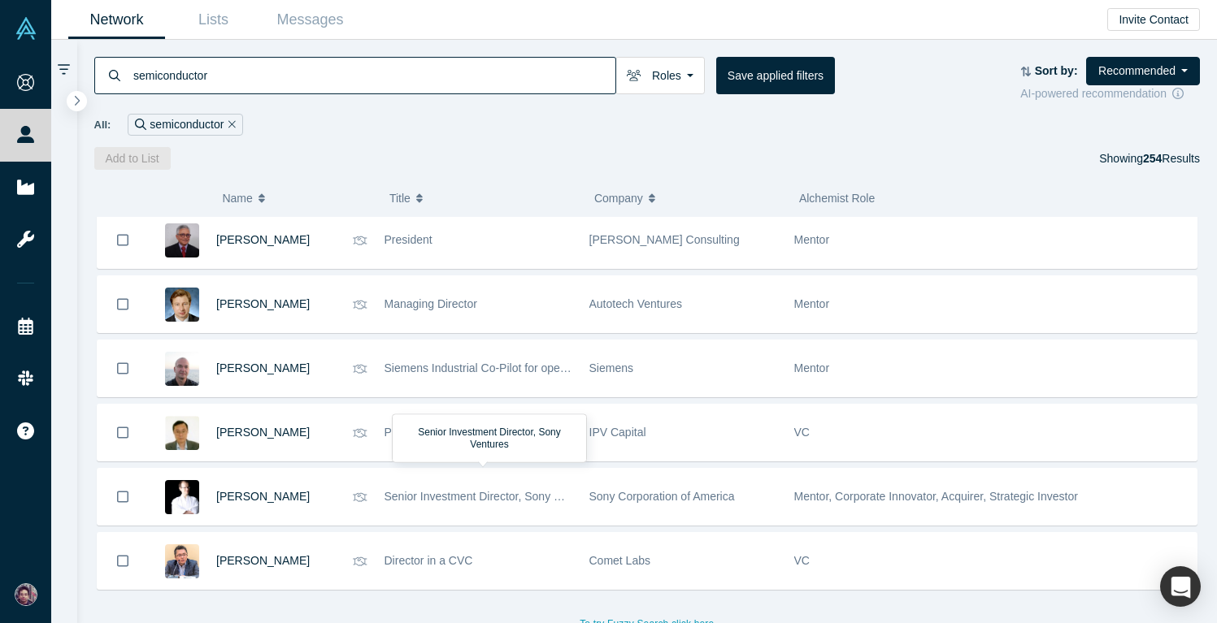
scroll to position [15940, 0]
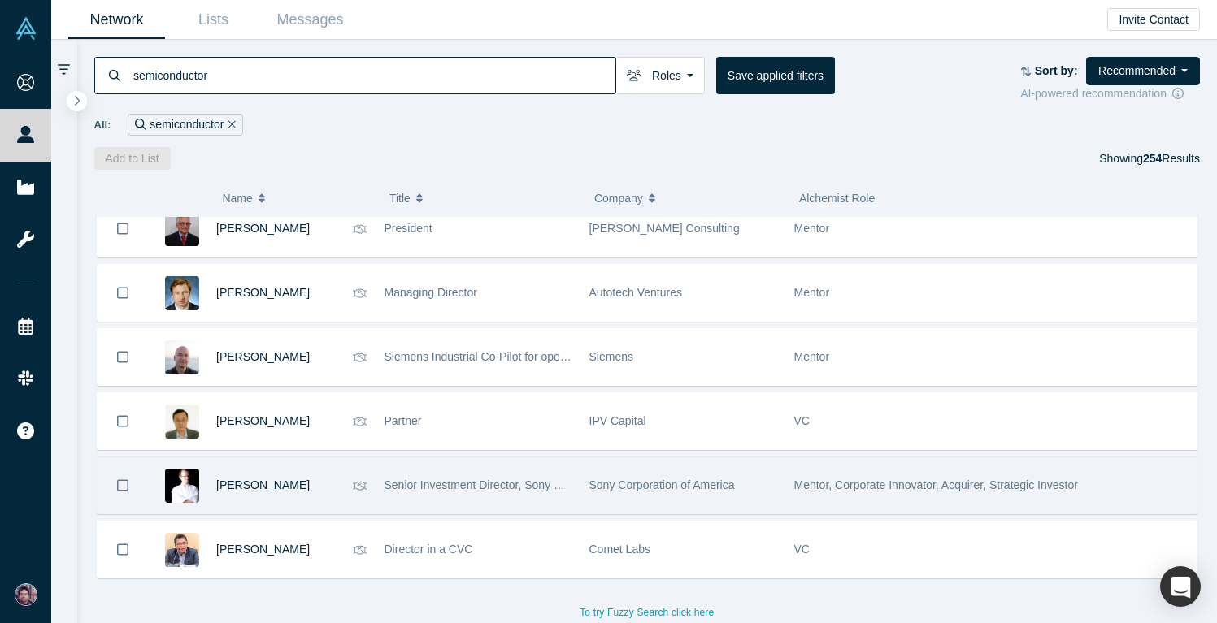
click at [611, 487] on span "Sony Corporation of America" at bounding box center [661, 485] width 145 height 13
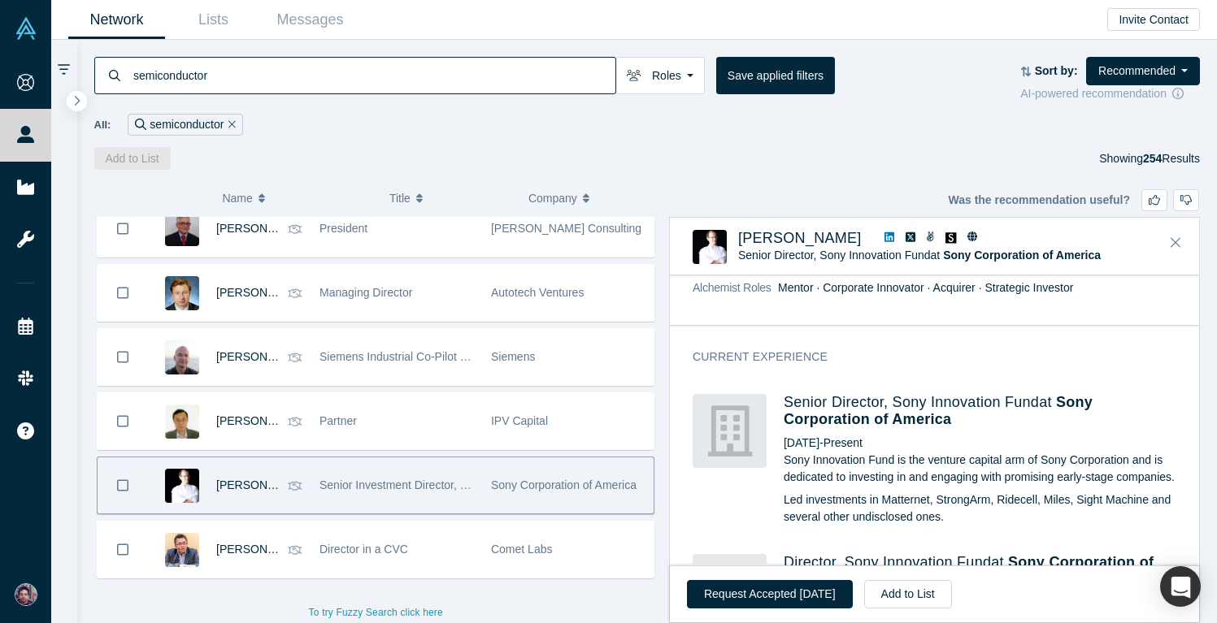
scroll to position [571, 0]
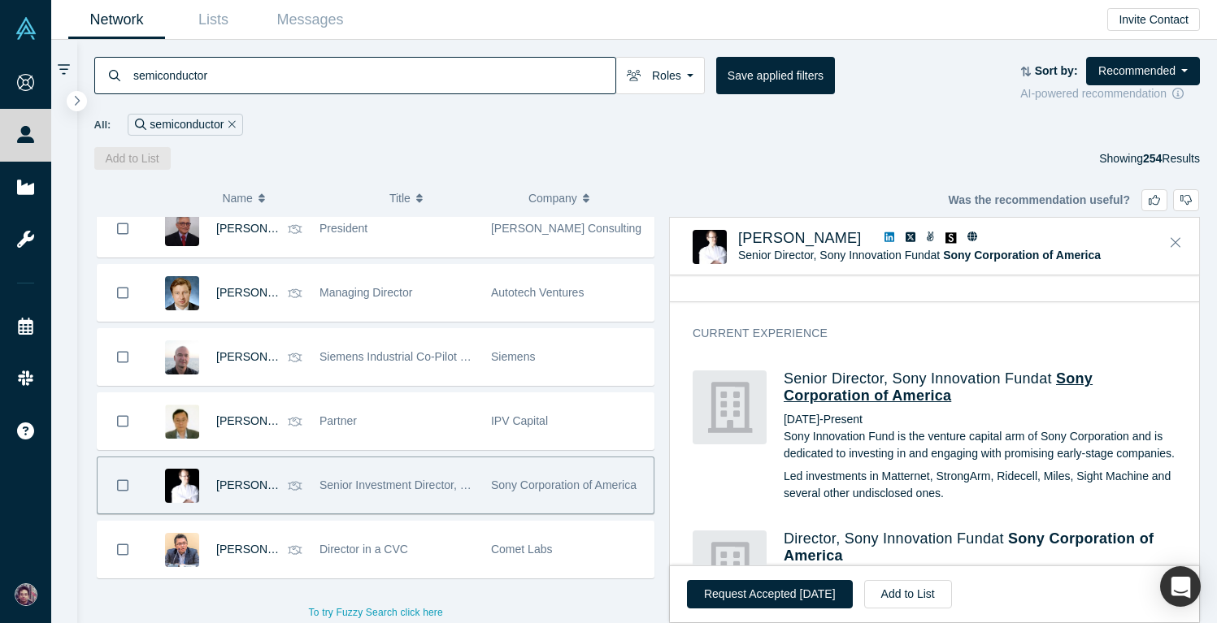
click at [1070, 376] on span "Sony Corporation of America" at bounding box center [937, 388] width 309 height 34
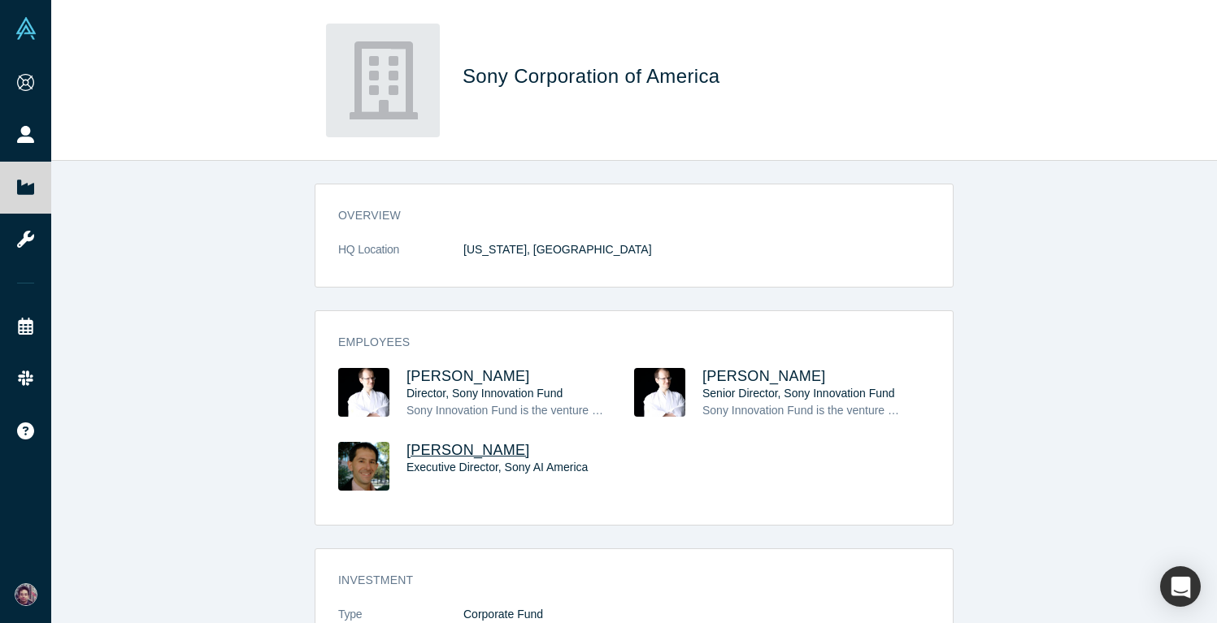
click at [468, 453] on span "Peter Stone" at bounding box center [468, 450] width 124 height 16
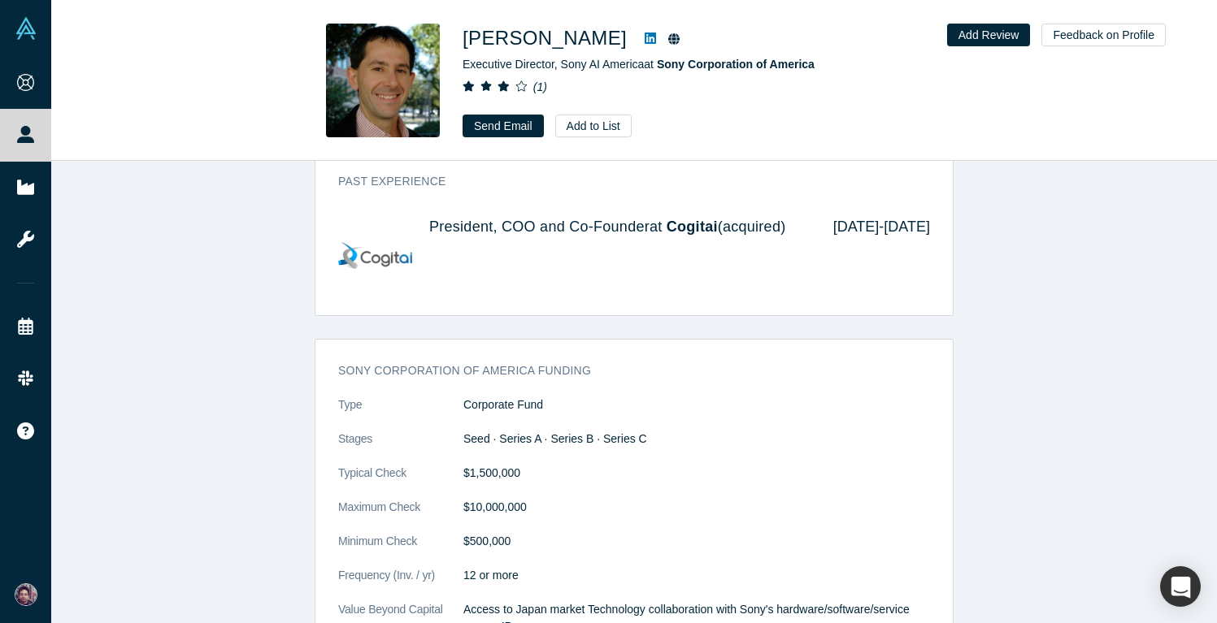
scroll to position [1739, 0]
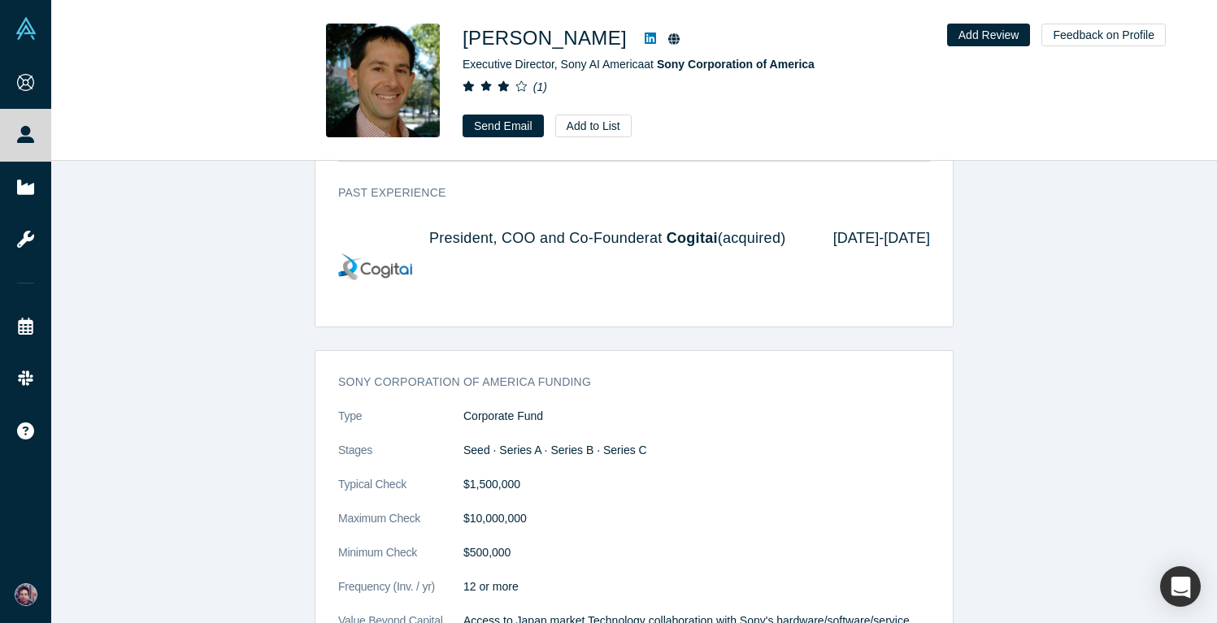
click at [645, 38] on icon at bounding box center [650, 38] width 11 height 13
